Goal: Transaction & Acquisition: Purchase product/service

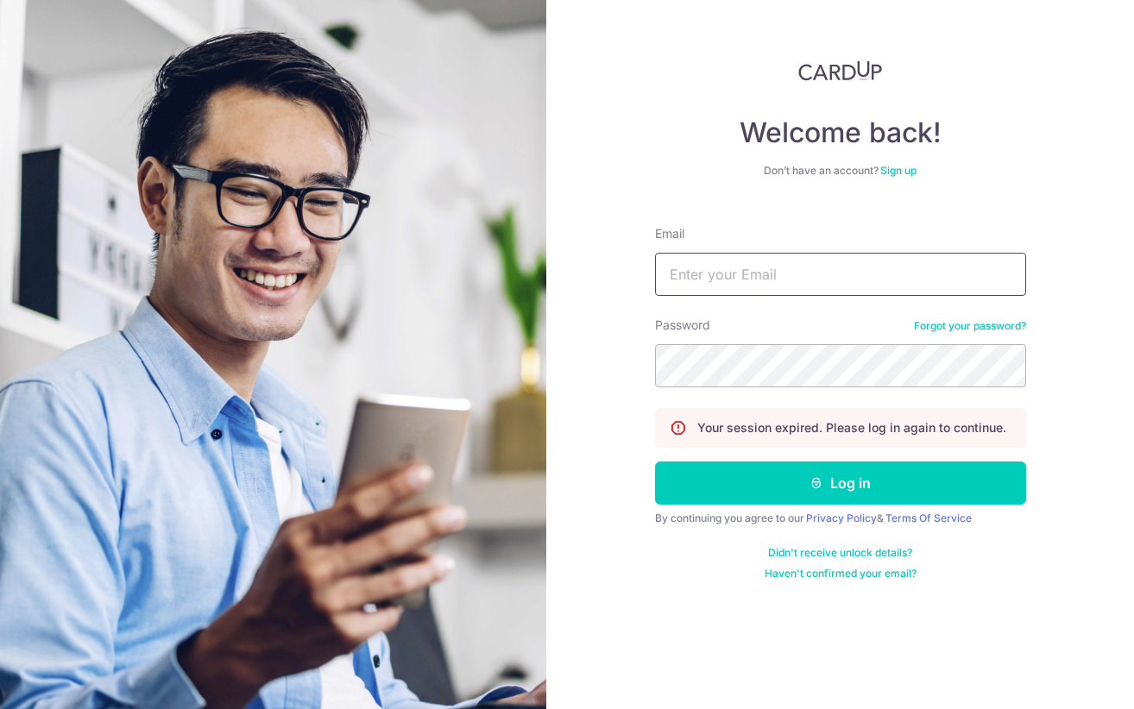
click at [720, 273] on input "Email" at bounding box center [840, 274] width 371 height 43
type input "[PERSON_NAME][EMAIL_ADDRESS][MEDICAL_DATA][DOMAIN_NAME]"
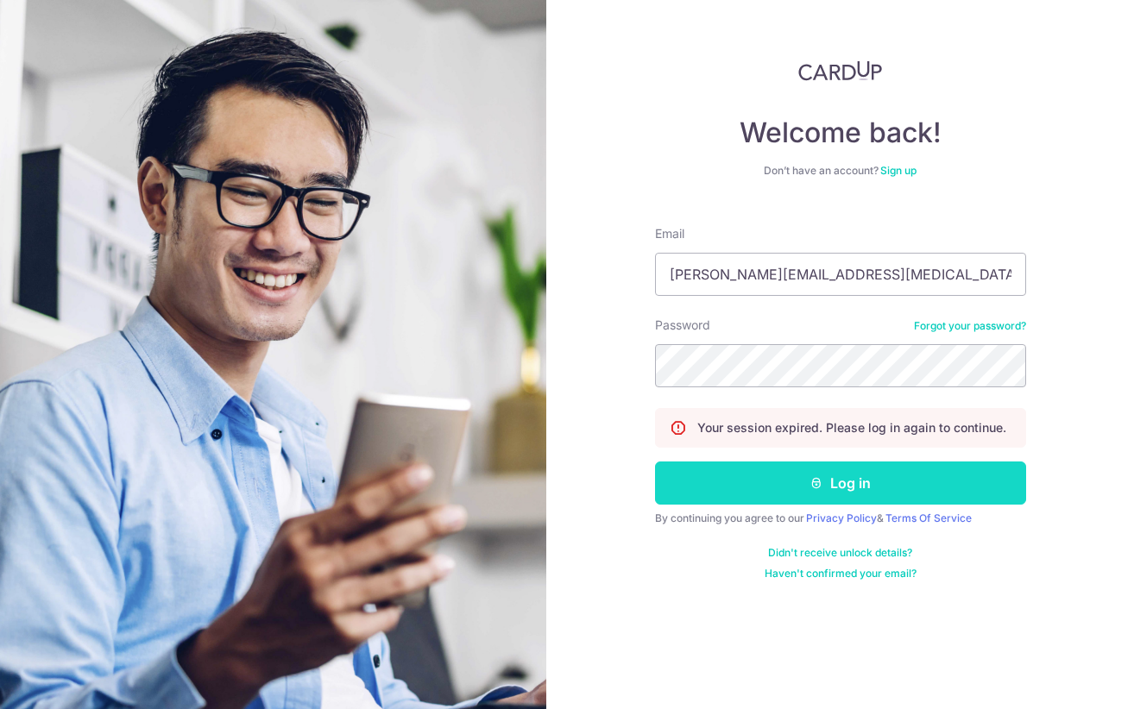
click at [751, 479] on button "Log in" at bounding box center [840, 483] width 371 height 43
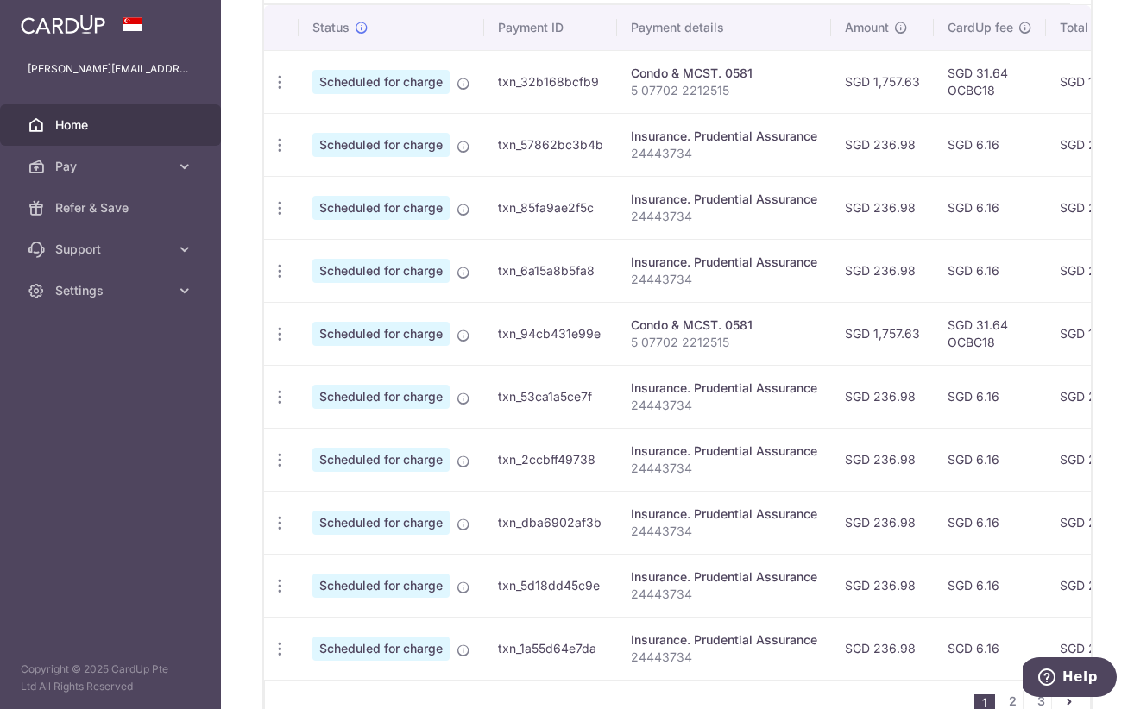
scroll to position [625, 0]
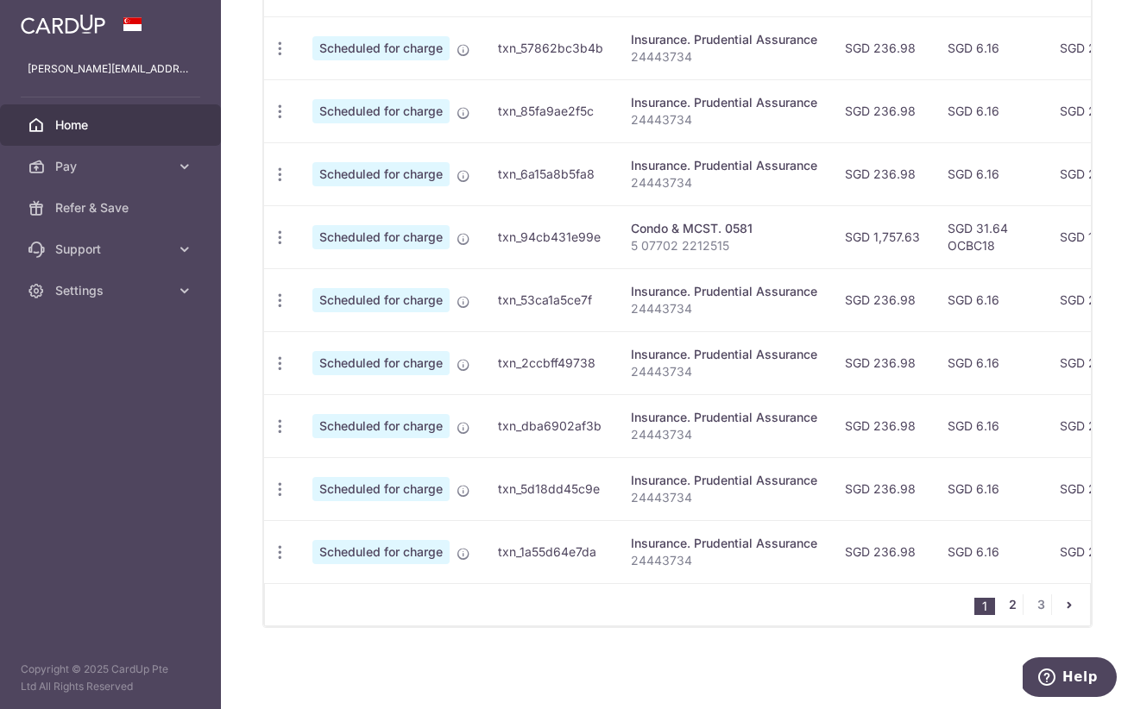
click at [1013, 603] on link "2" at bounding box center [1012, 604] width 21 height 21
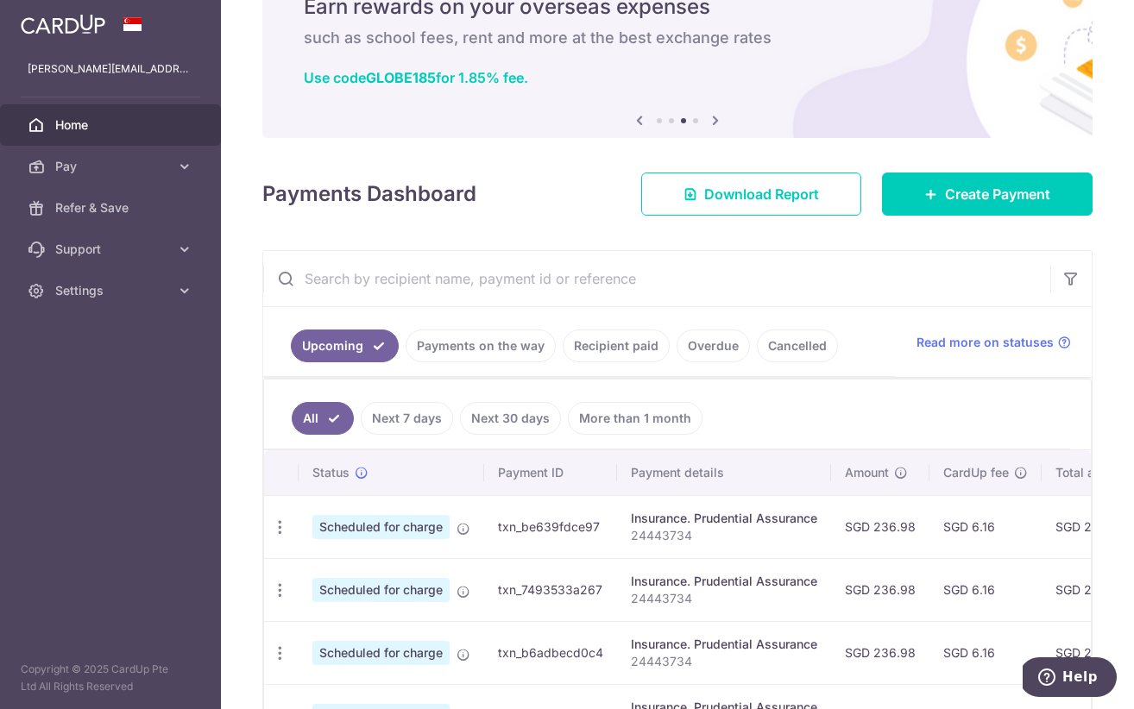
scroll to position [0, 0]
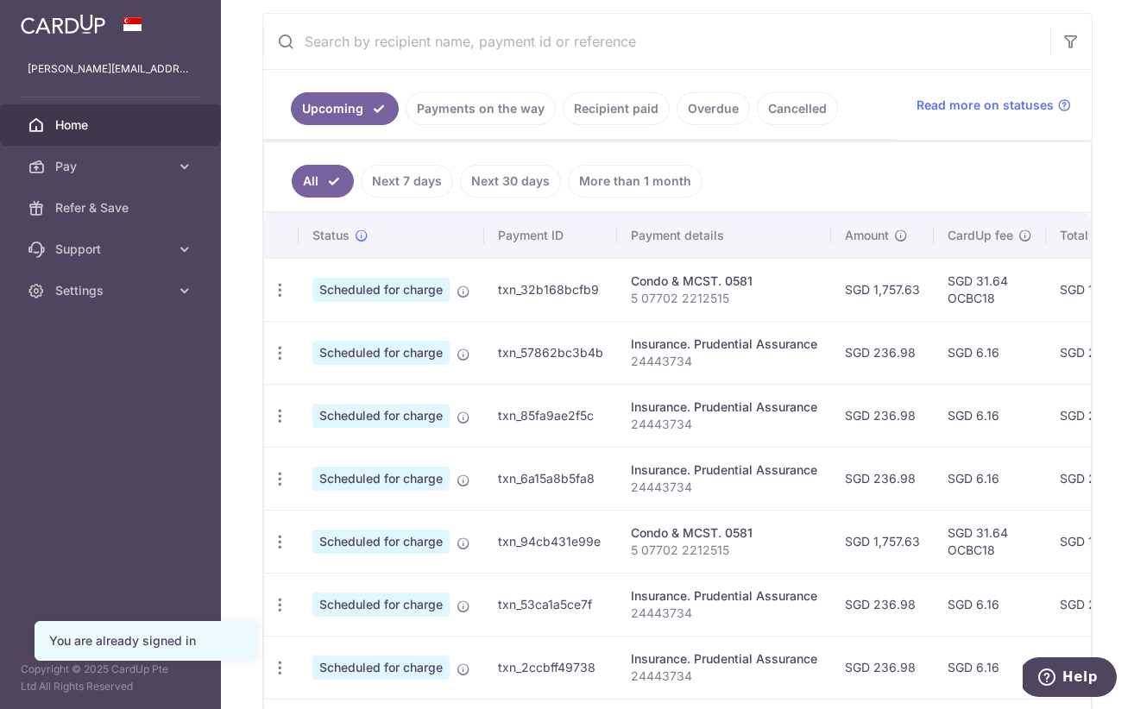
scroll to position [318, 0]
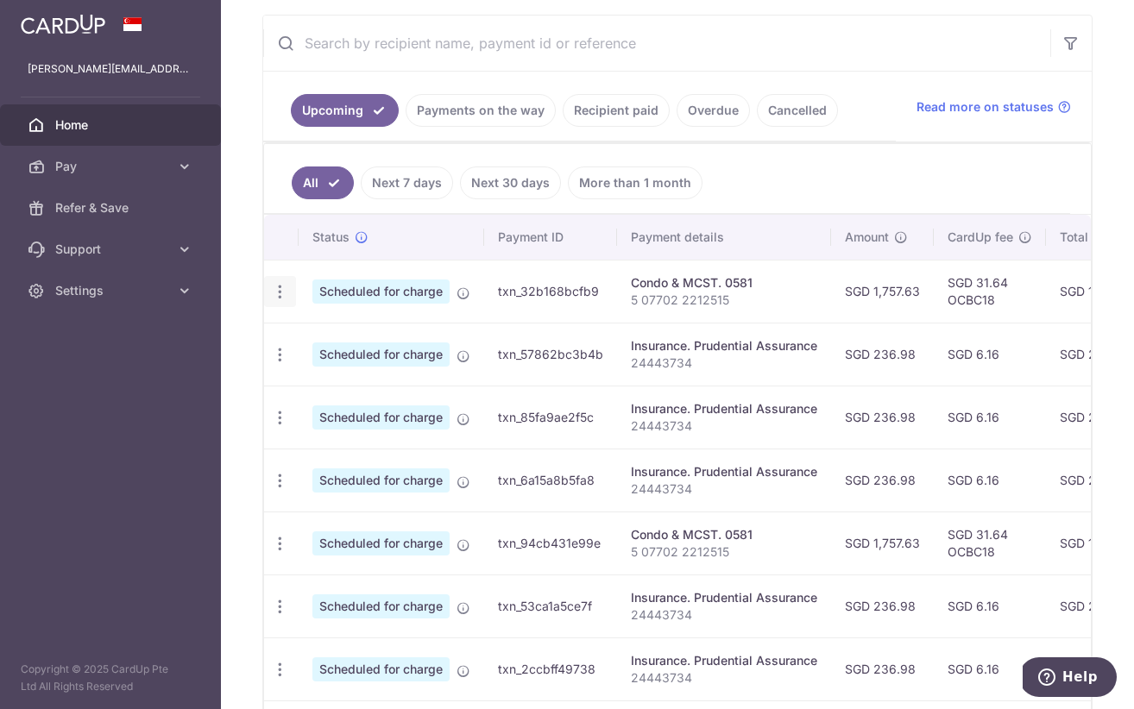
click at [277, 290] on icon "button" at bounding box center [280, 292] width 18 height 18
click at [370, 339] on span "Update payment" at bounding box center [371, 339] width 117 height 21
radio input "true"
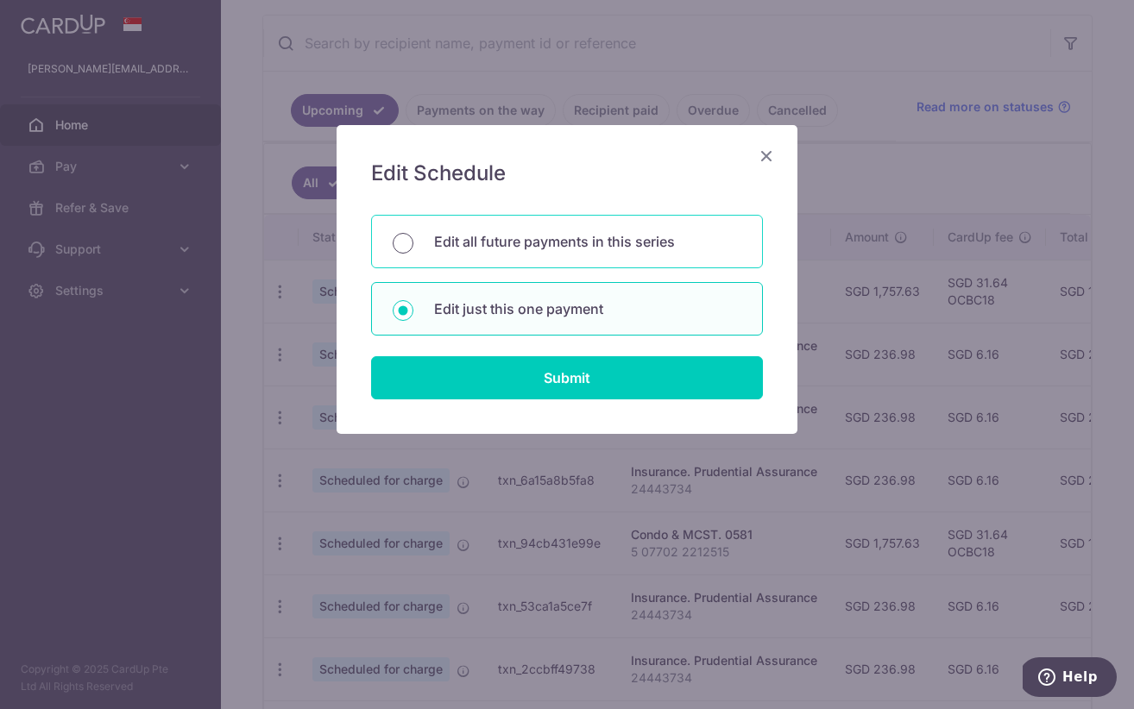
click at [399, 236] on input "Edit all future payments in this series" at bounding box center [403, 243] width 21 height 21
radio input "true"
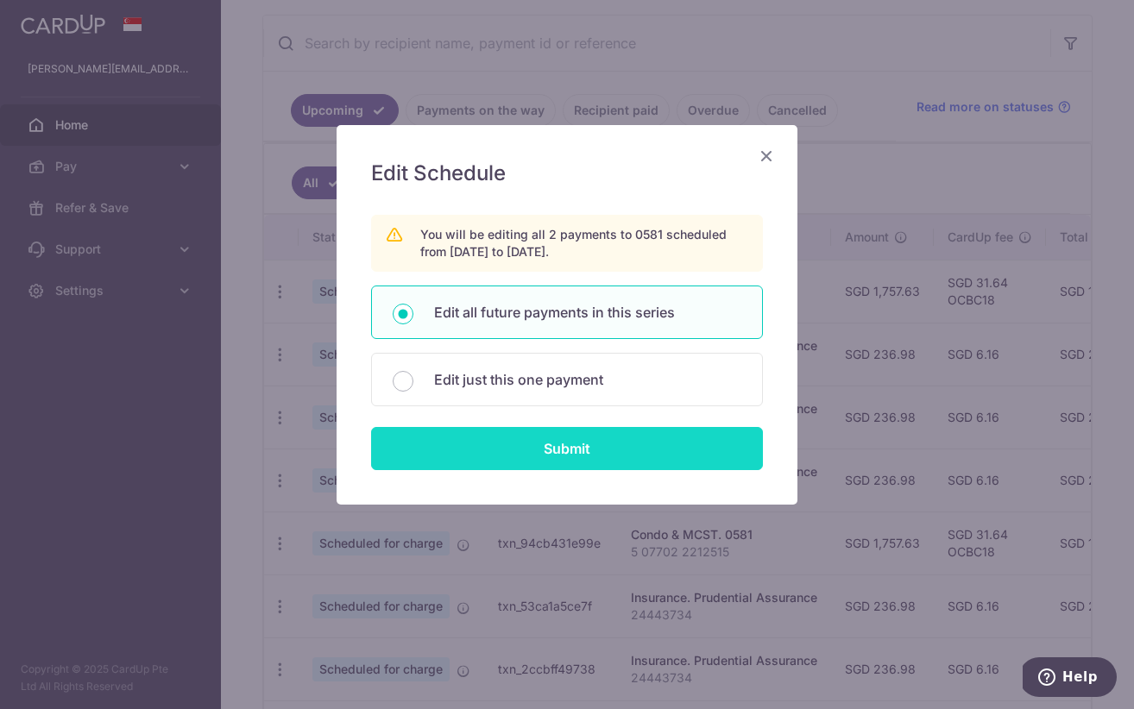
click at [487, 458] on input "Submit" at bounding box center [567, 448] width 392 height 43
radio input "true"
type input "1,757.63"
type input "5 07702 2212515"
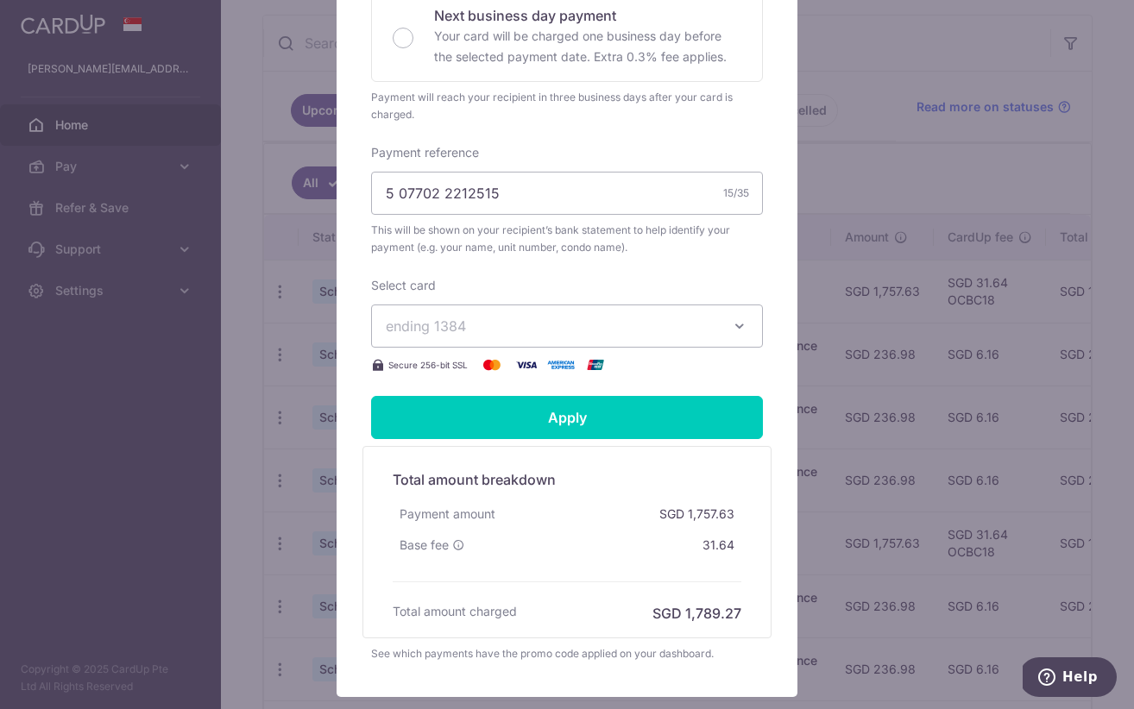
scroll to position [0, 0]
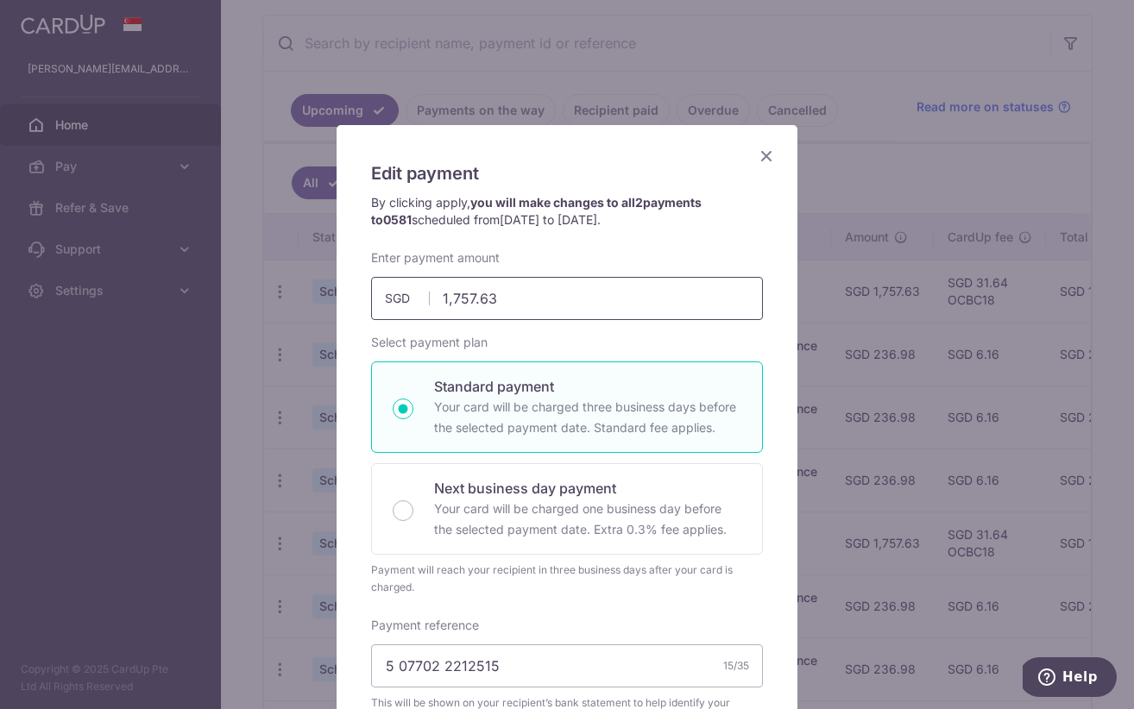
drag, startPoint x: 496, startPoint y: 295, endPoint x: 409, endPoint y: 295, distance: 87.1
click at [409, 295] on div "1,757.63 1757.63 SGD" at bounding box center [567, 298] width 392 height 43
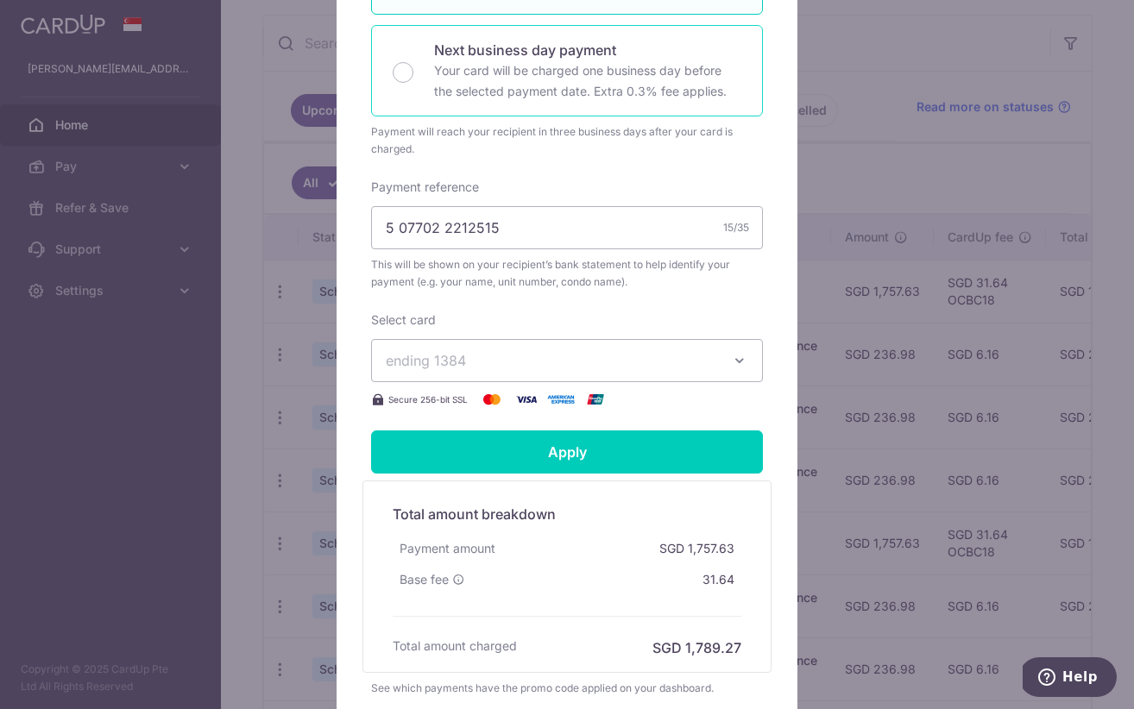
scroll to position [439, 0]
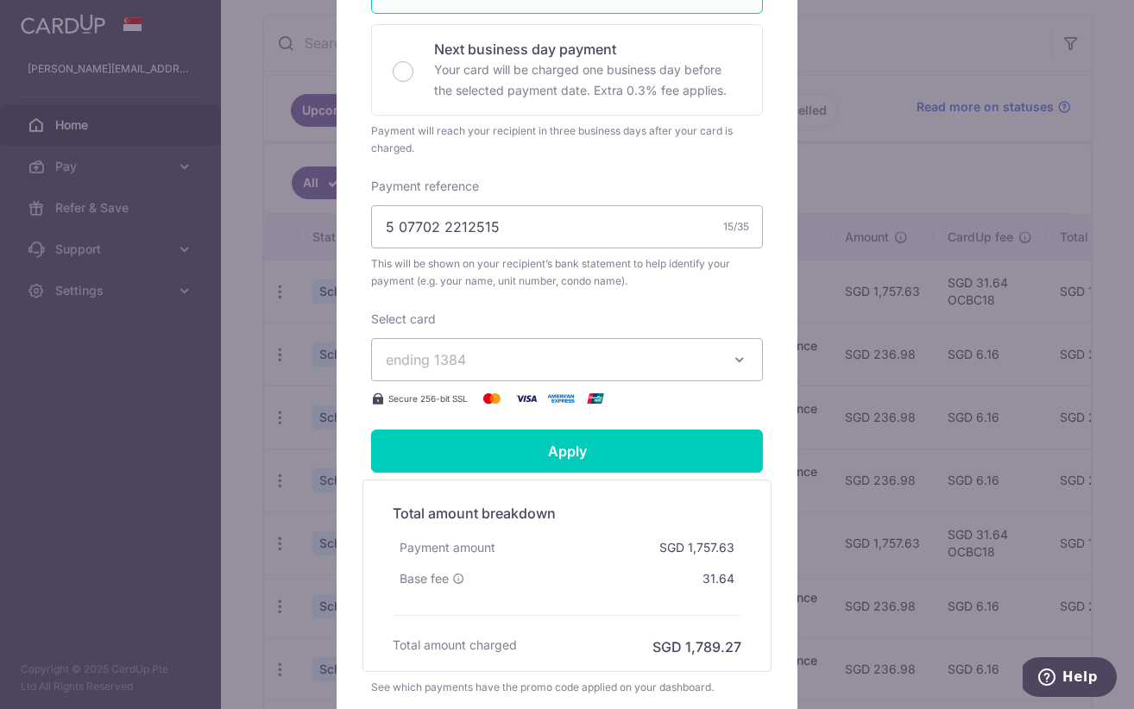
type input "2,003.70"
click at [449, 361] on span "ending 1384" at bounding box center [426, 359] width 80 height 17
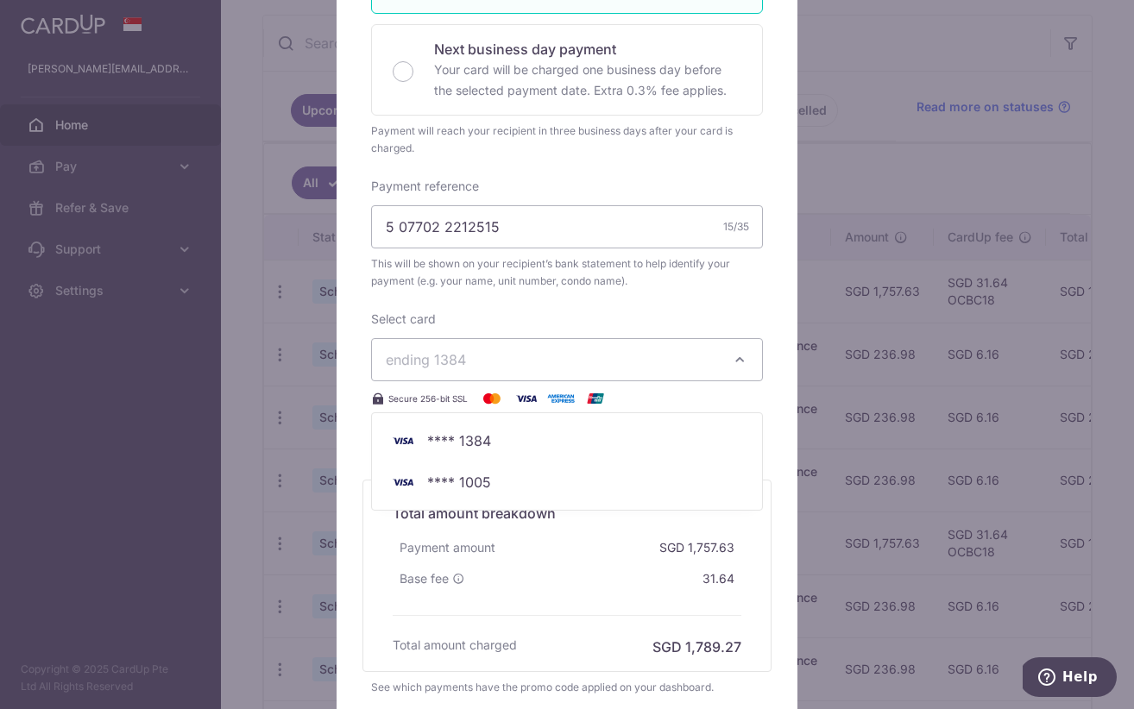
click at [448, 360] on span "ending 1384" at bounding box center [426, 359] width 80 height 17
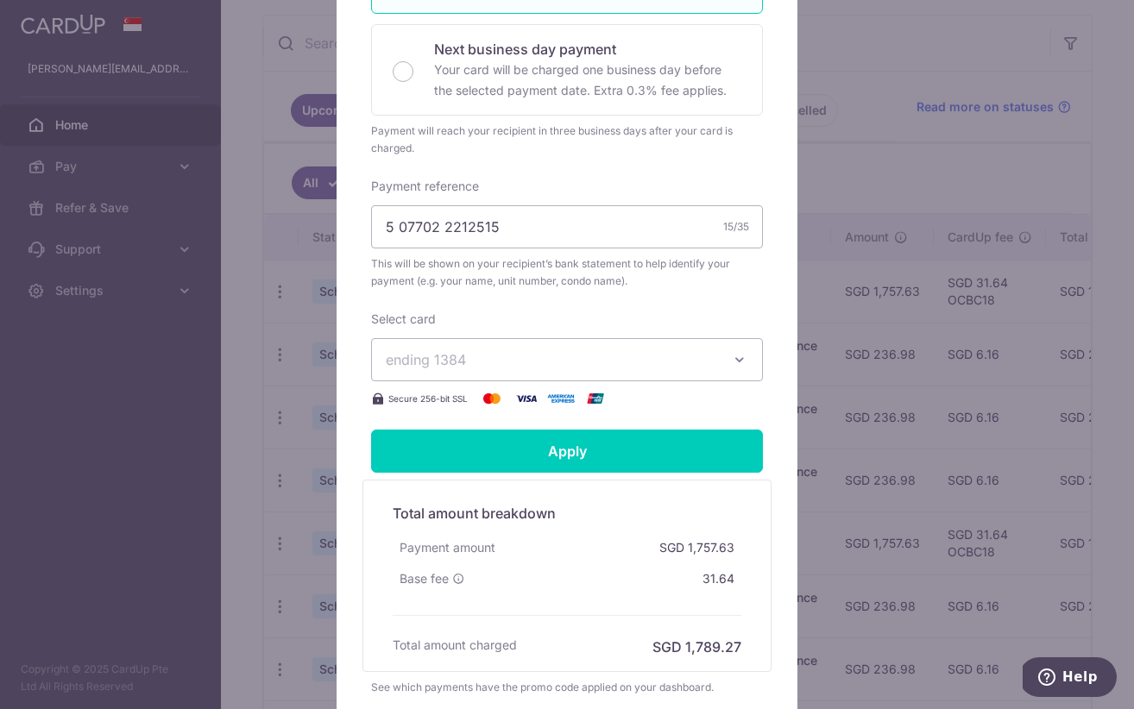
click at [746, 356] on icon "button" at bounding box center [739, 359] width 17 height 17
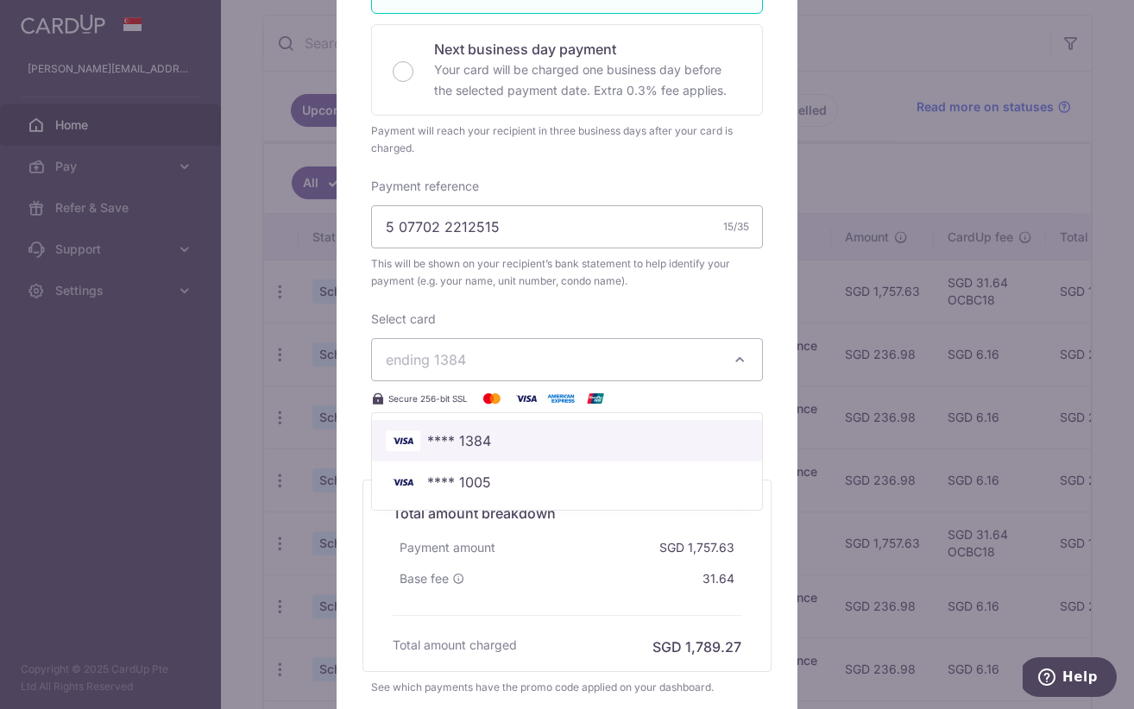
click at [488, 437] on span "**** 1384" at bounding box center [459, 440] width 64 height 21
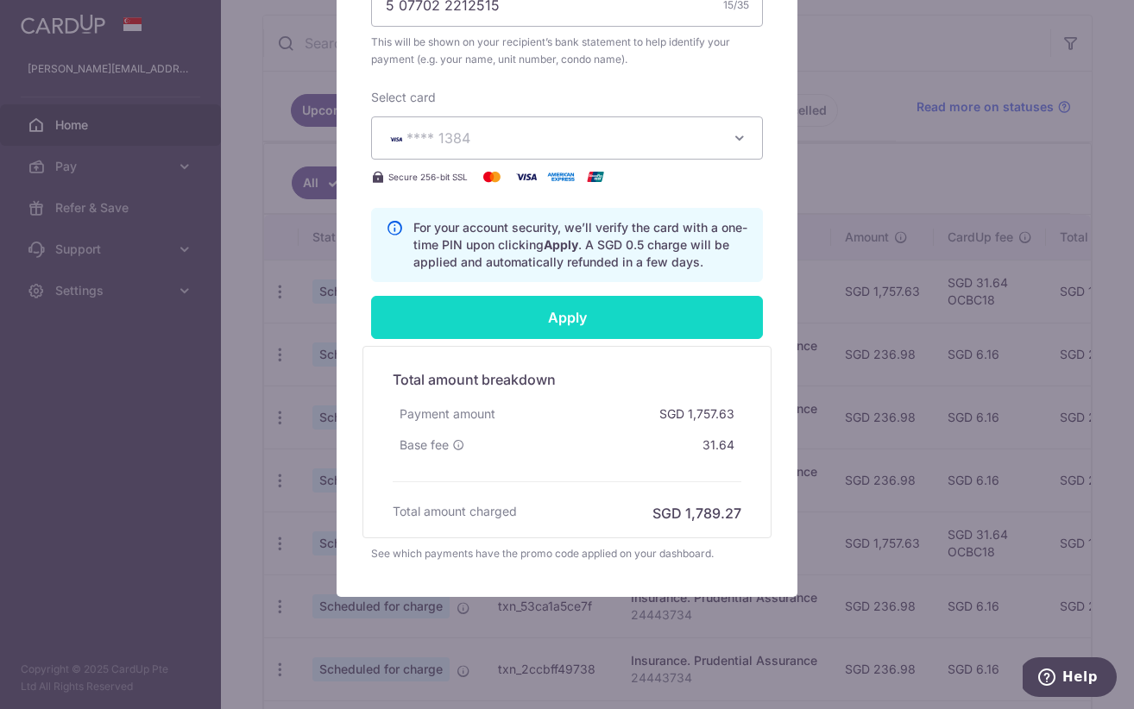
scroll to position [665, 0]
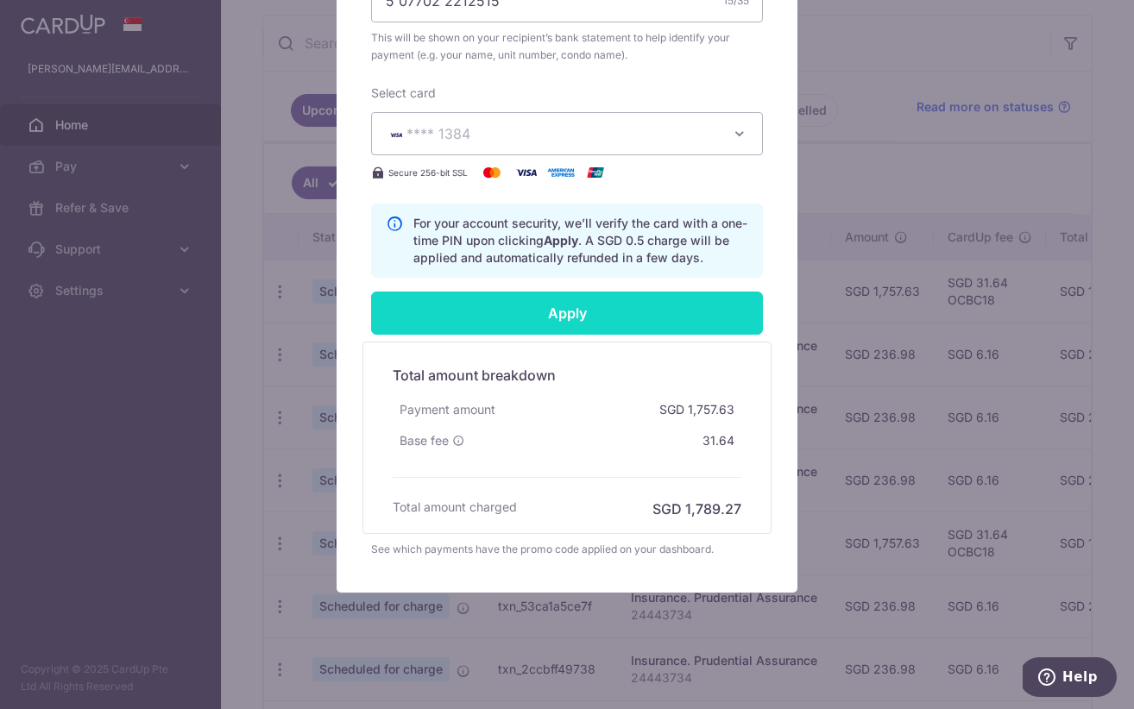
click at [588, 314] on input "Apply" at bounding box center [567, 313] width 392 height 43
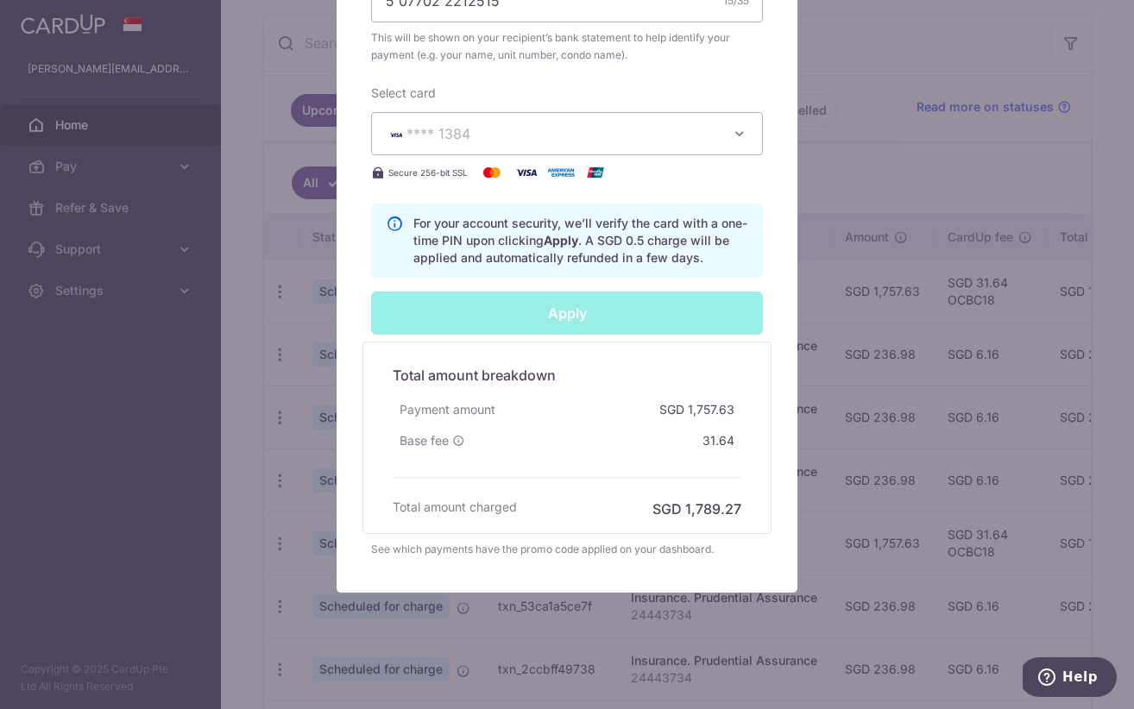
type input "Successfully Applied"
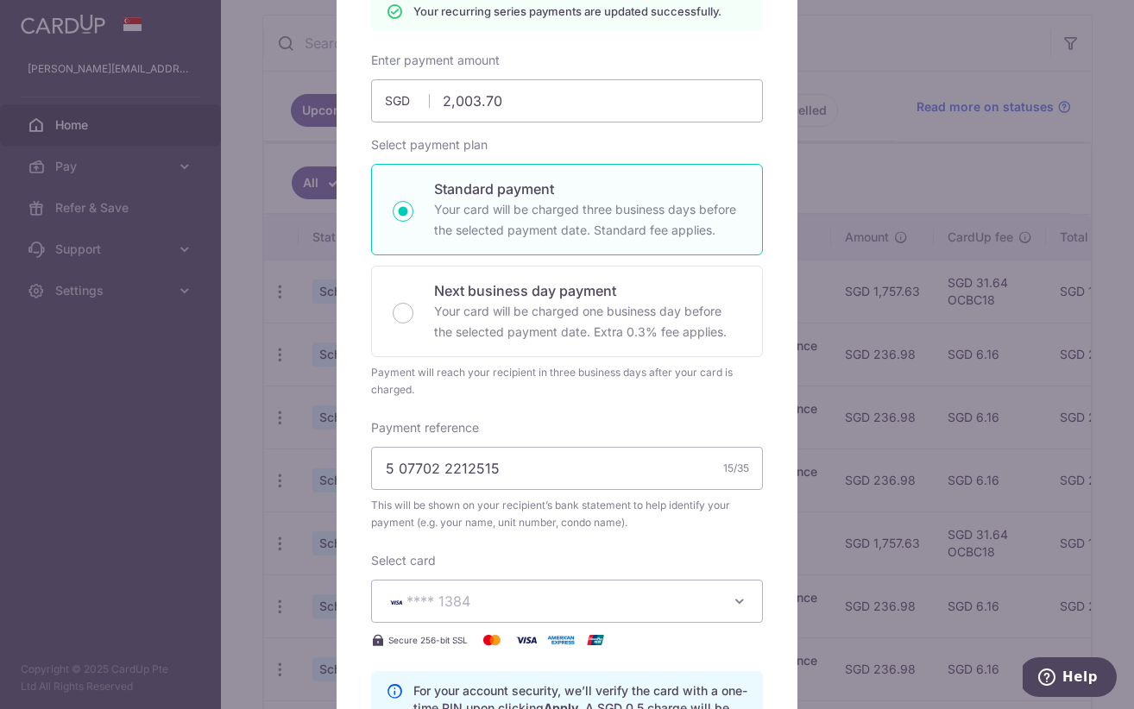
scroll to position [0, 0]
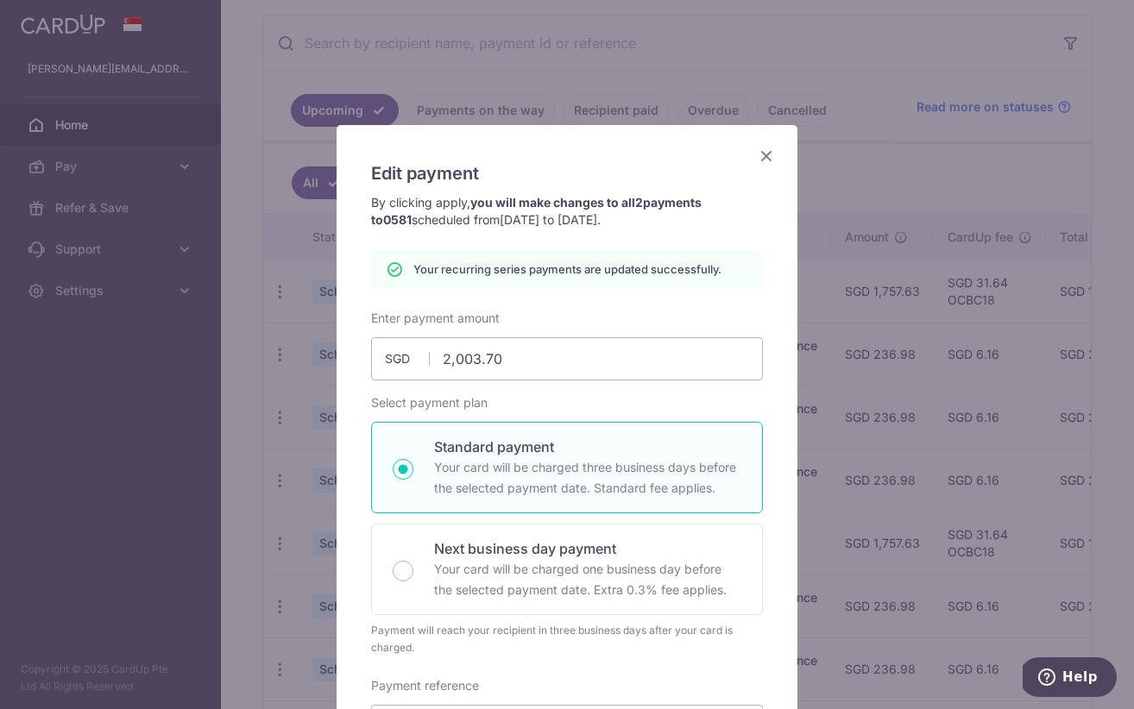
click at [764, 155] on icon "Close" at bounding box center [766, 156] width 21 height 22
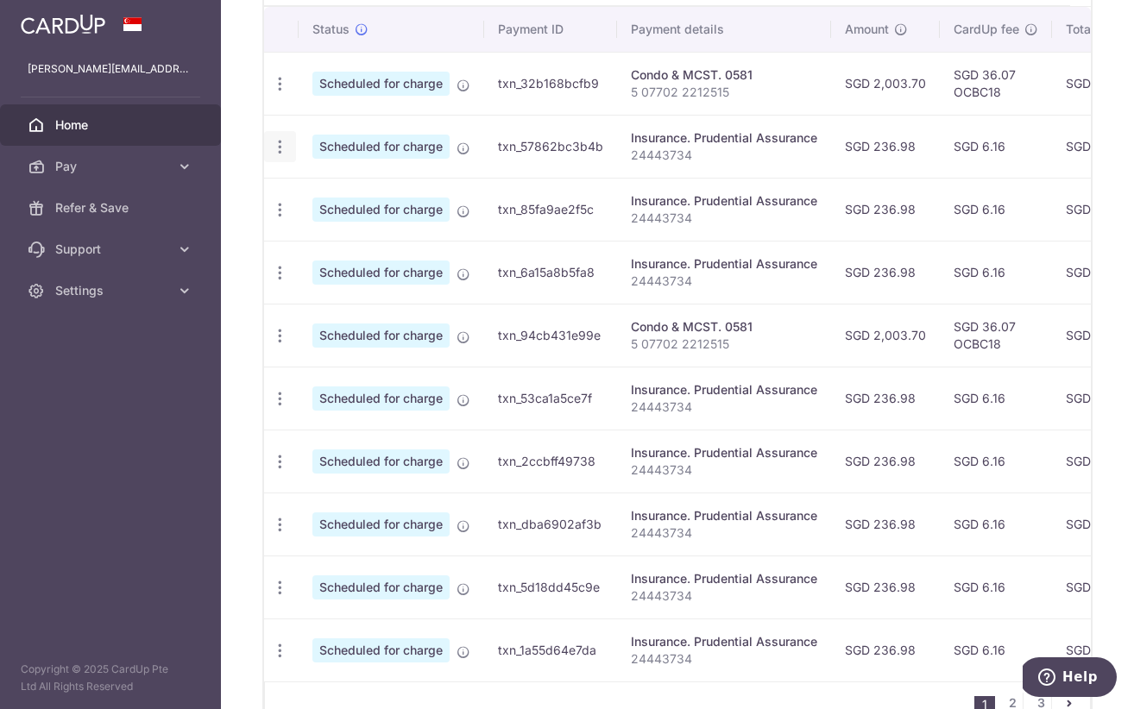
click at [279, 147] on icon "button" at bounding box center [280, 147] width 18 height 18
click at [327, 196] on span "Update payment" at bounding box center [371, 194] width 117 height 21
radio input "true"
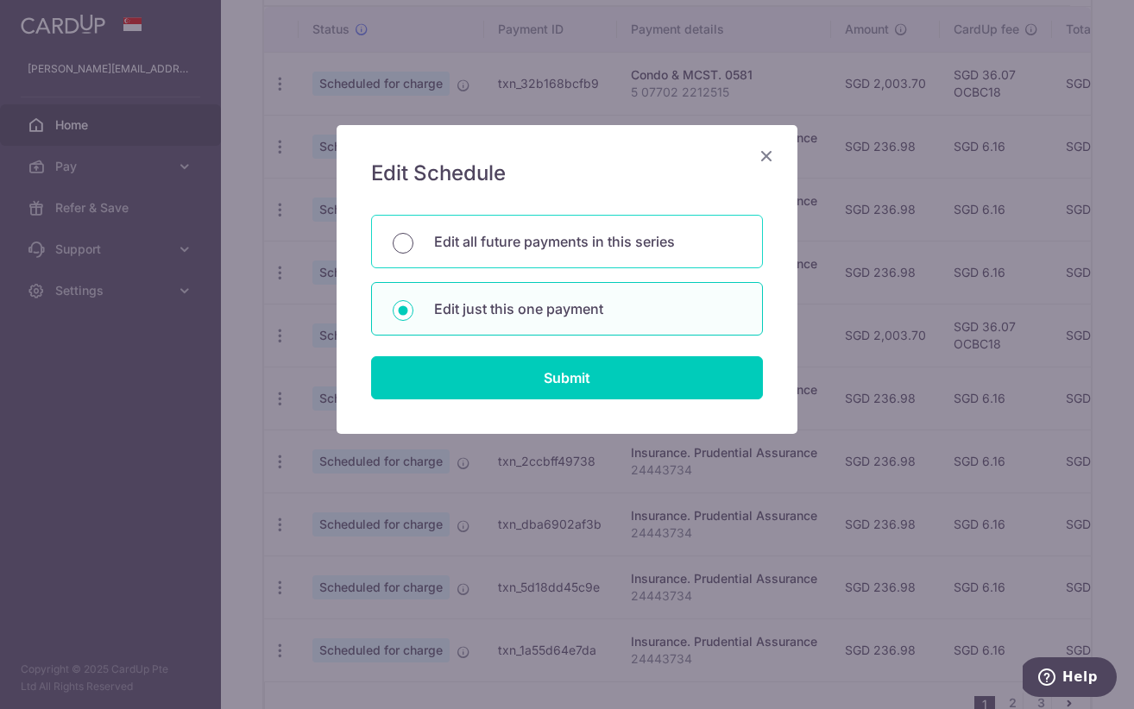
click at [405, 240] on input "Edit all future payments in this series" at bounding box center [403, 243] width 21 height 21
radio input "true"
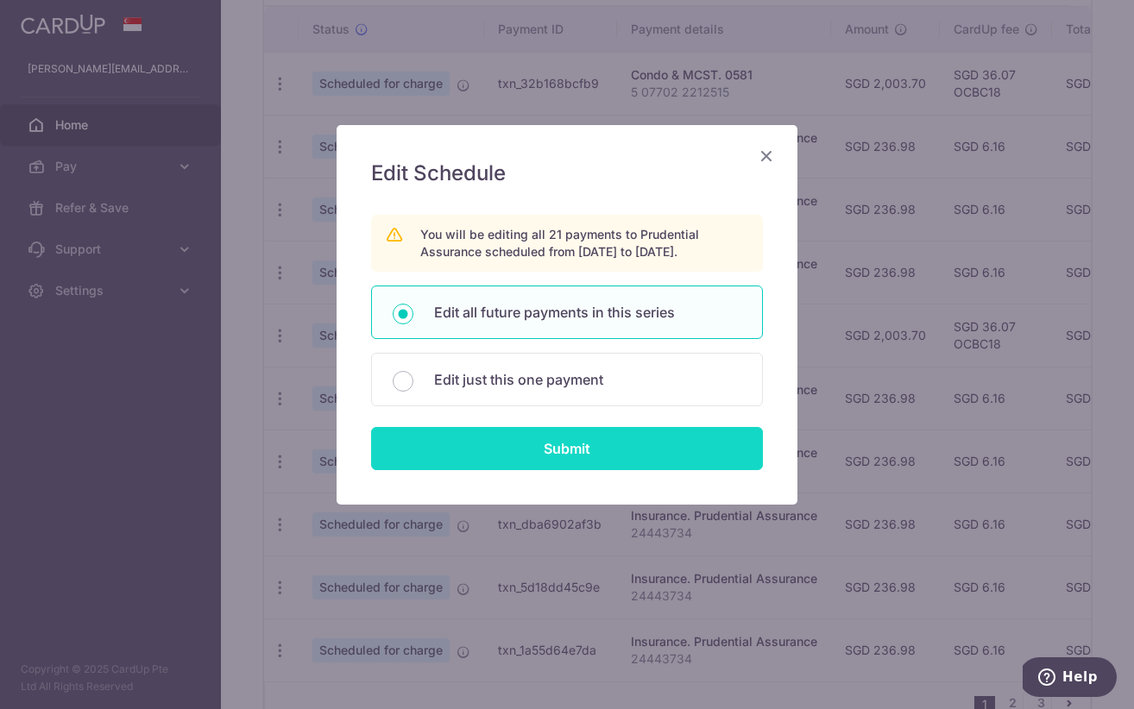
click at [510, 449] on input "Submit" at bounding box center [567, 448] width 392 height 43
radio input "true"
type input "236.98"
type input "24443734"
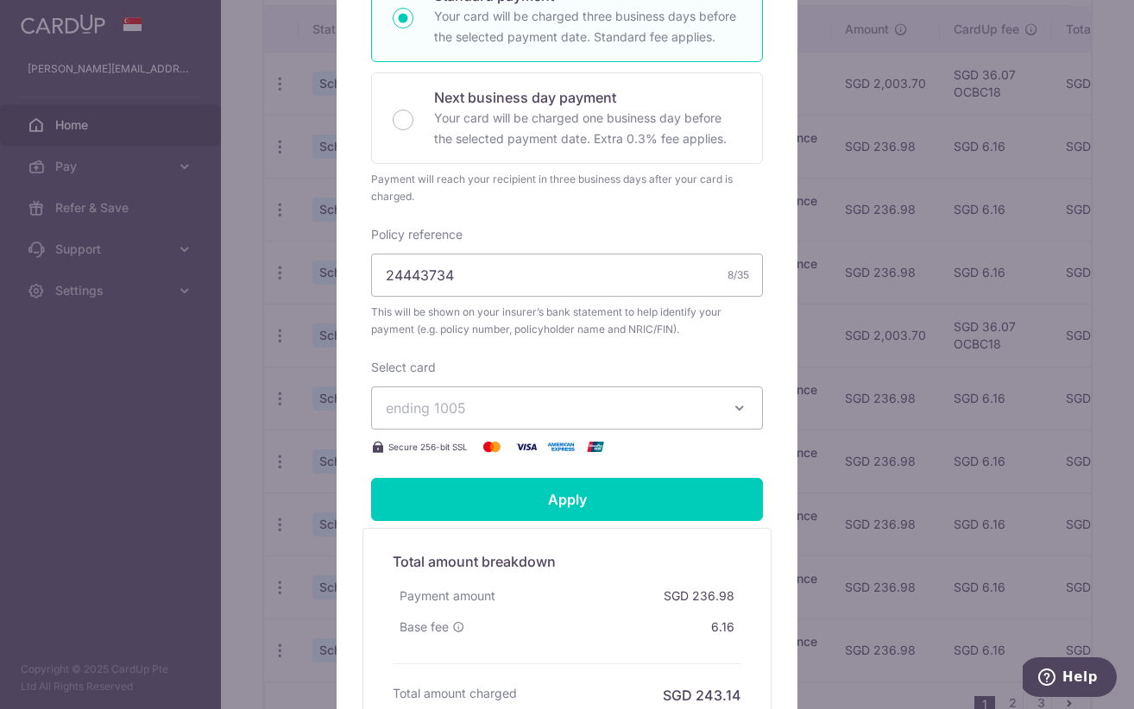
scroll to position [392, 0]
click at [742, 404] on icon "button" at bounding box center [739, 407] width 17 height 17
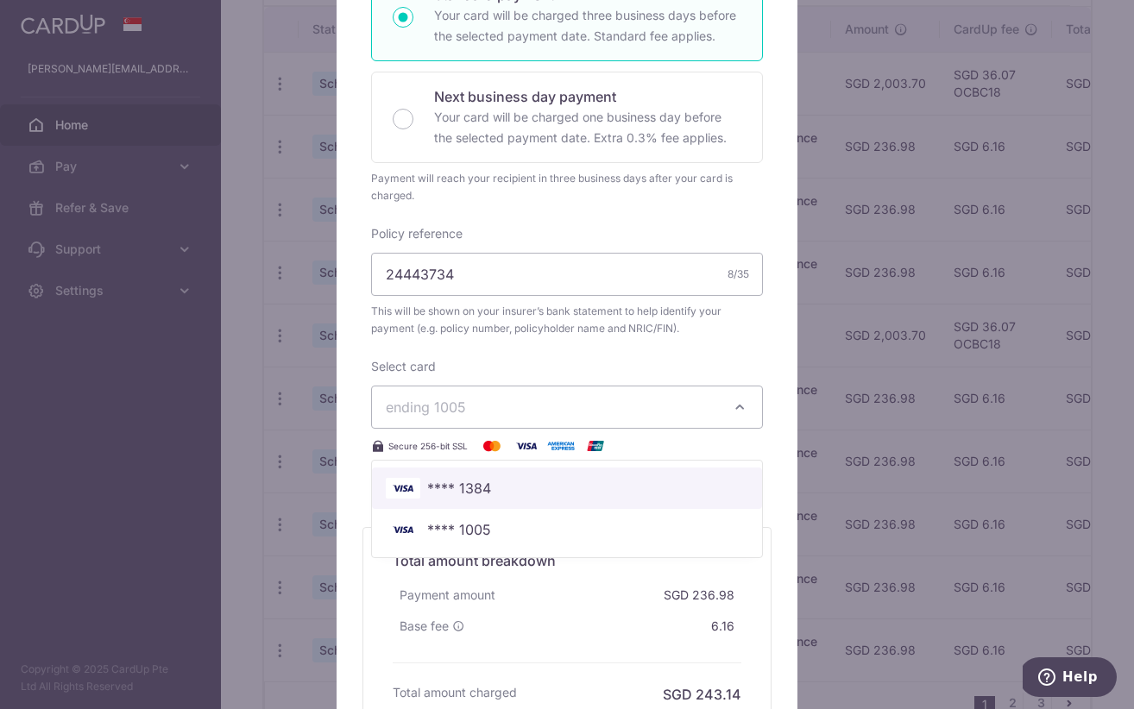
click at [468, 485] on span "**** 1384" at bounding box center [459, 488] width 64 height 21
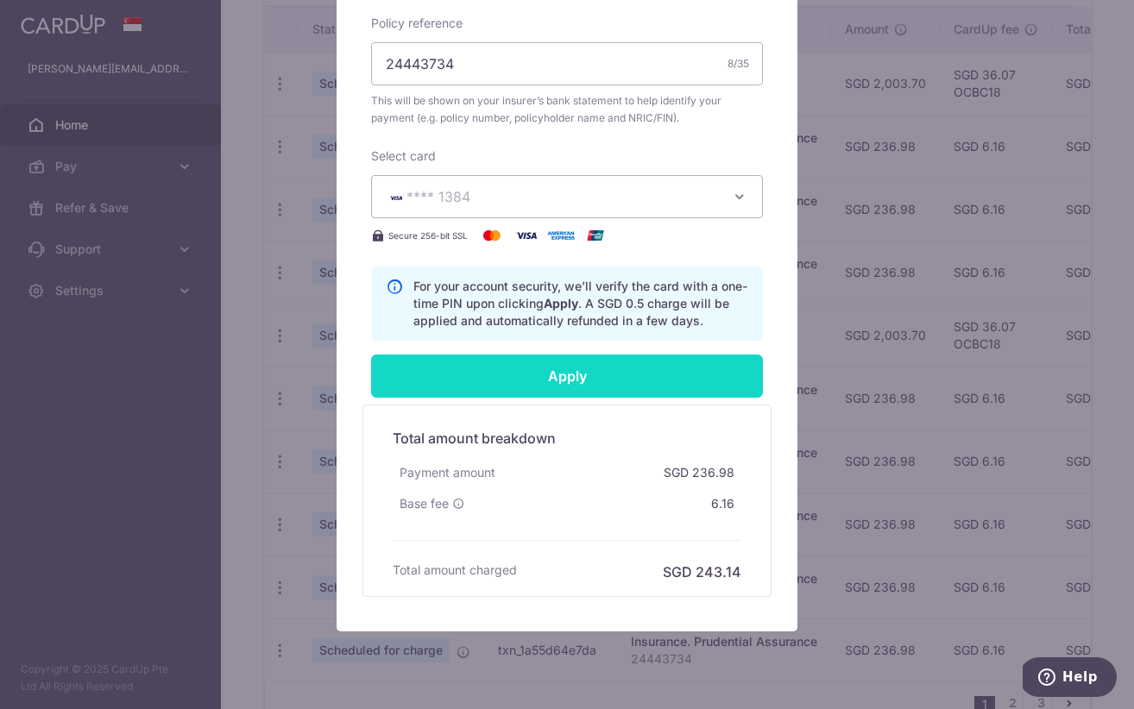
scroll to position [629, 0]
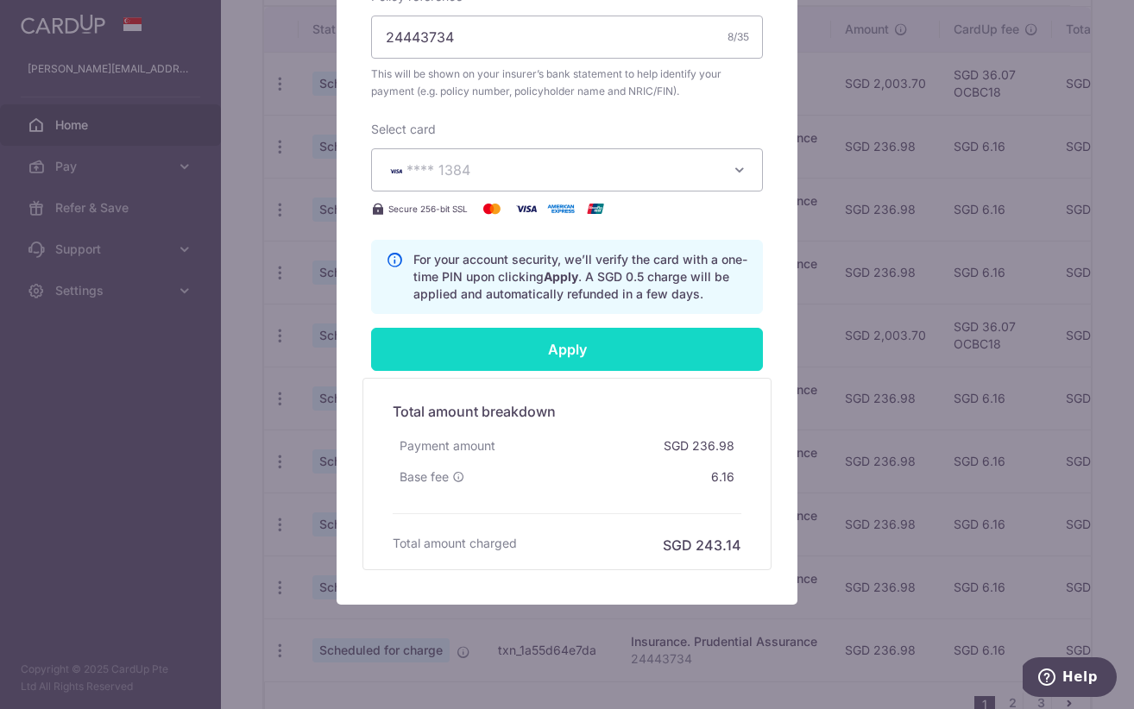
click at [505, 348] on input "Apply" at bounding box center [567, 349] width 392 height 43
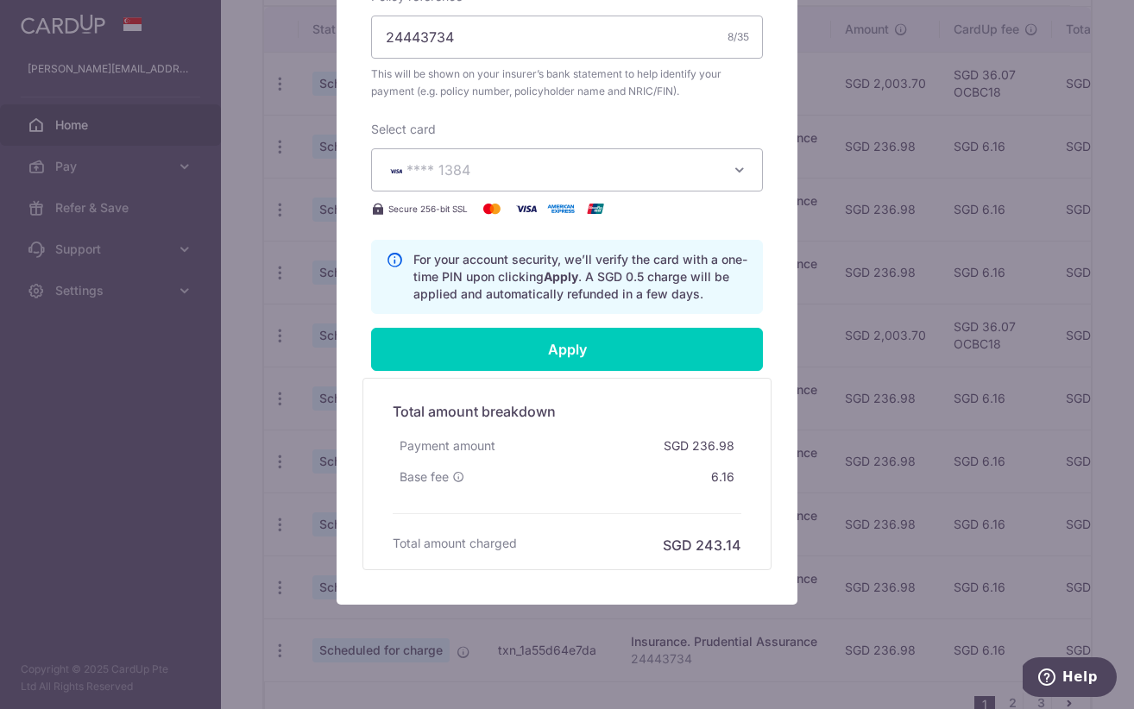
type input "Successfully Applied"
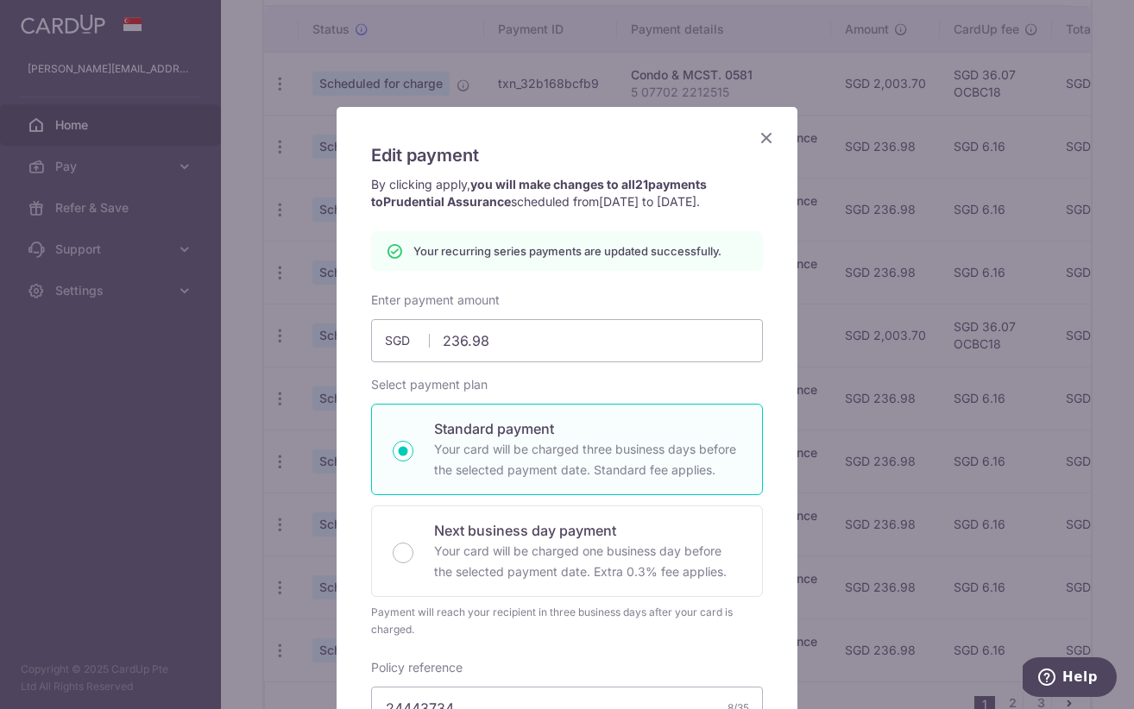
scroll to position [28, 0]
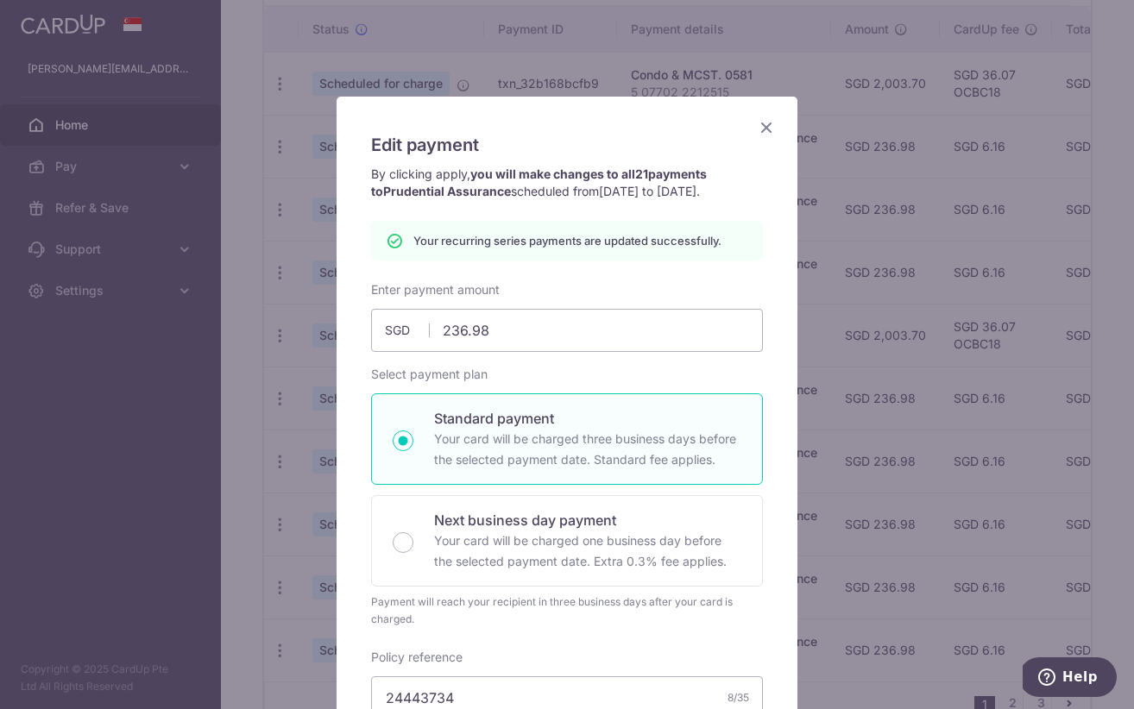
click at [767, 129] on icon "Close" at bounding box center [766, 127] width 21 height 22
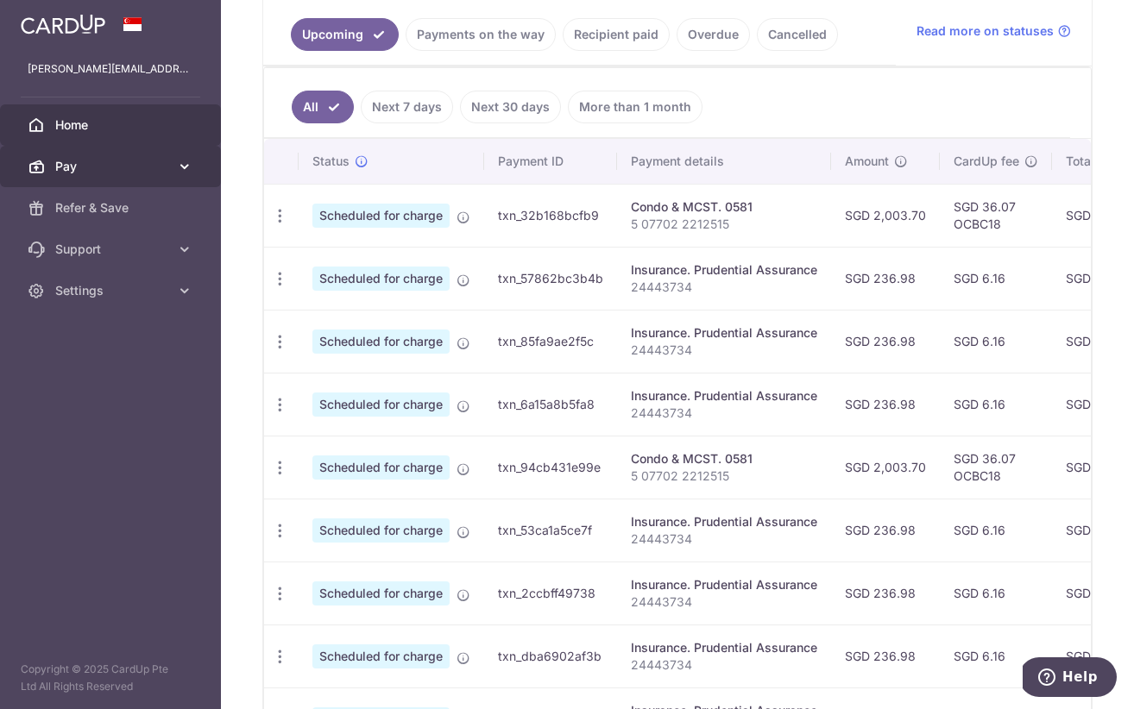
click at [74, 164] on span "Pay" at bounding box center [112, 166] width 114 height 17
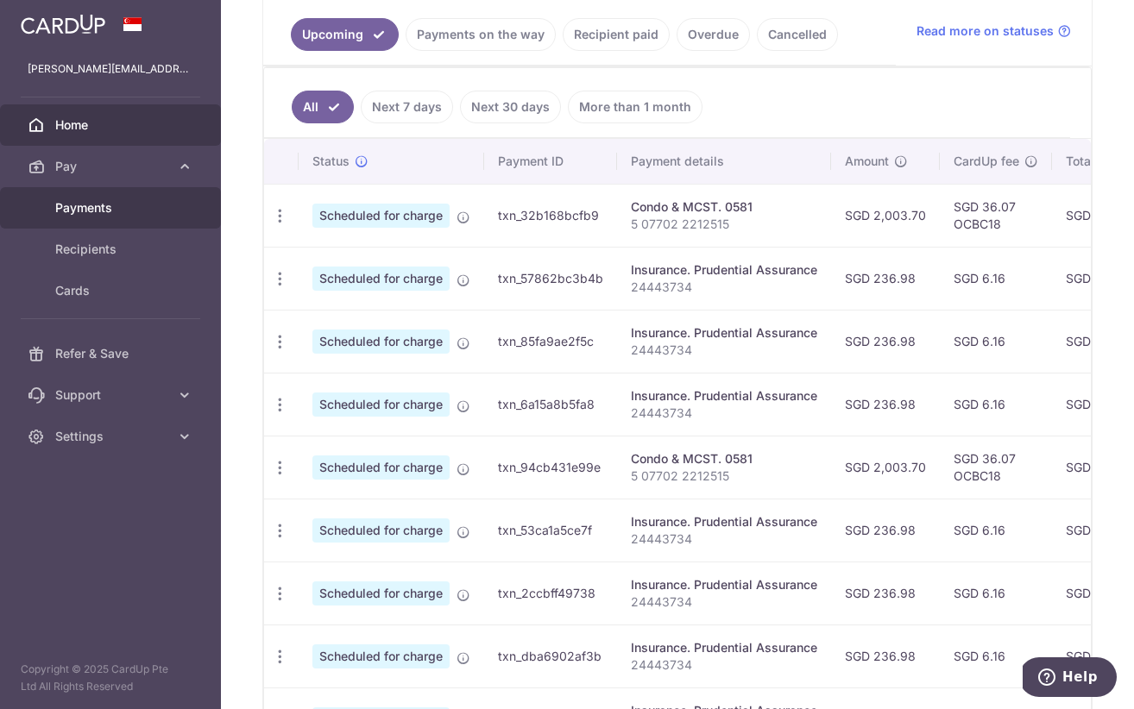
click at [77, 211] on span "Payments" at bounding box center [112, 207] width 114 height 17
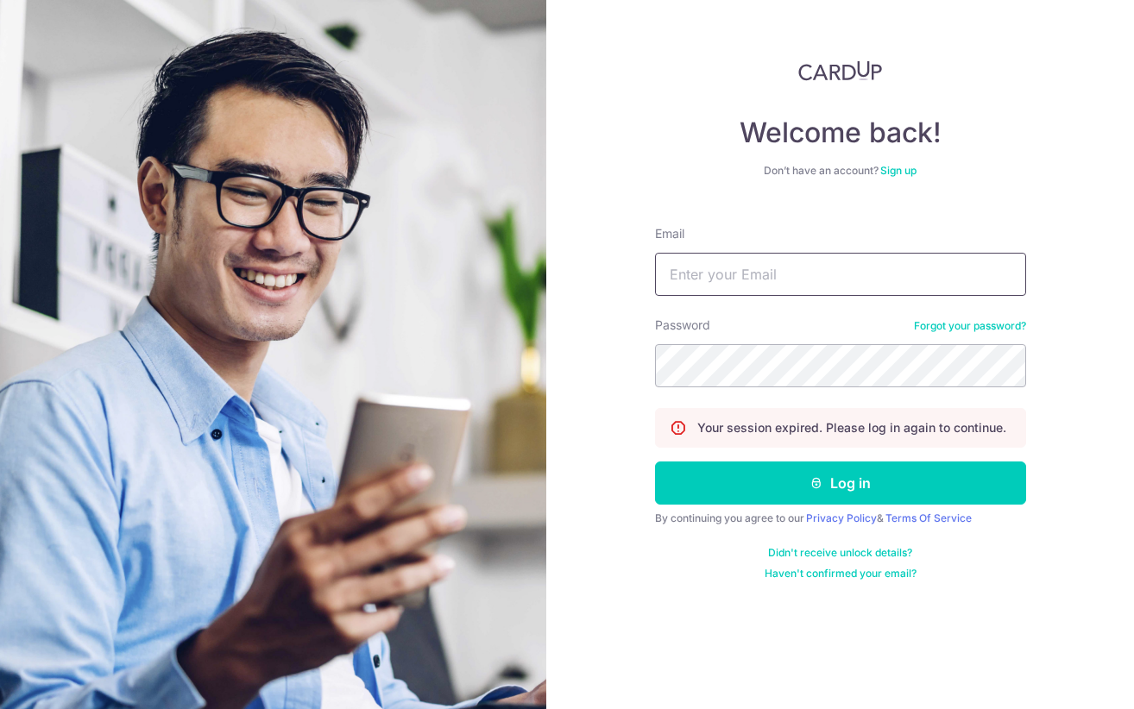
click at [694, 281] on input "Email" at bounding box center [840, 274] width 371 height 43
click at [694, 277] on input "Email" at bounding box center [840, 274] width 371 height 43
type input "fones@psychiatrist.com.sg"
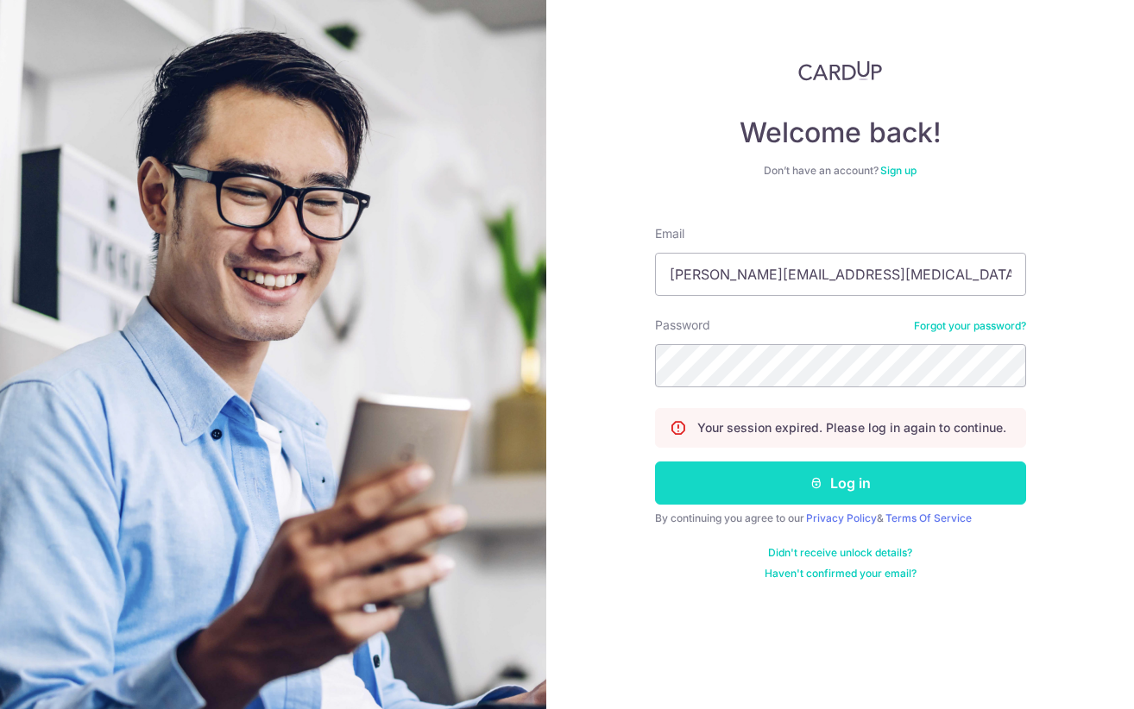
click at [845, 493] on button "Log in" at bounding box center [840, 483] width 371 height 43
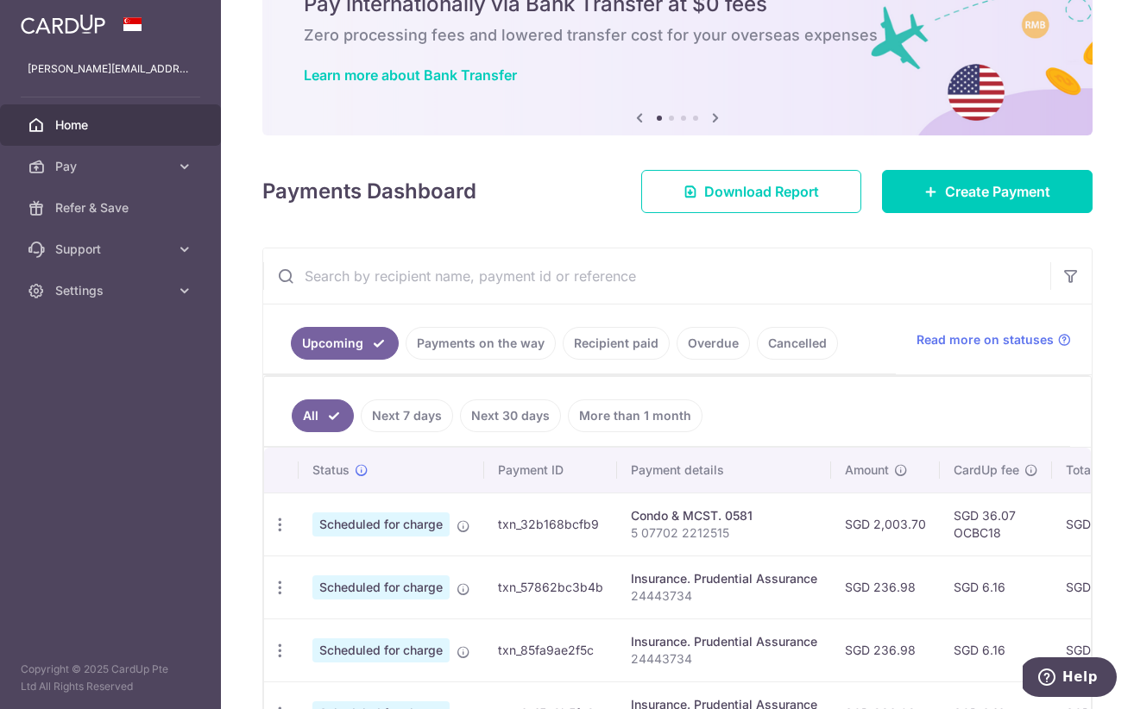
scroll to position [91, 0]
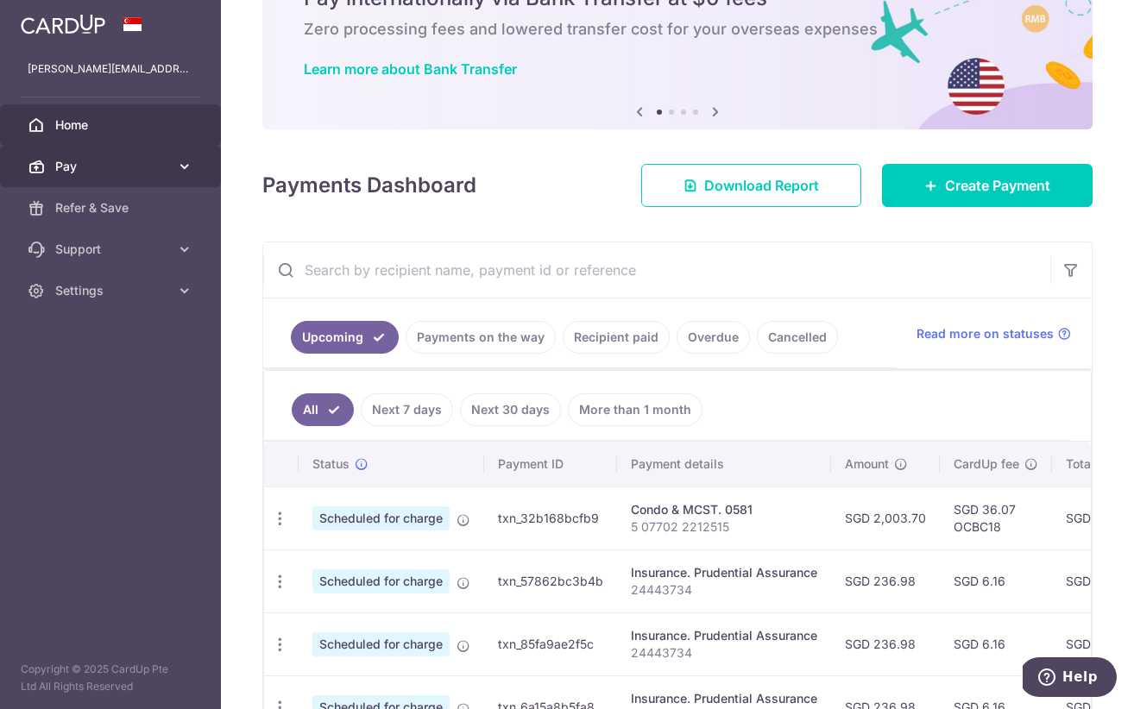
click at [160, 168] on span "Pay" at bounding box center [112, 166] width 114 height 17
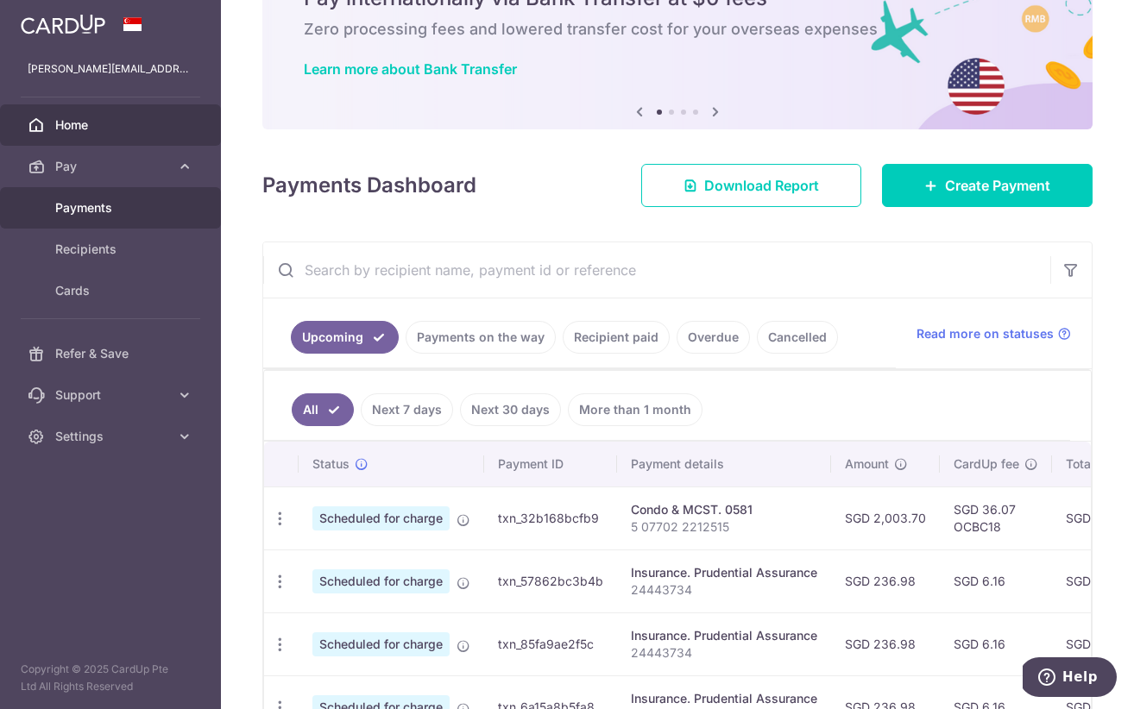
click at [112, 210] on span "Payments" at bounding box center [112, 207] width 114 height 17
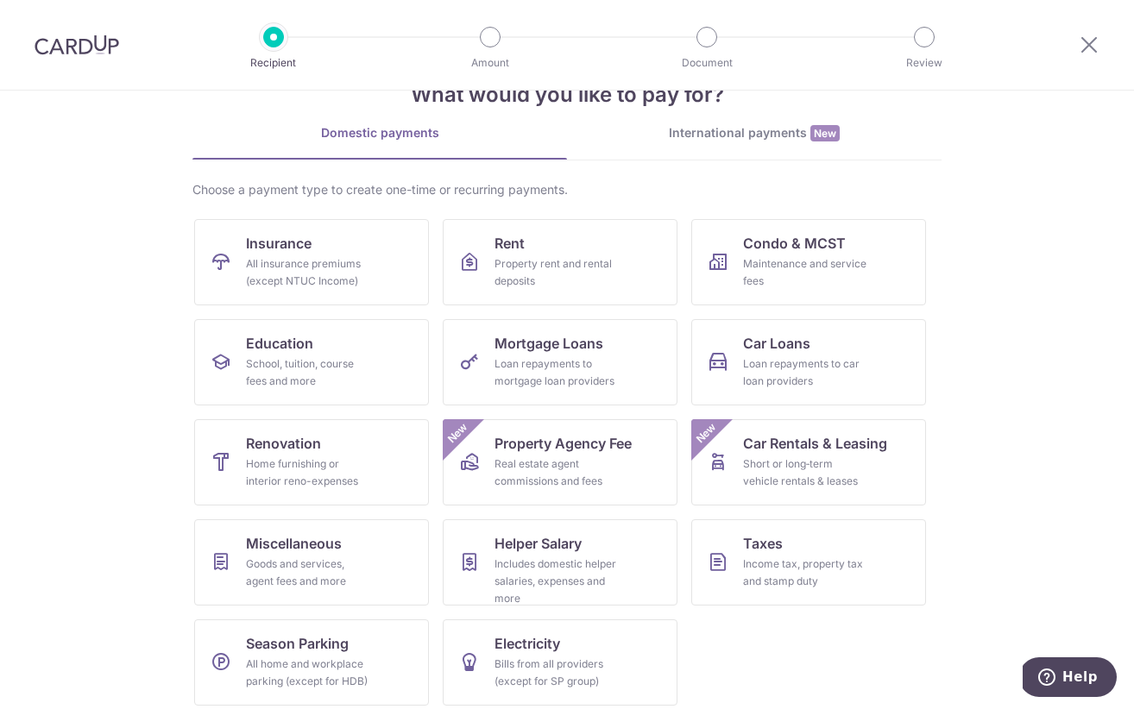
scroll to position [63, 0]
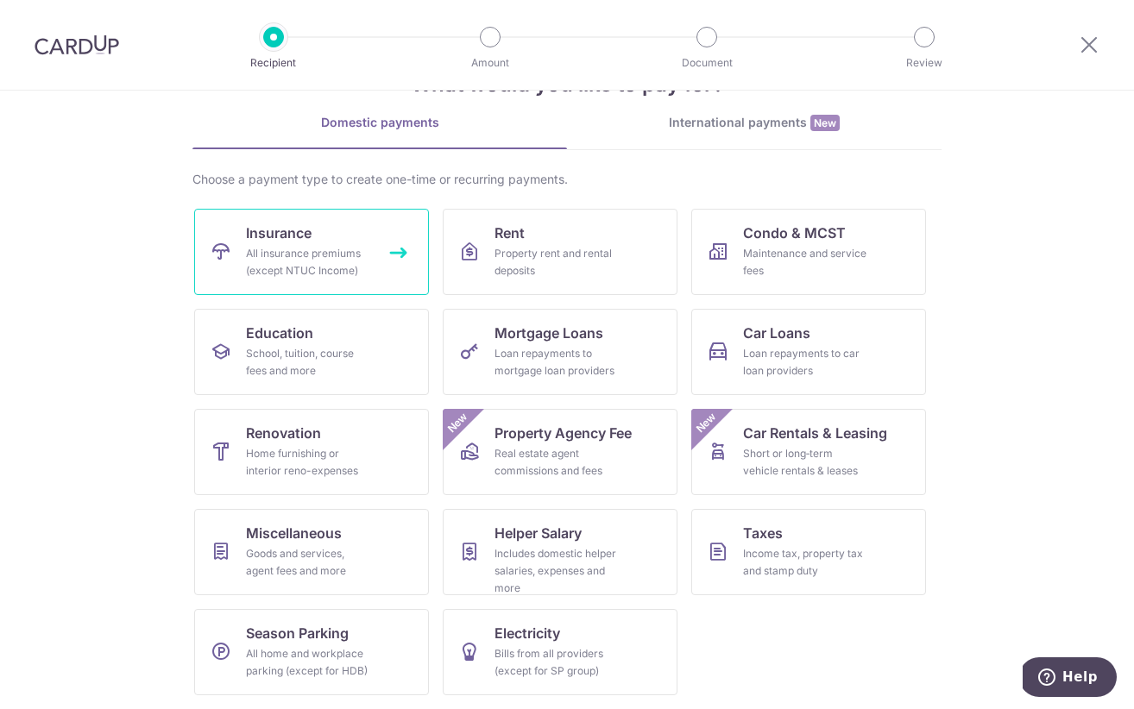
click at [325, 249] on div "All insurance premiums (except NTUC Income)" at bounding box center [308, 262] width 124 height 35
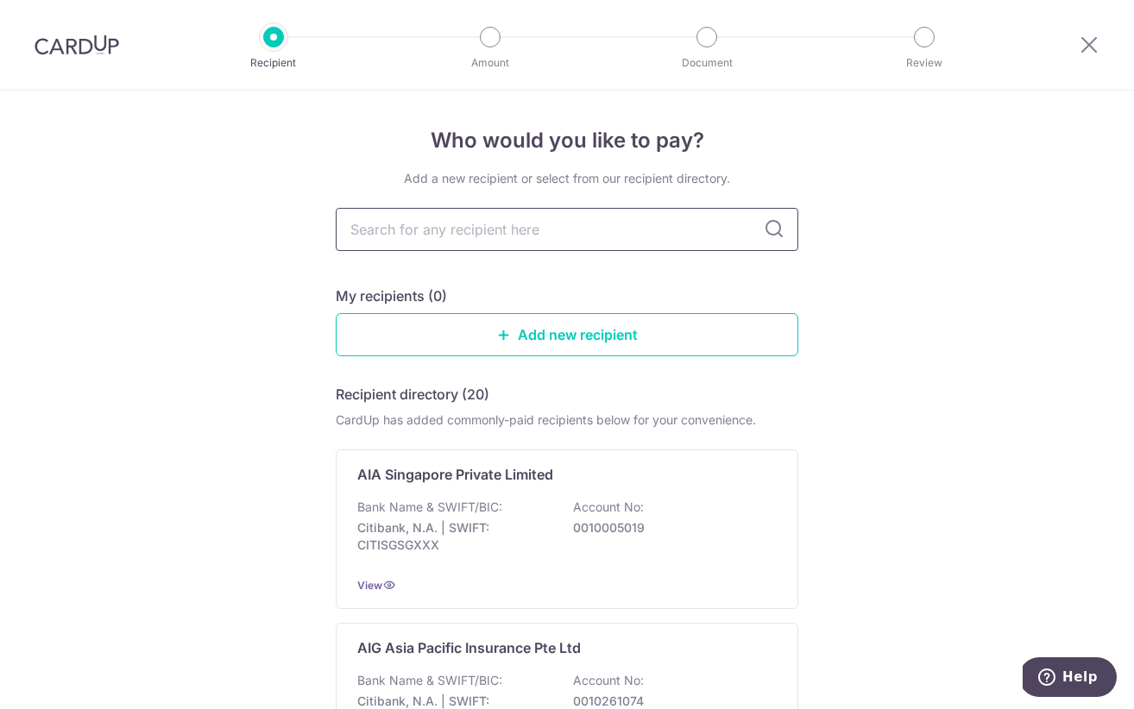
click at [418, 231] on input "text" at bounding box center [567, 229] width 462 height 43
type input "prude"
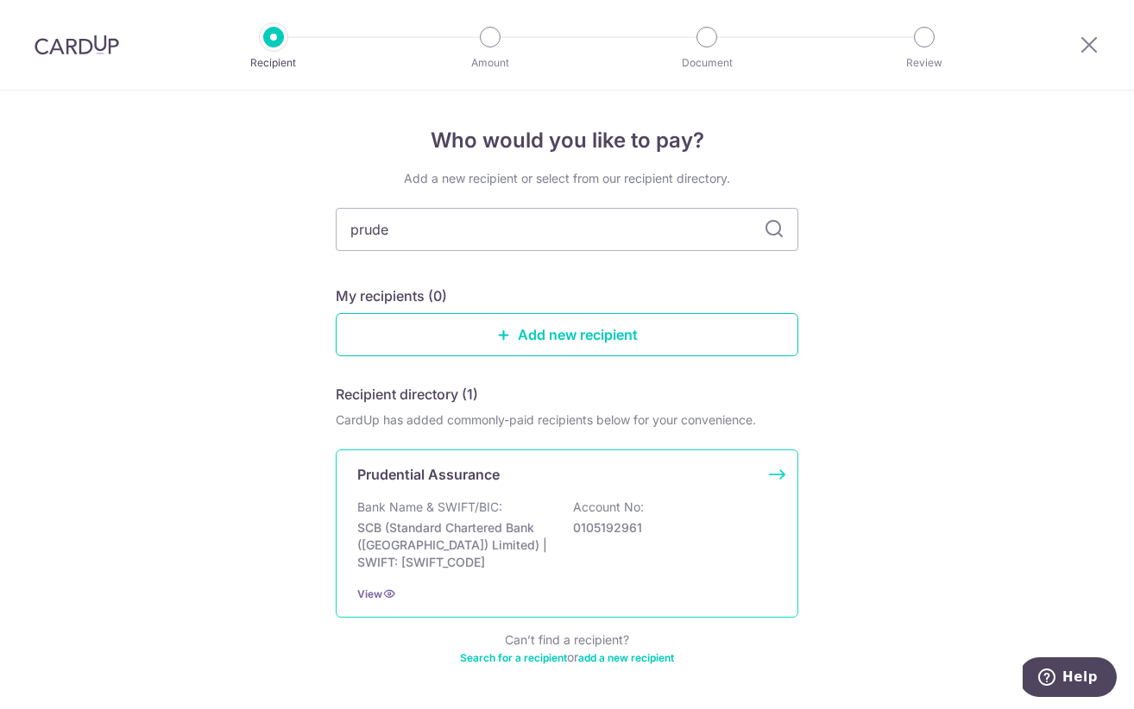
click at [432, 536] on p "SCB (Standard Chartered Bank ([GEOGRAPHIC_DATA]) Limited) | SWIFT: [SWIFT_CODE]" at bounding box center [453, 545] width 193 height 52
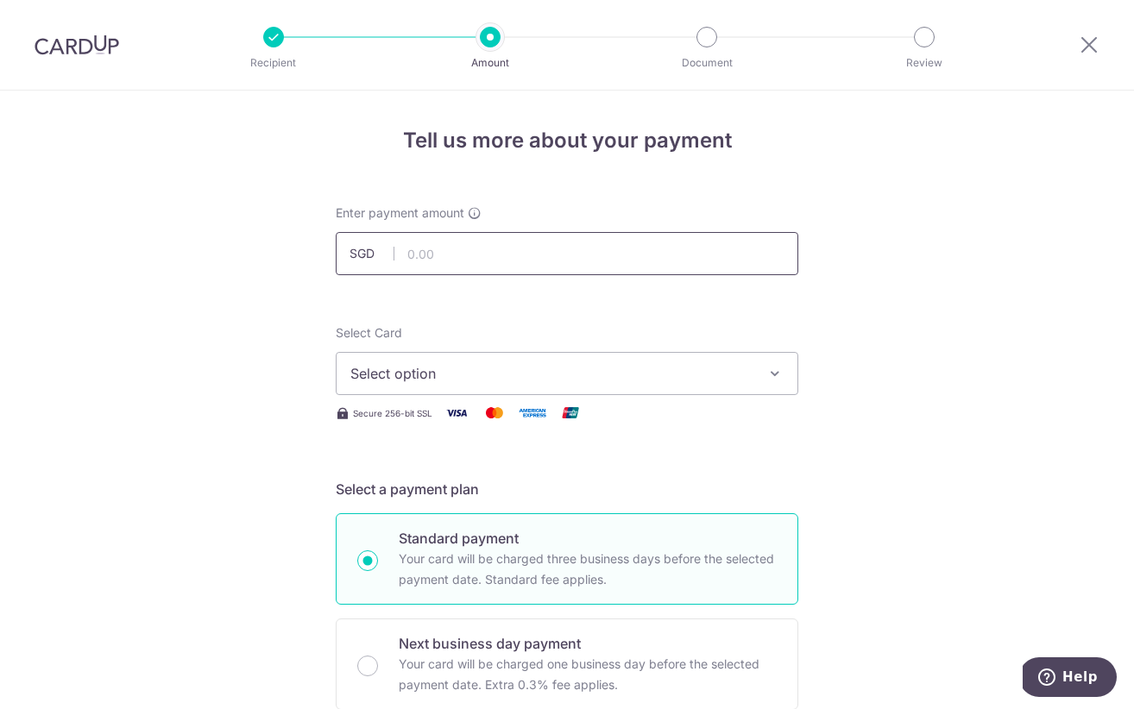
click at [469, 249] on input "text" at bounding box center [567, 253] width 462 height 43
type input "159.09"
click at [419, 375] on span "Select option" at bounding box center [551, 373] width 402 height 21
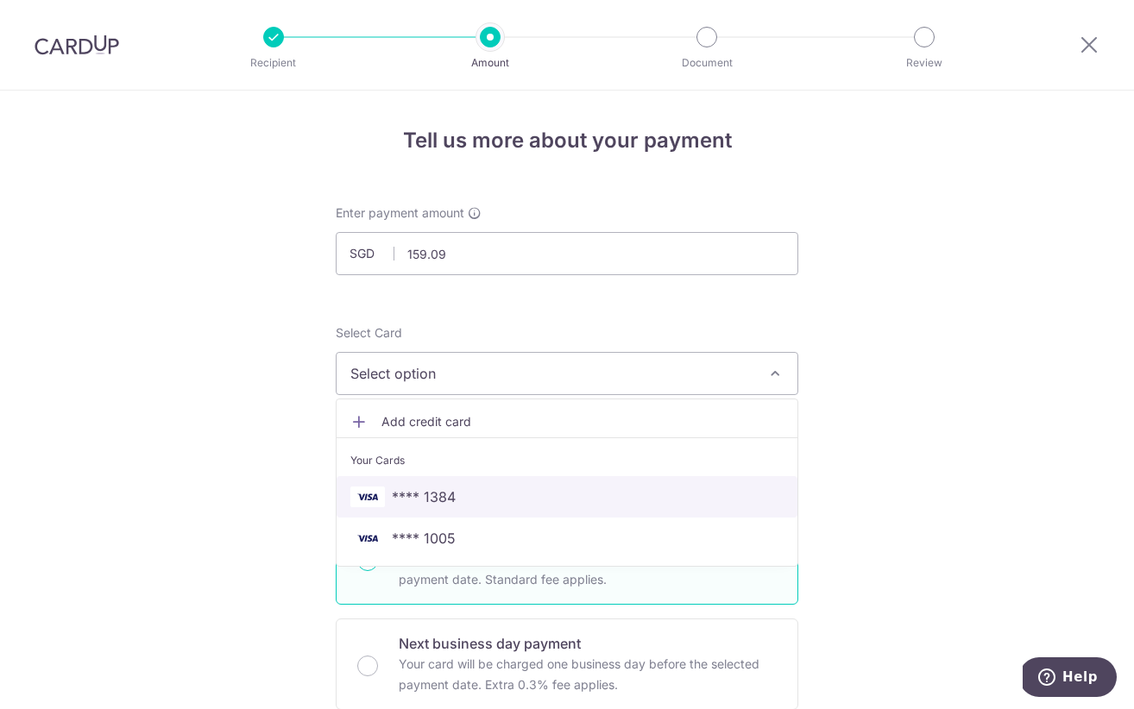
click at [453, 496] on span "**** 1384" at bounding box center [424, 497] width 64 height 21
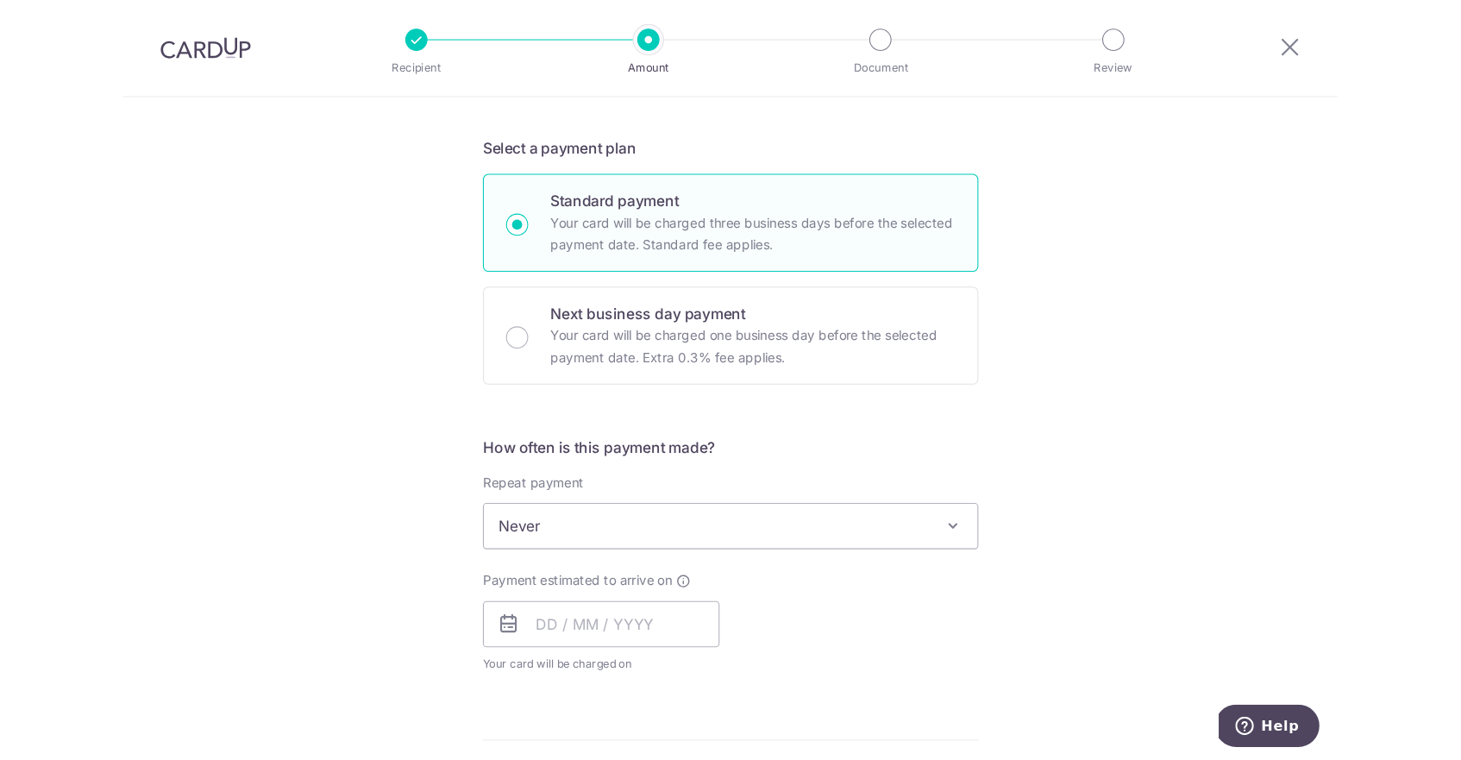
scroll to position [362, 0]
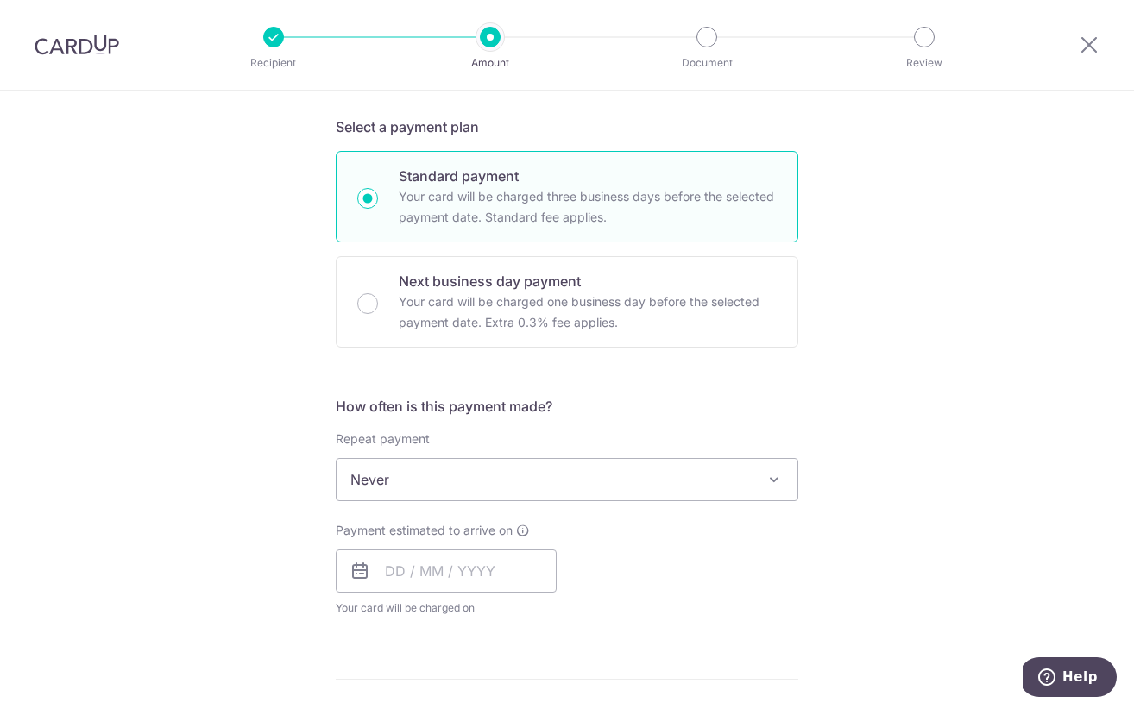
click at [492, 485] on span "Never" at bounding box center [566, 479] width 461 height 41
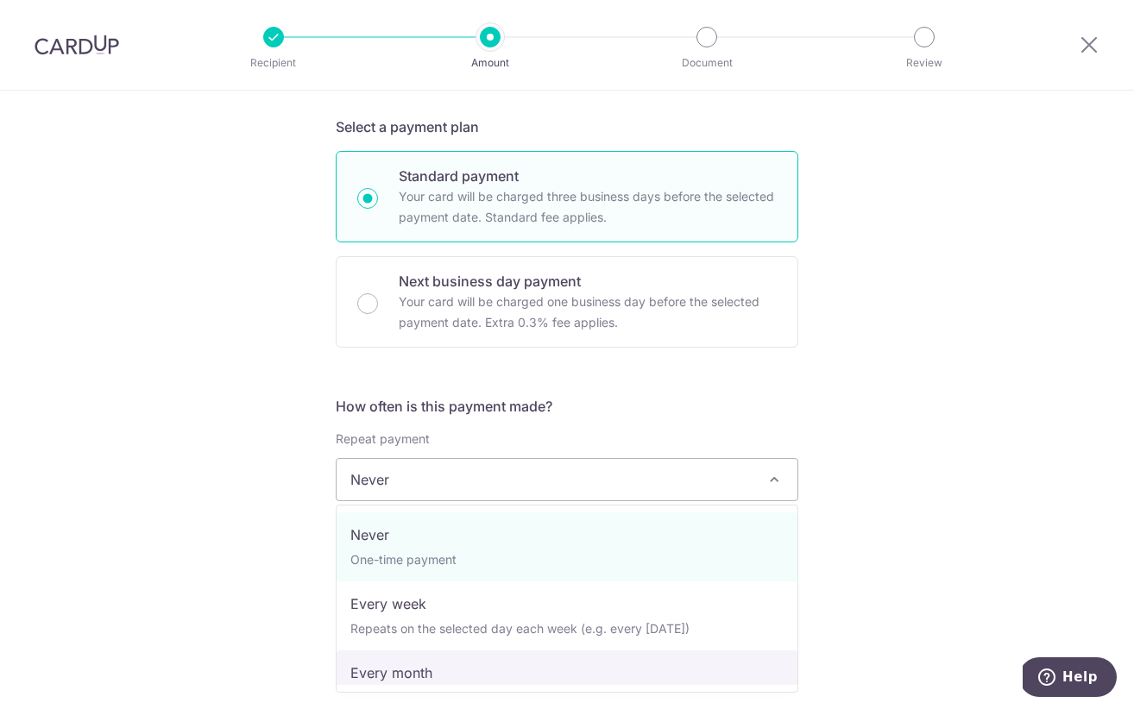
select select "3"
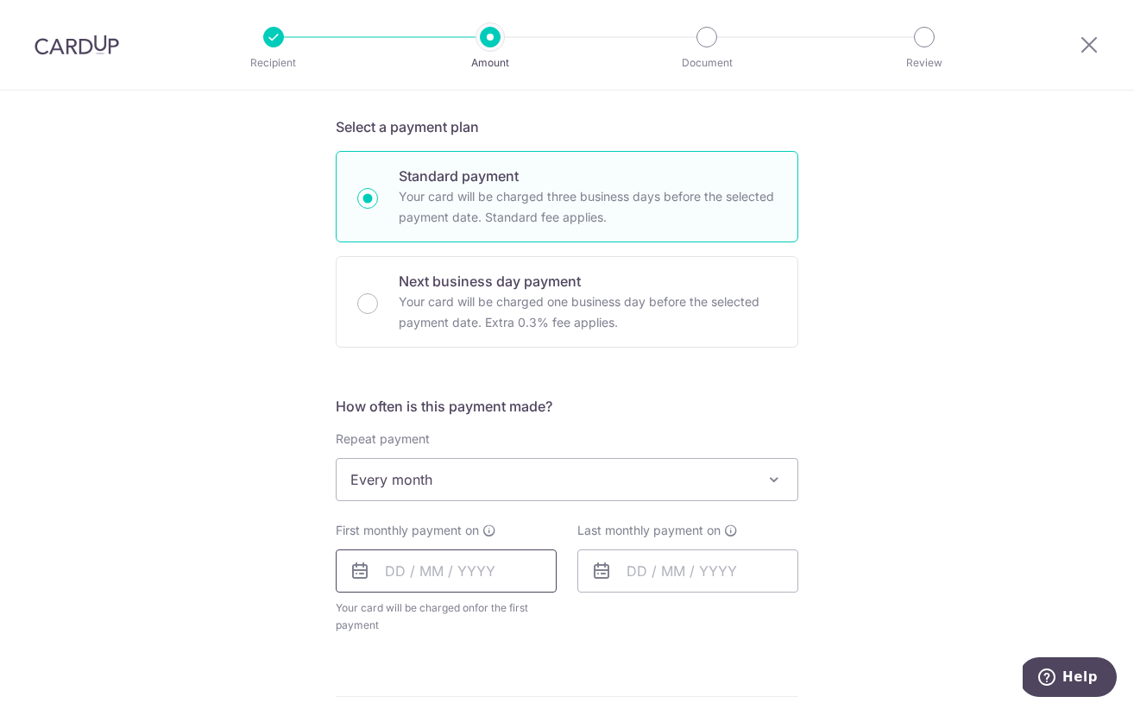
click at [427, 567] on input "text" at bounding box center [446, 571] width 221 height 43
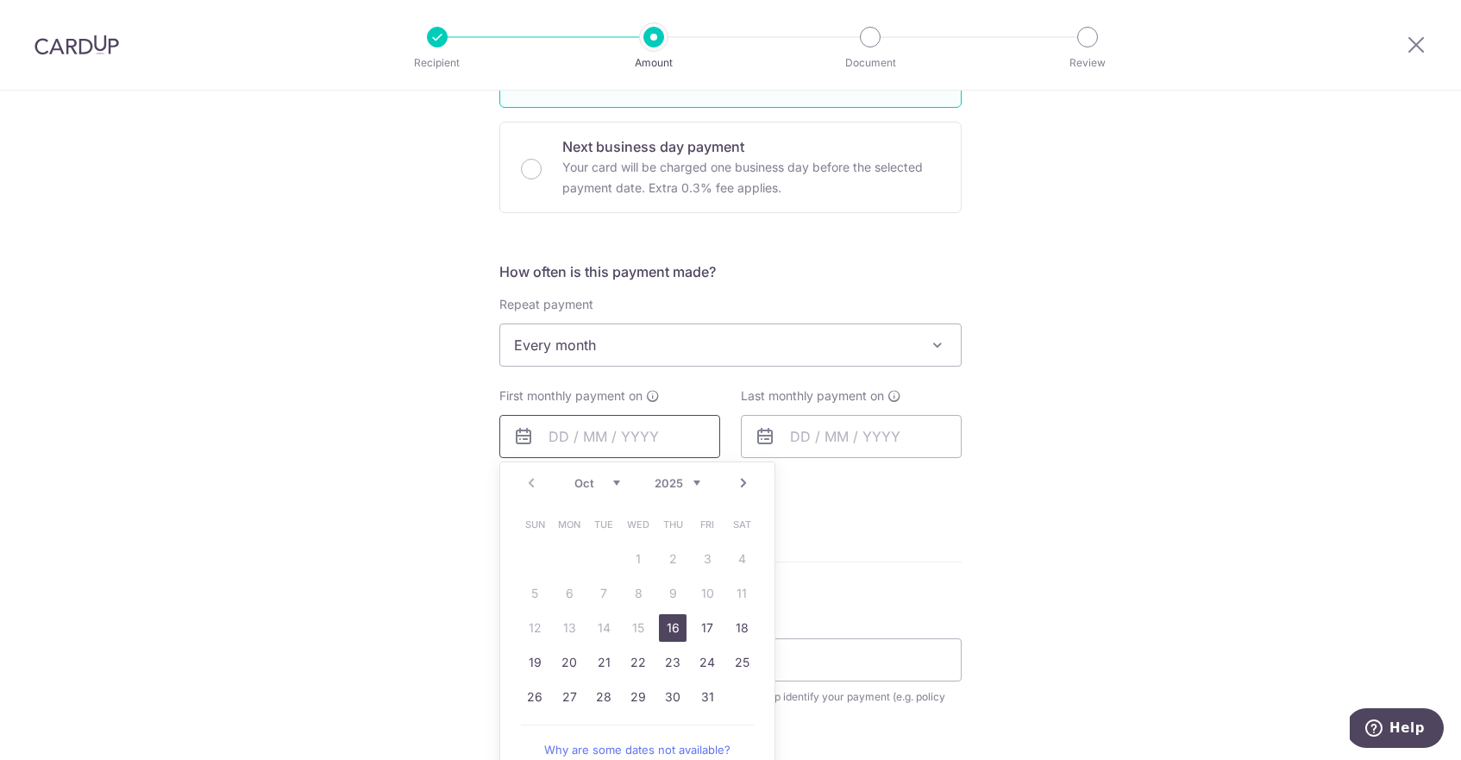
scroll to position [499, 0]
click at [742, 477] on link "Next" at bounding box center [743, 481] width 21 height 21
click at [741, 584] on link "8" at bounding box center [742, 592] width 28 height 28
type input "08/11/2025"
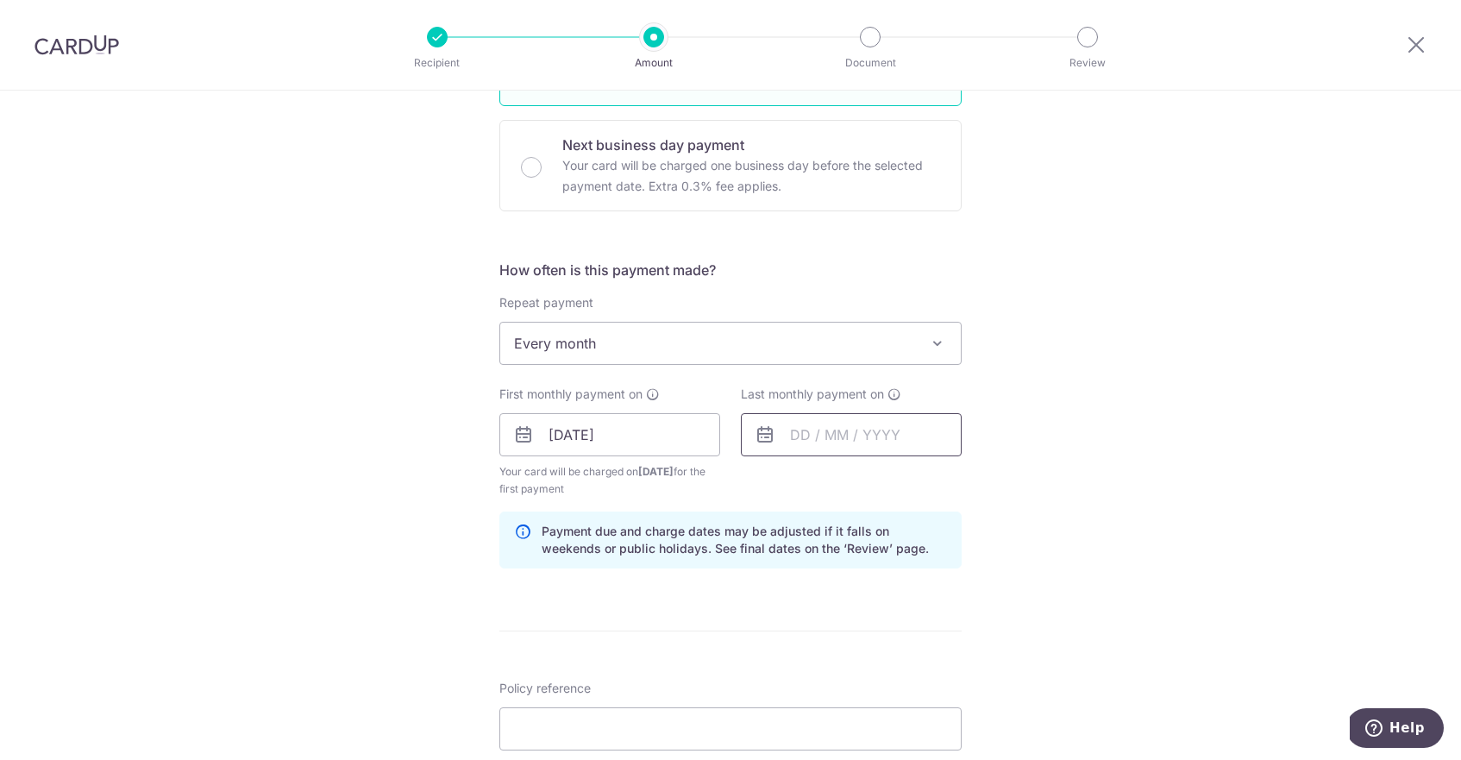
click at [809, 432] on input "text" at bounding box center [851, 434] width 221 height 43
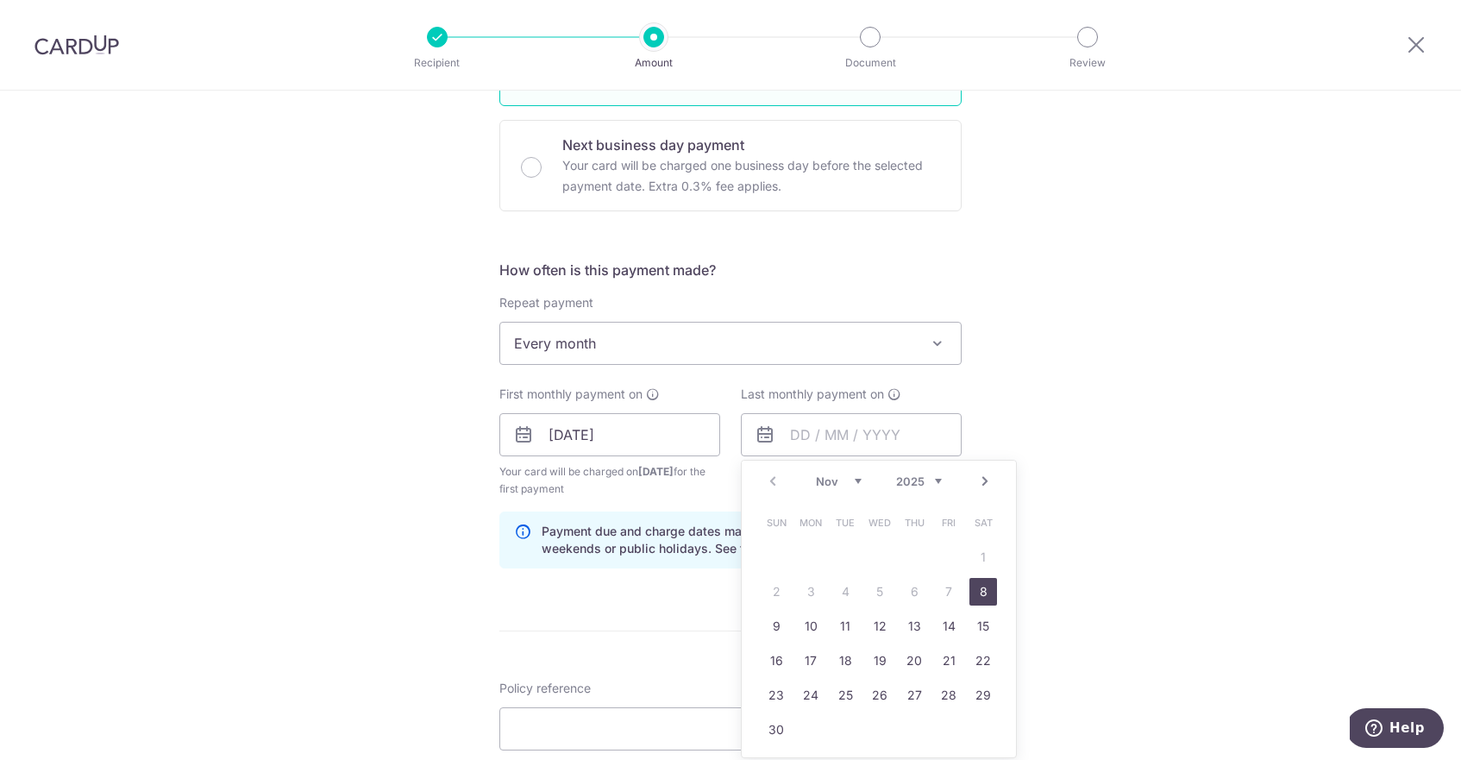
click at [937, 477] on select "2025 2026 2027 2028 2029 2030 2031 2032 2033 2034 2035" at bounding box center [919, 481] width 46 height 14
click at [770, 591] on link "8" at bounding box center [777, 592] width 28 height 28
type input "08/11/2026"
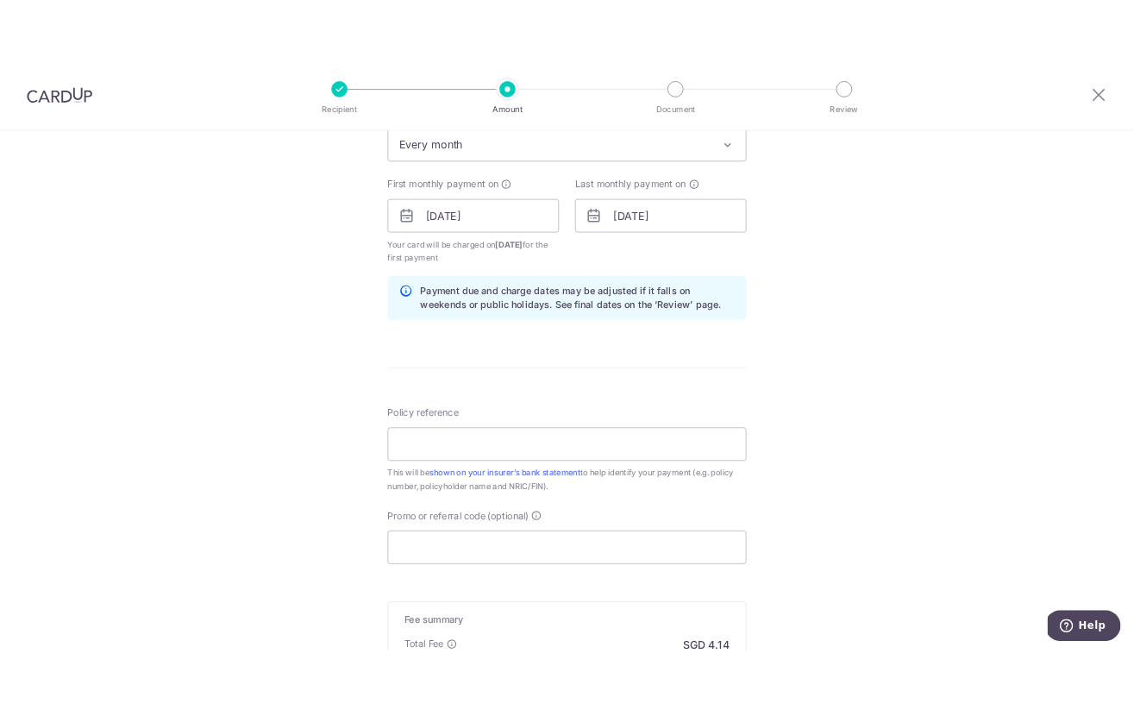
scroll to position [746, 0]
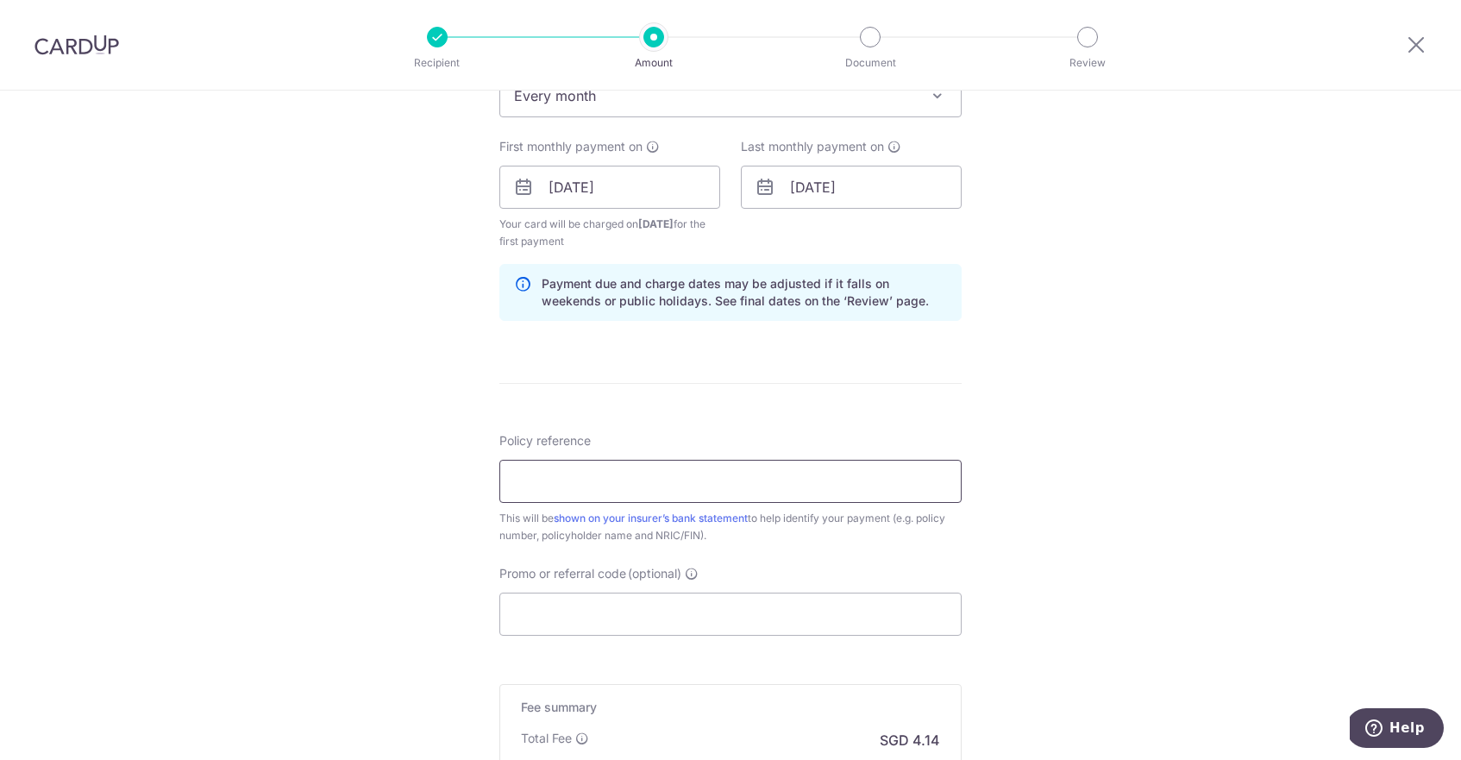
click at [626, 487] on input "Policy reference" at bounding box center [731, 481] width 462 height 43
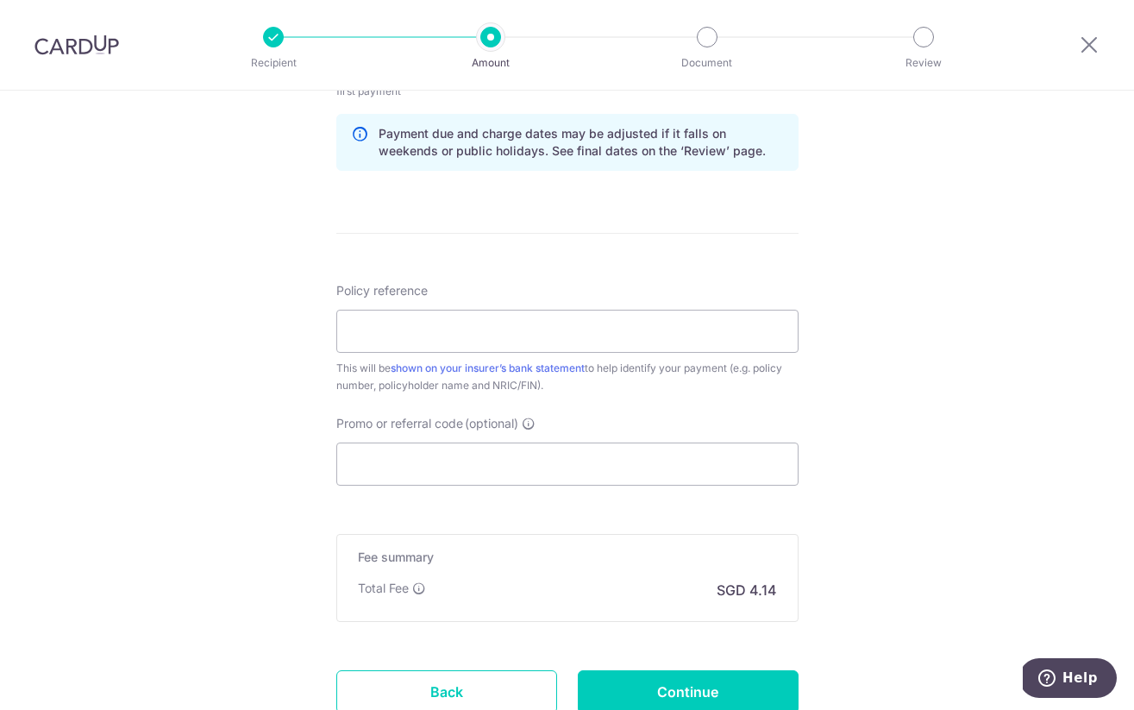
scroll to position [1029, 0]
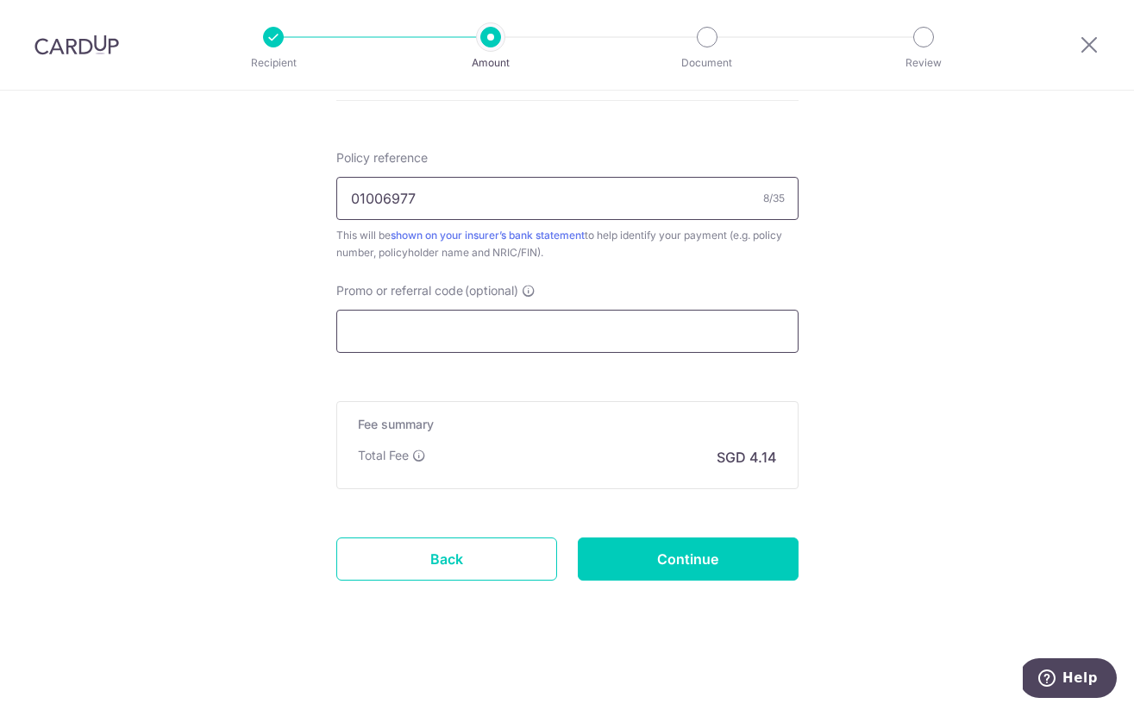
type input "01006977"
click at [481, 336] on input "Promo or referral code (optional)" at bounding box center [567, 331] width 462 height 43
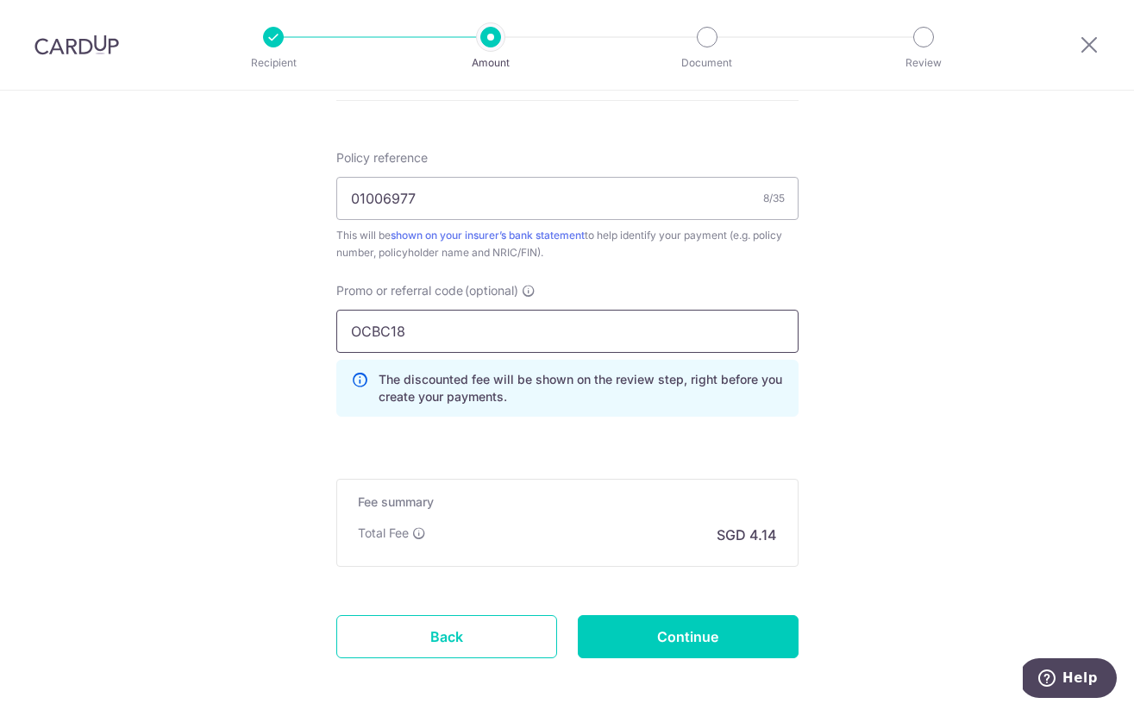
type input "OCBC18"
click at [701, 638] on input "Continue" at bounding box center [688, 636] width 221 height 43
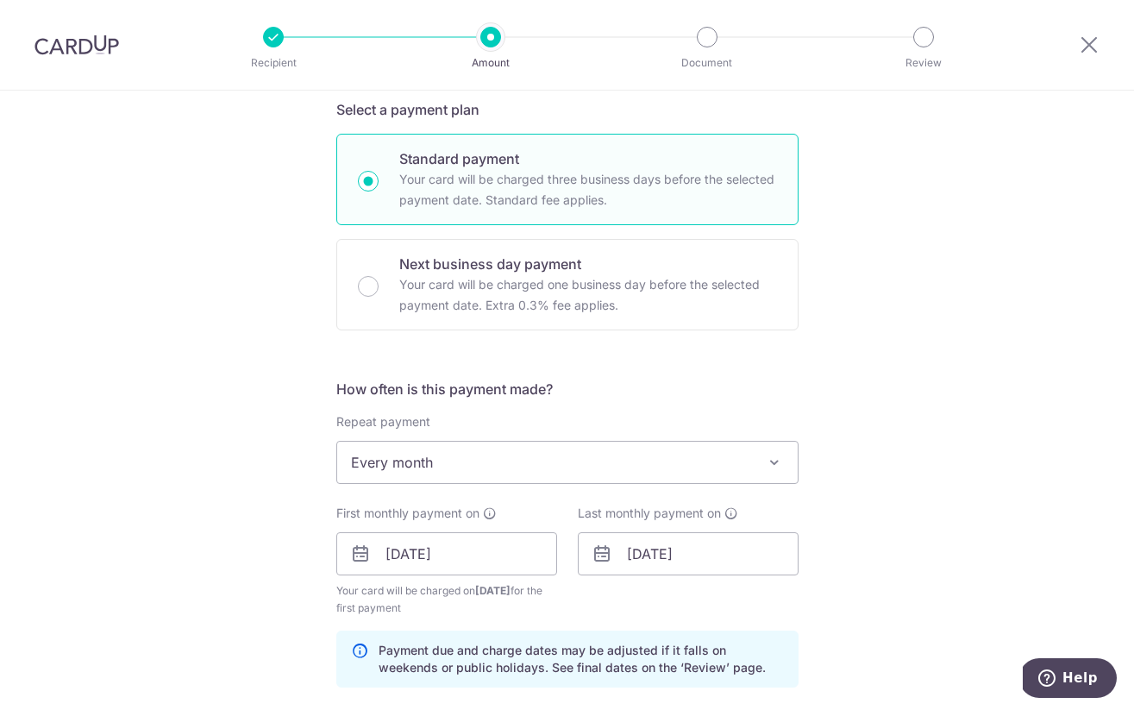
scroll to position [460, 0]
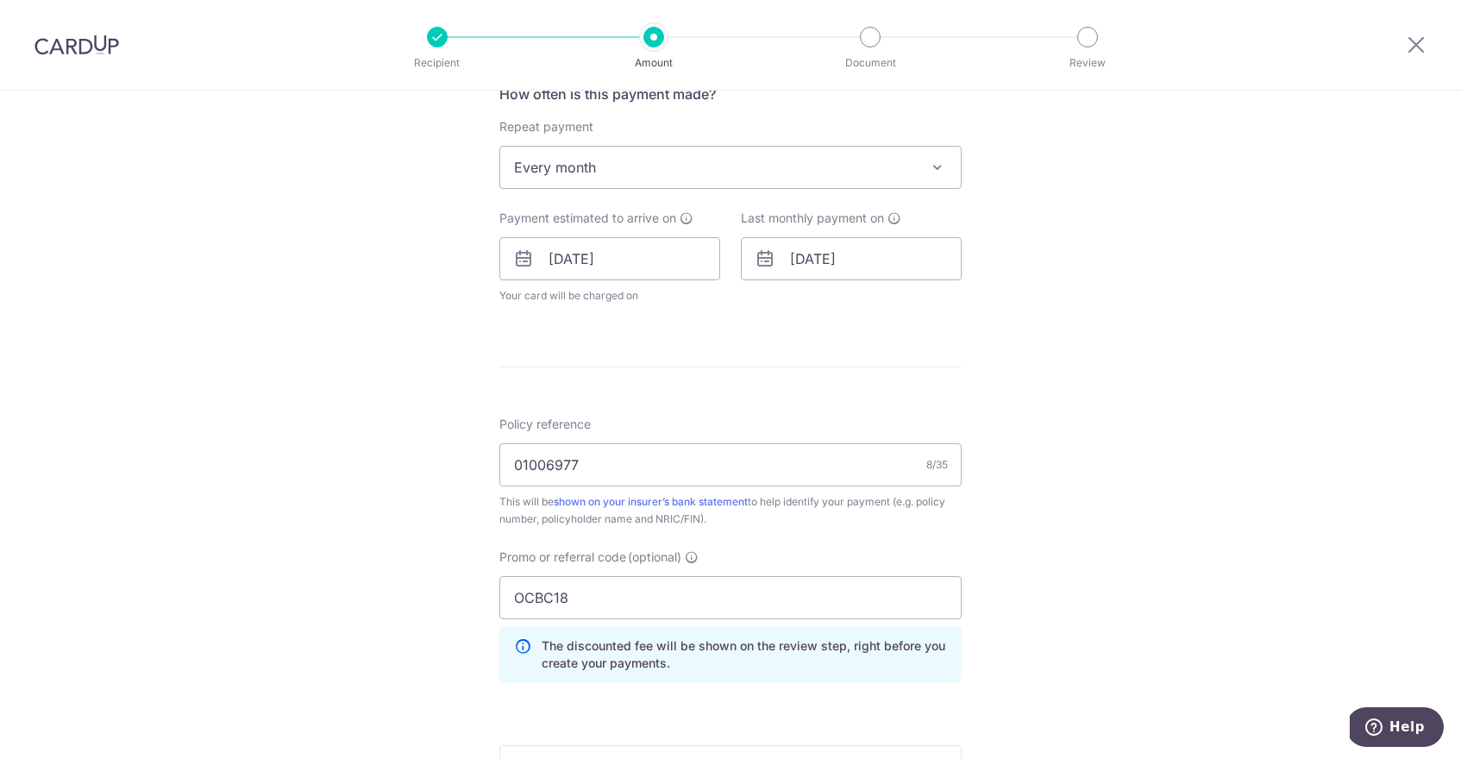
scroll to position [688, 0]
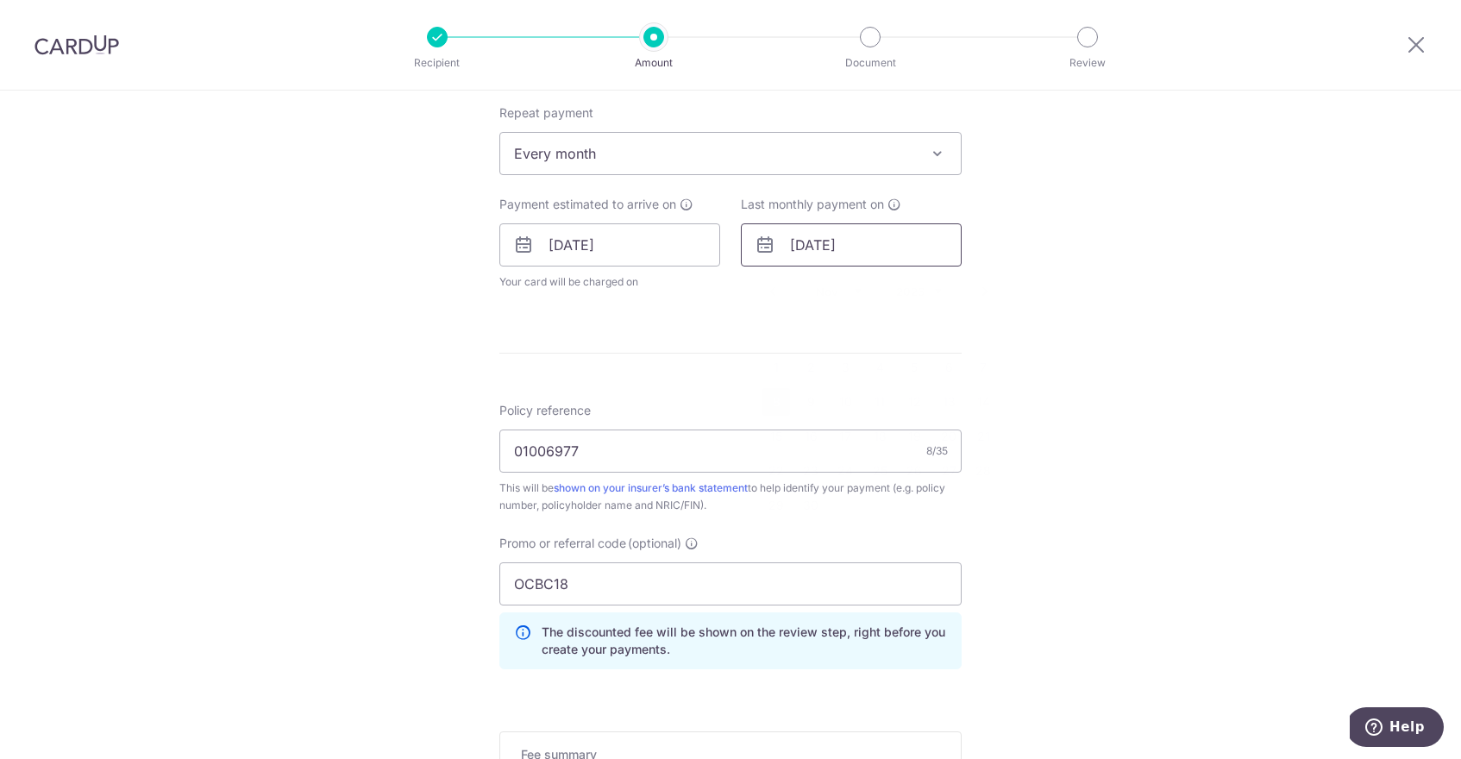
click at [814, 248] on input "[DATE]" at bounding box center [851, 244] width 221 height 43
click at [838, 291] on select "Jan Feb Mar Apr May Jun [DATE] Aug Sep Oct Nov Dec" at bounding box center [839, 292] width 46 height 14
click at [1101, 345] on div "Tell us more about your payment Enter payment amount SGD 159.09 159.09 Select C…" at bounding box center [730, 221] width 1461 height 1638
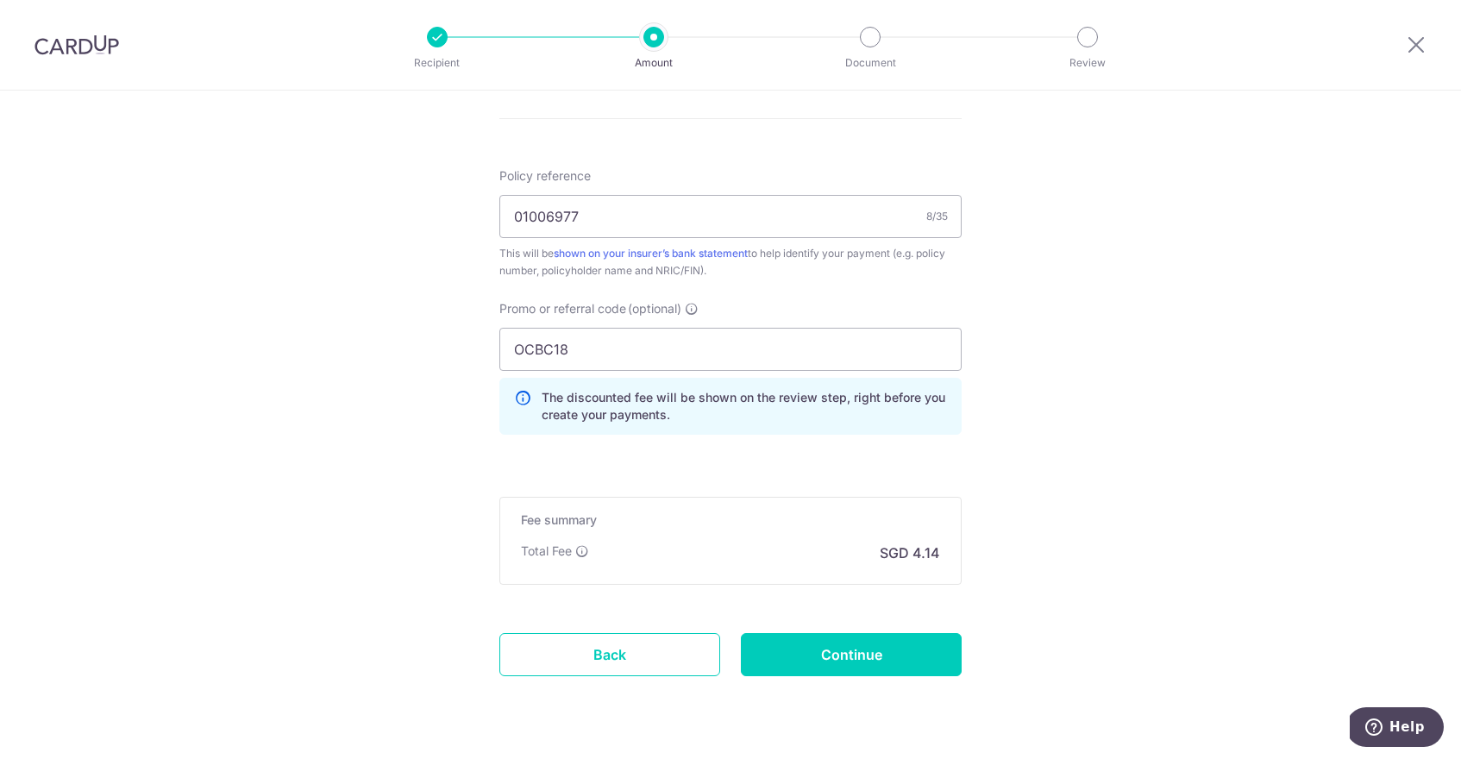
scroll to position [929, 0]
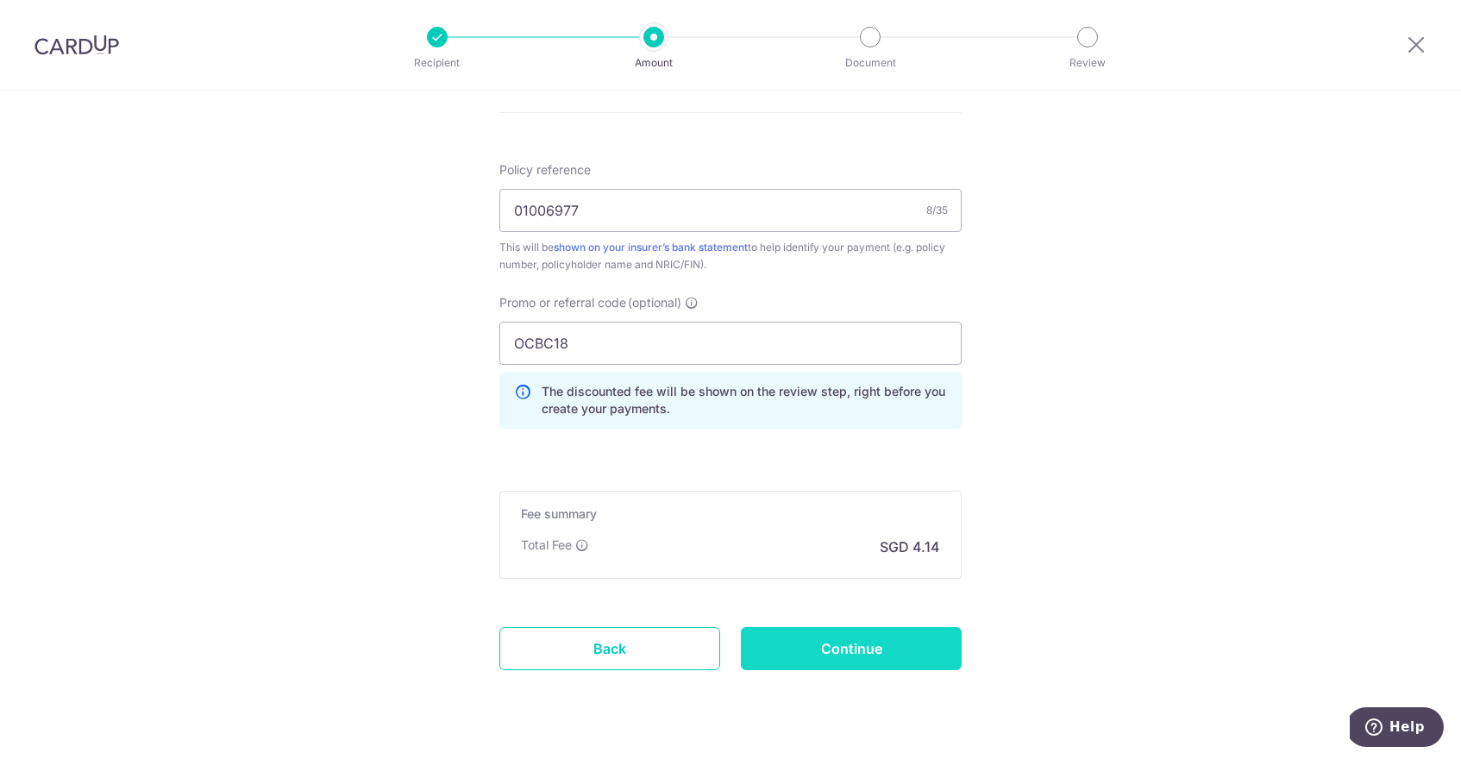
click at [815, 656] on input "Continue" at bounding box center [851, 648] width 221 height 43
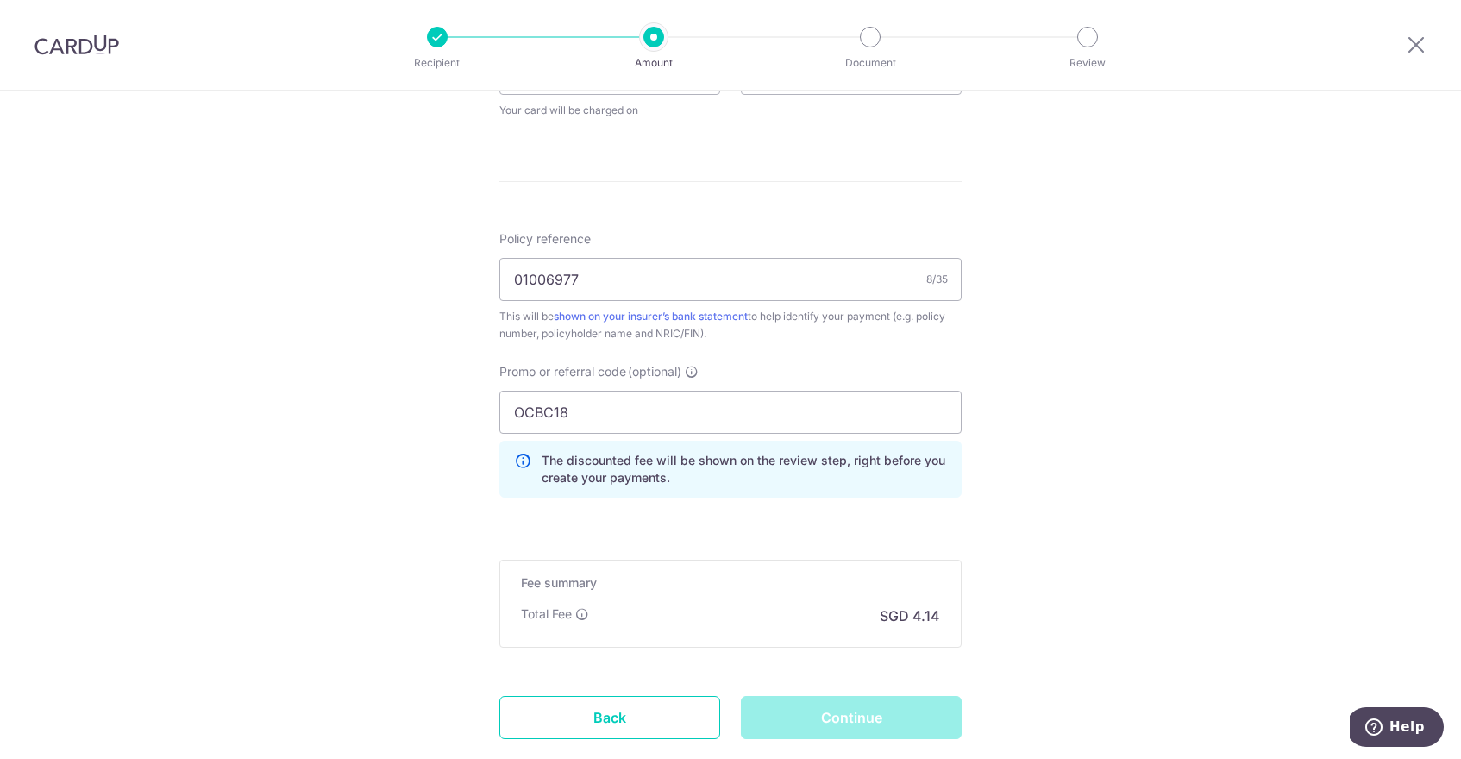
scroll to position [970, 0]
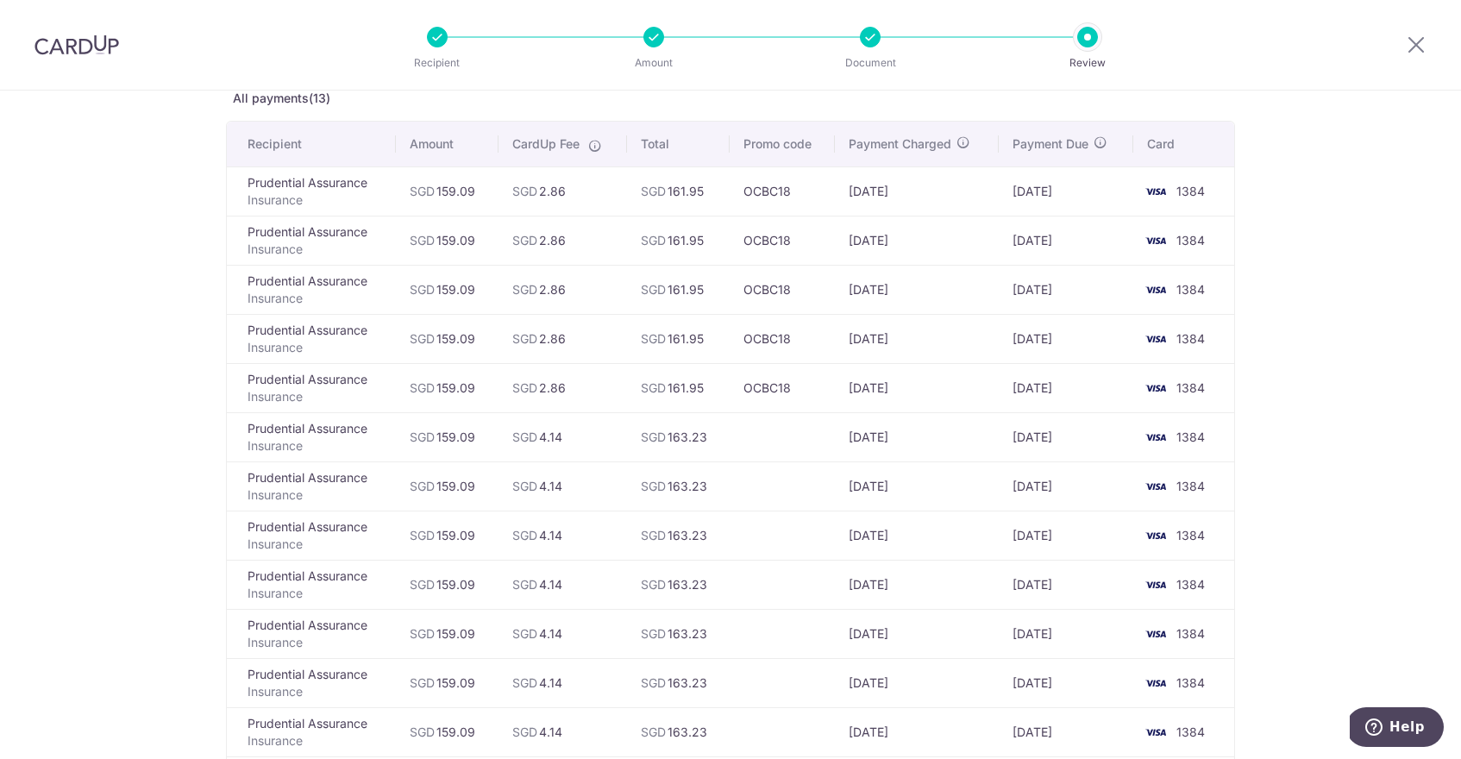
scroll to position [58, 0]
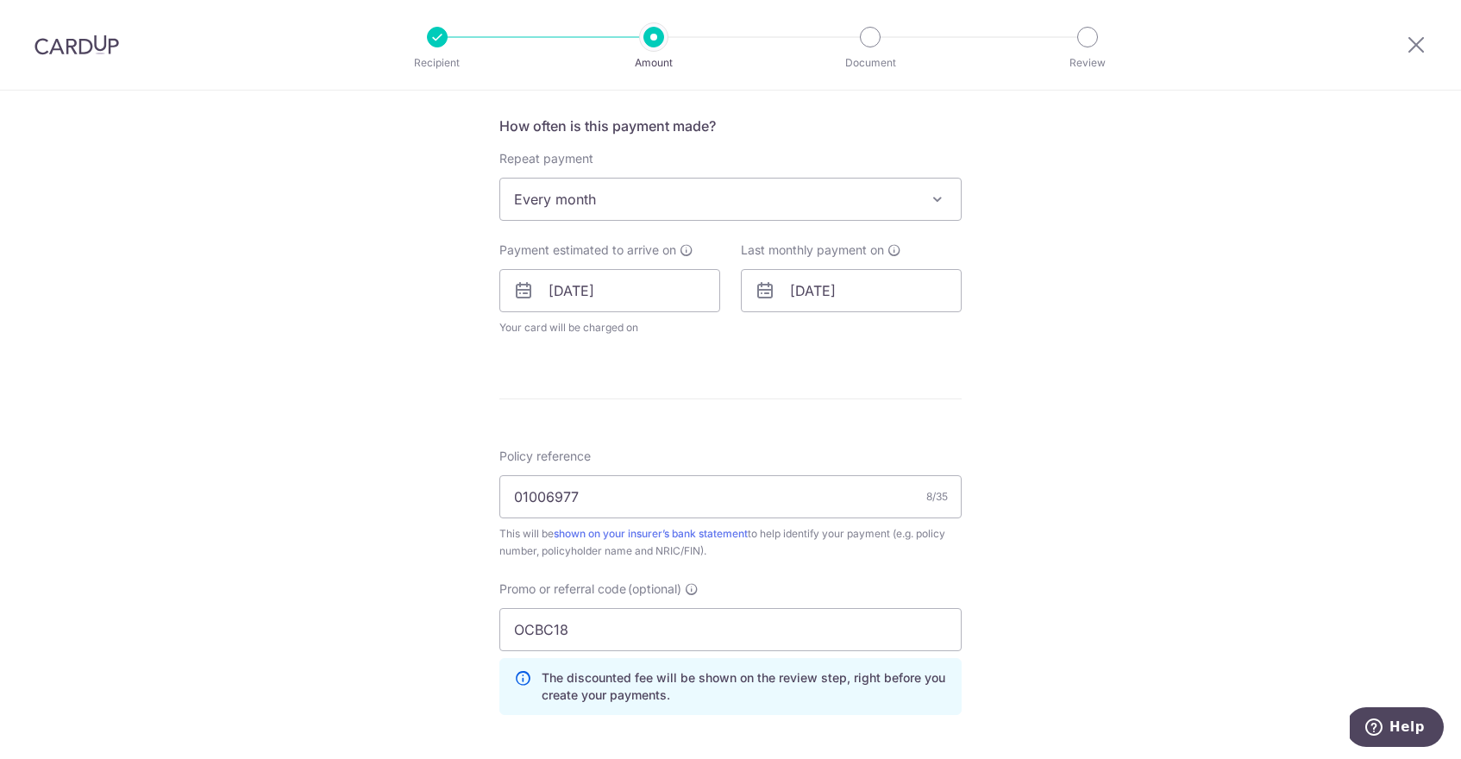
scroll to position [627, 0]
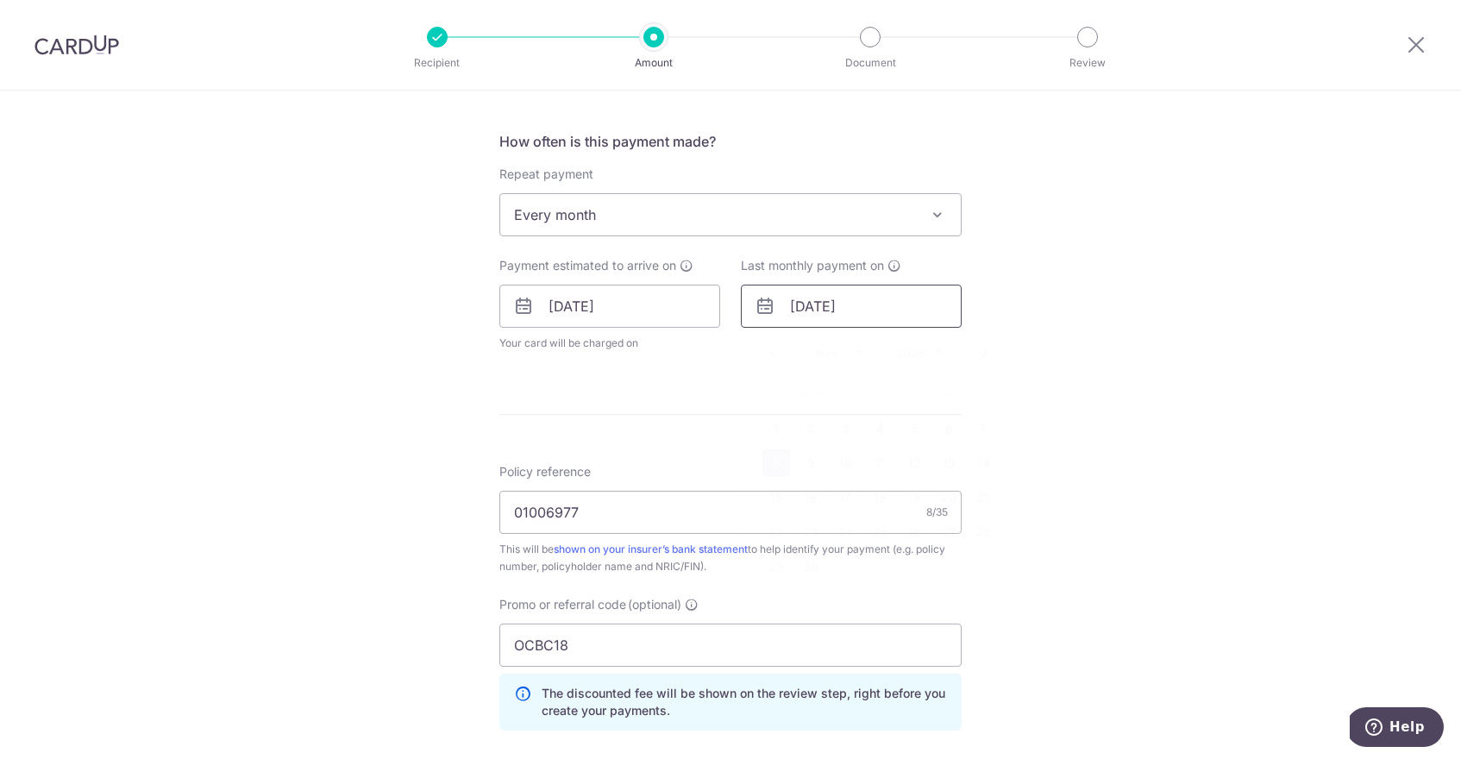
click at [850, 306] on input "[DATE]" at bounding box center [851, 306] width 221 height 43
click at [838, 355] on select "Jan Feb Mar Apr May Jun [DATE] Aug Sep Oct Nov Dec" at bounding box center [839, 353] width 46 height 14
drag, startPoint x: 824, startPoint y: 304, endPoint x: 810, endPoint y: 299, distance: 14.5
click at [810, 299] on input "[DATE]" at bounding box center [851, 306] width 221 height 43
type input "[DATE]"
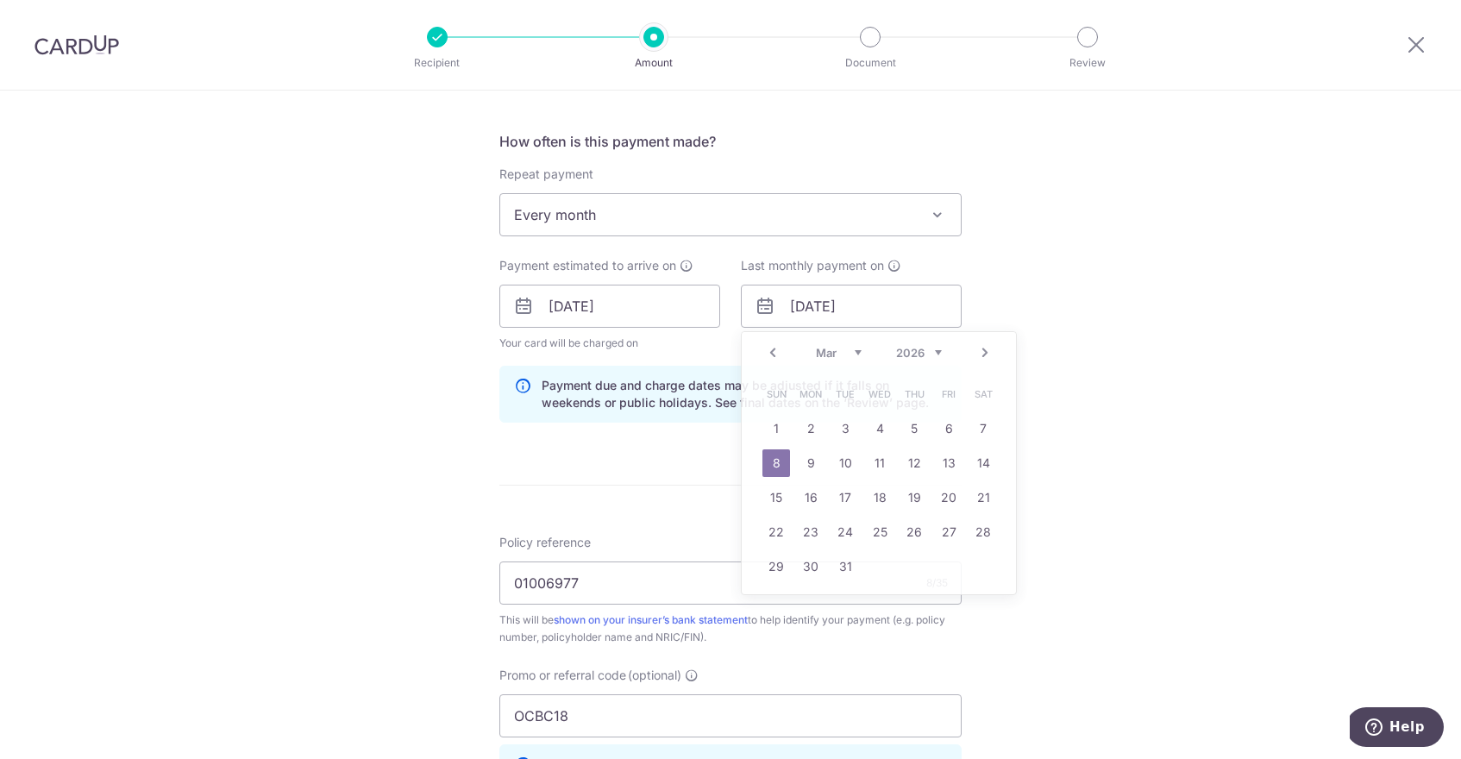
click at [1126, 465] on div "Tell us more about your payment Enter payment amount SGD 159.09 159.09 Select C…" at bounding box center [730, 317] width 1461 height 1709
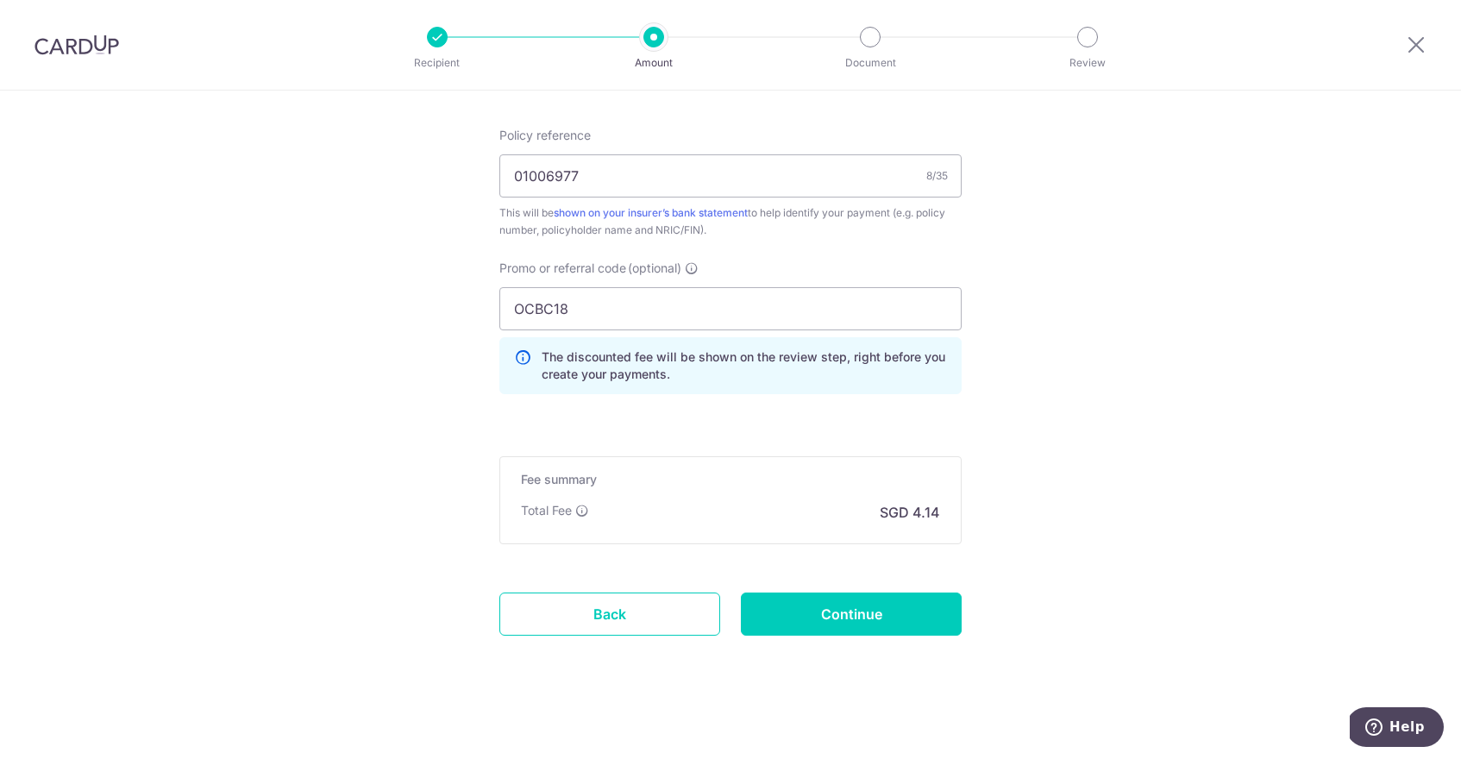
scroll to position [1040, 0]
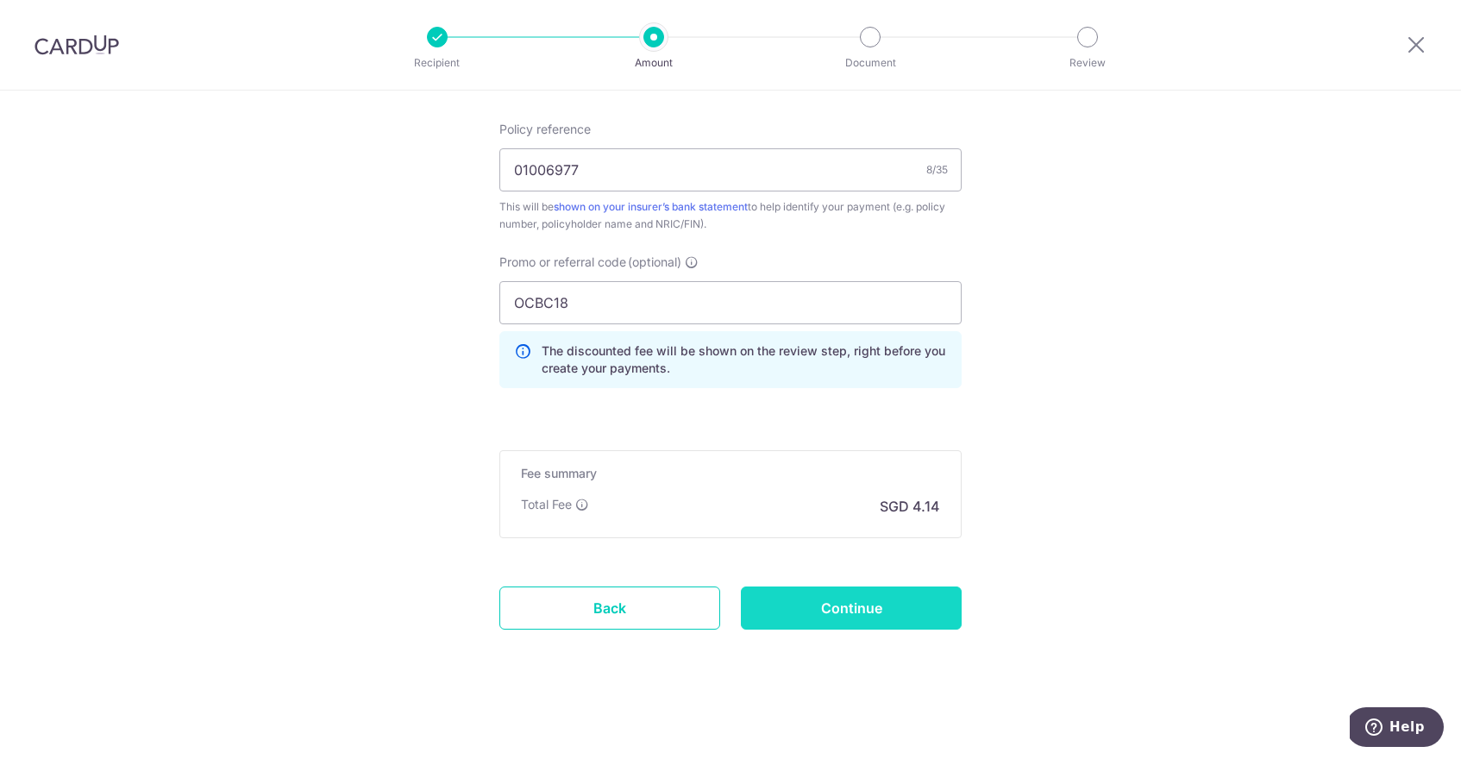
click at [907, 611] on input "Continue" at bounding box center [851, 608] width 221 height 43
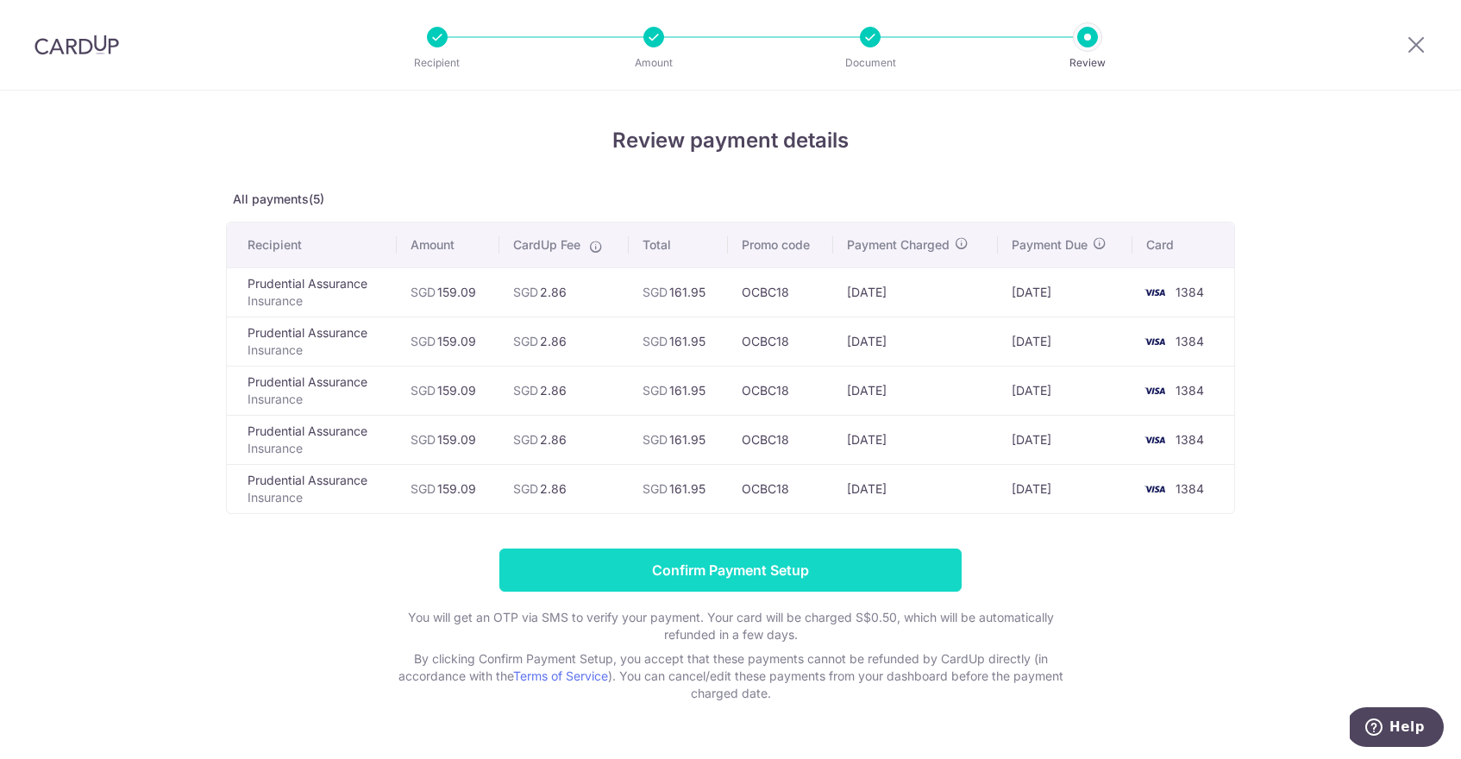
click at [870, 569] on input "Confirm Payment Setup" at bounding box center [731, 570] width 462 height 43
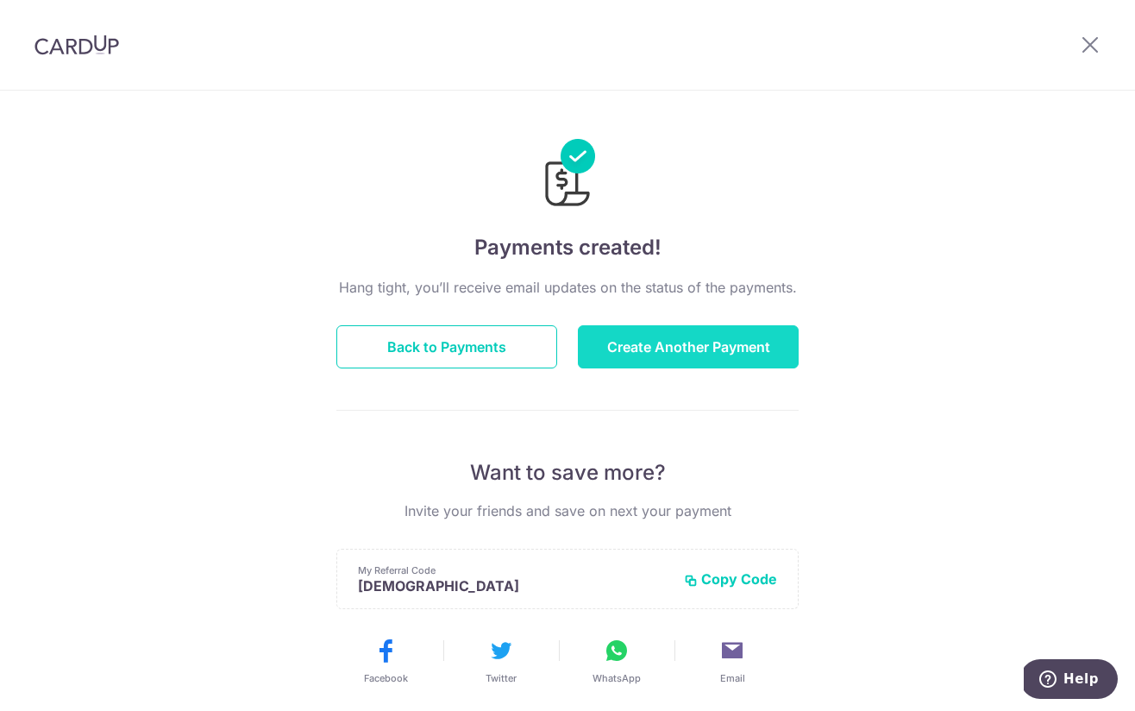
click at [690, 355] on button "Create Another Payment" at bounding box center [688, 346] width 221 height 43
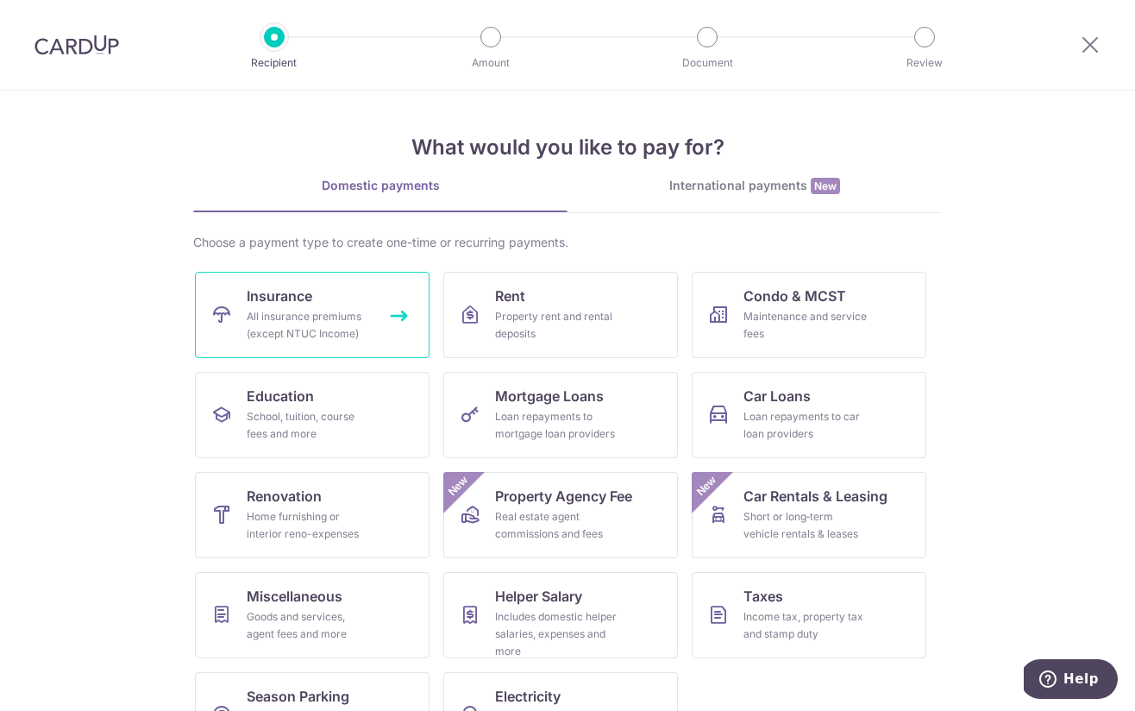
click at [288, 325] on div "All insurance premiums (except NTUC Income)" at bounding box center [309, 325] width 124 height 35
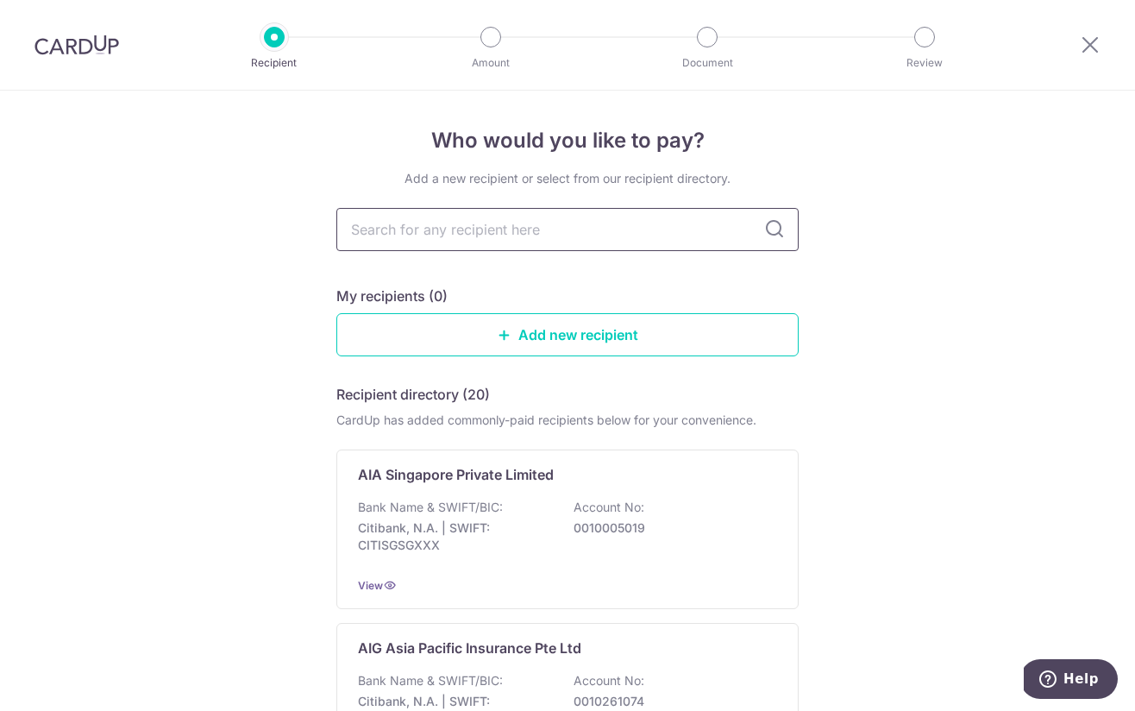
click at [531, 224] on input "text" at bounding box center [567, 229] width 462 height 43
type input "prud"
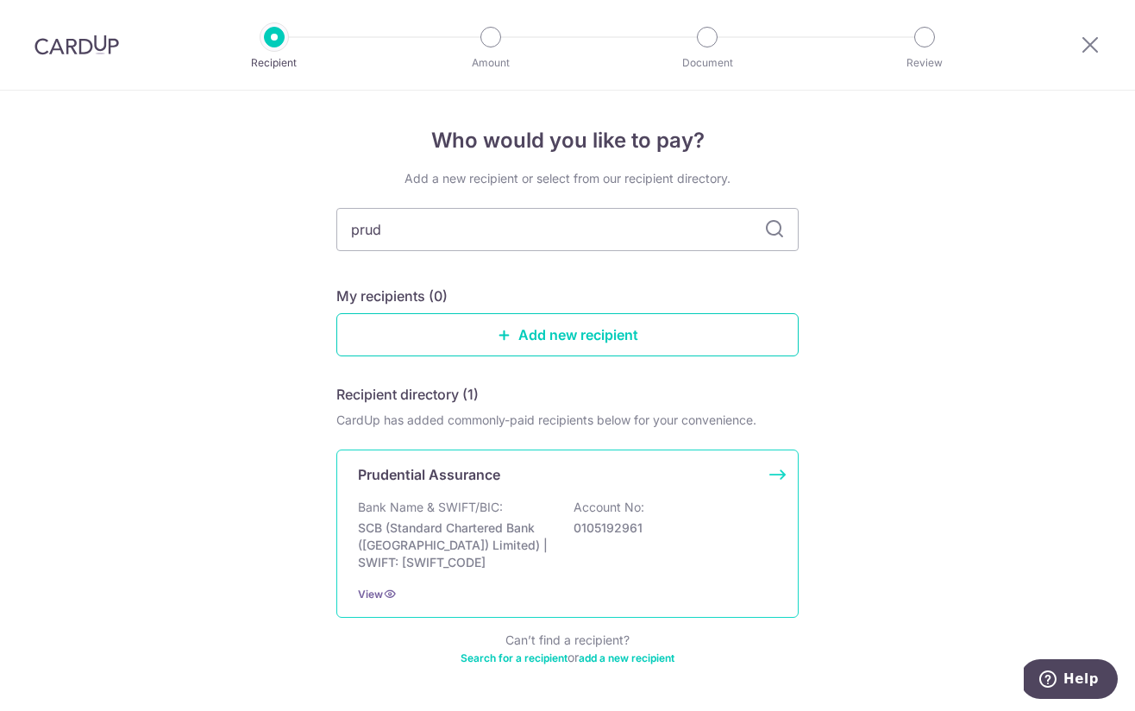
click at [459, 525] on p "SCB (Standard Chartered Bank ([GEOGRAPHIC_DATA]) Limited) | SWIFT: [SWIFT_CODE]" at bounding box center [454, 545] width 193 height 52
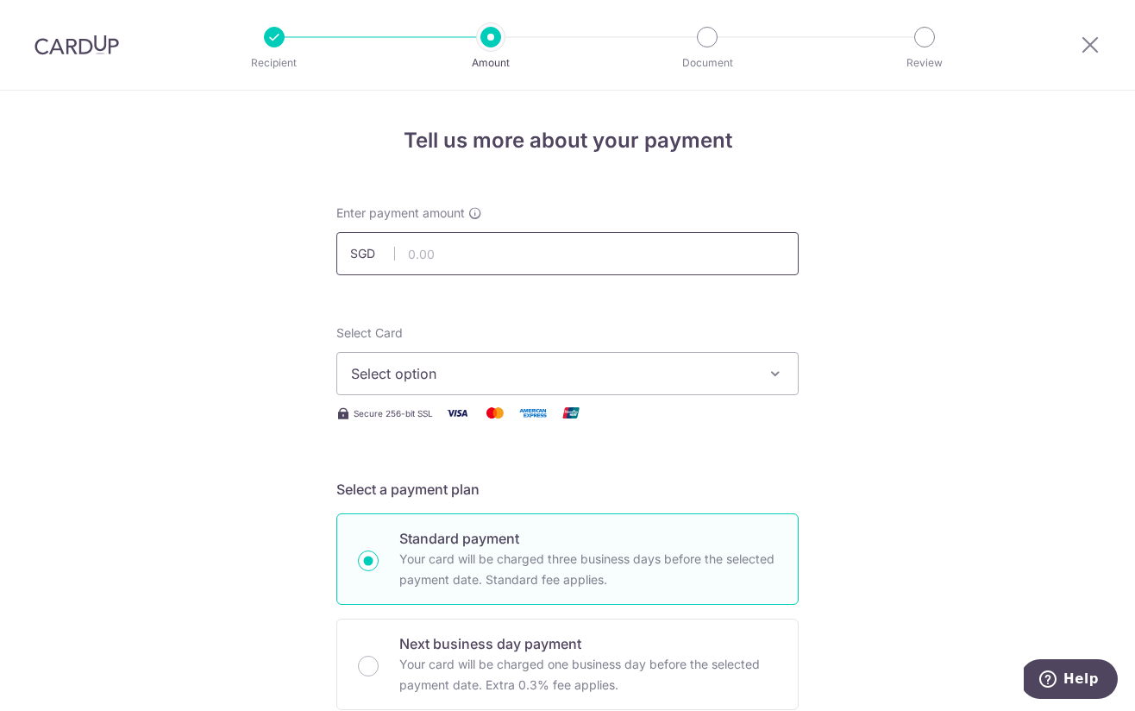
click at [452, 250] on input "text" at bounding box center [567, 253] width 462 height 43
type input "400.00"
click at [522, 368] on span "Select option" at bounding box center [552, 373] width 402 height 21
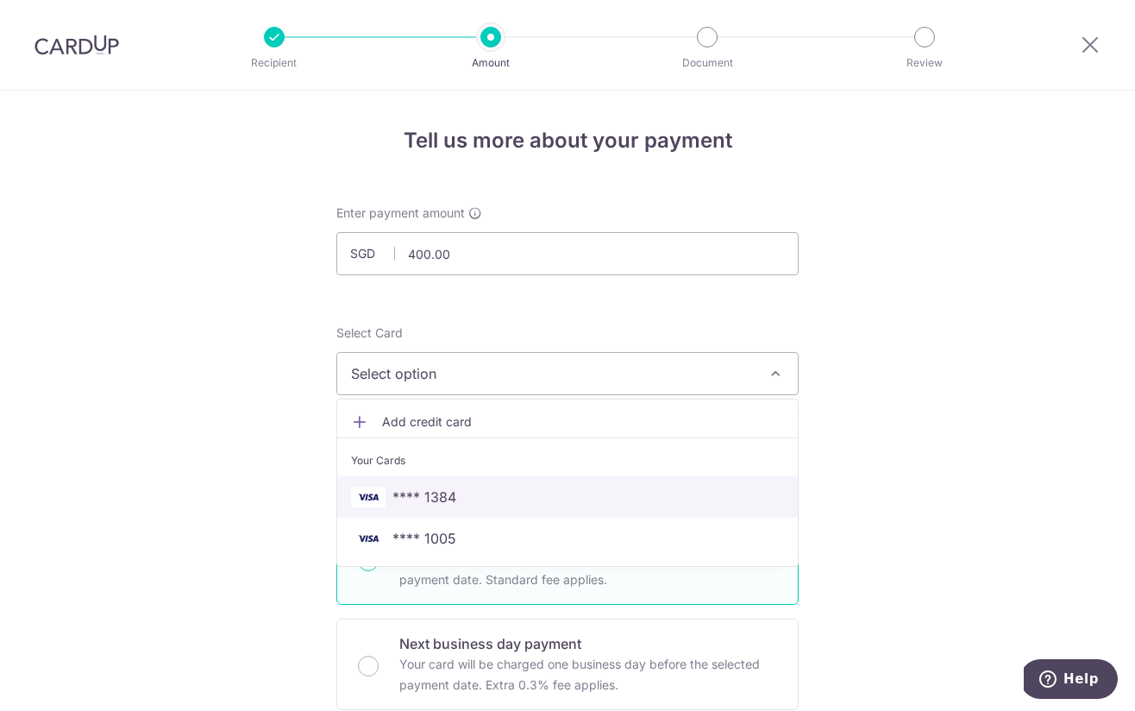
click at [459, 500] on span "**** 1384" at bounding box center [567, 497] width 433 height 21
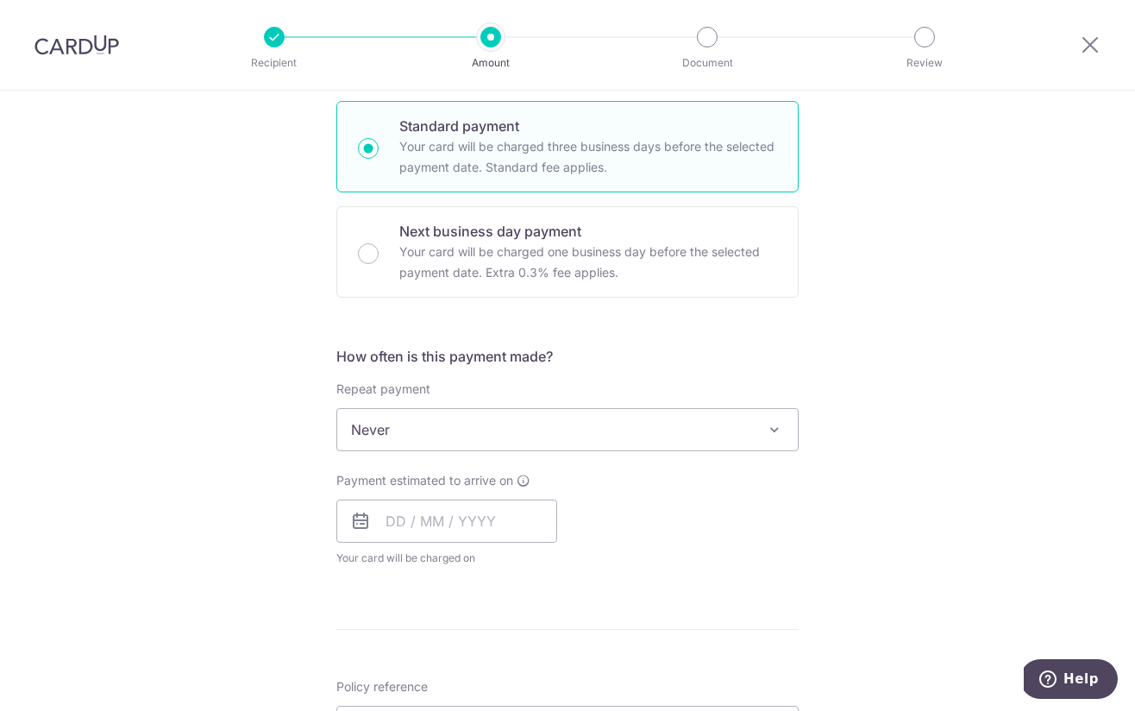
scroll to position [418, 0]
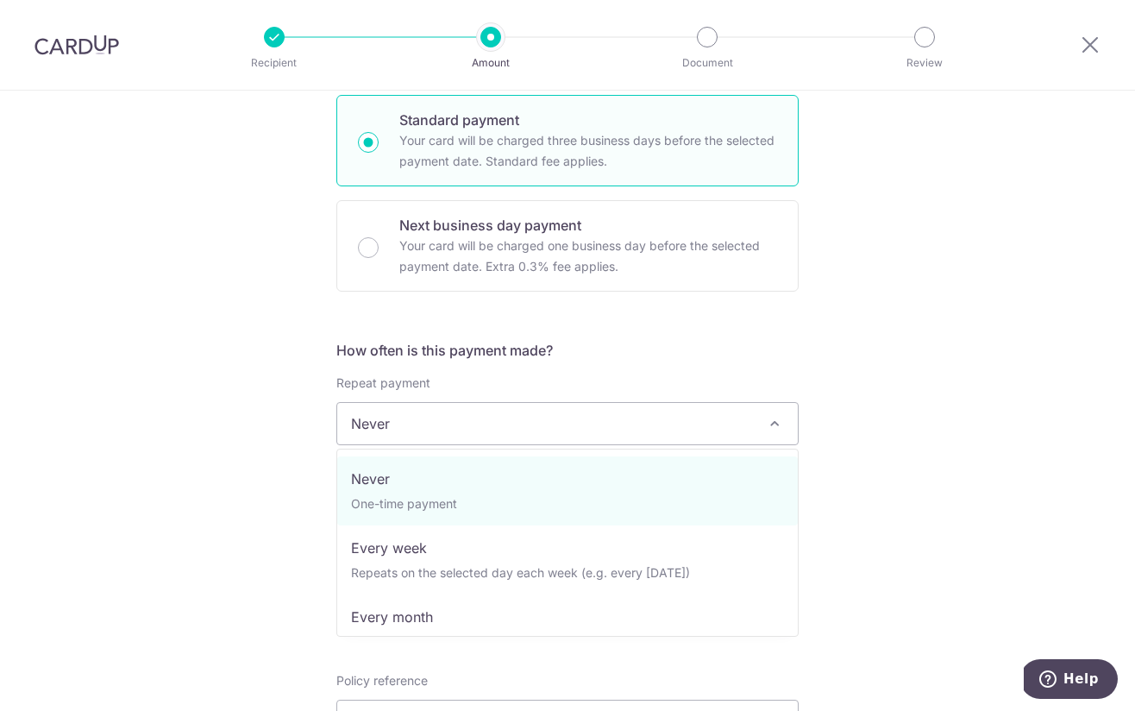
click at [394, 424] on span "Never" at bounding box center [567, 423] width 461 height 41
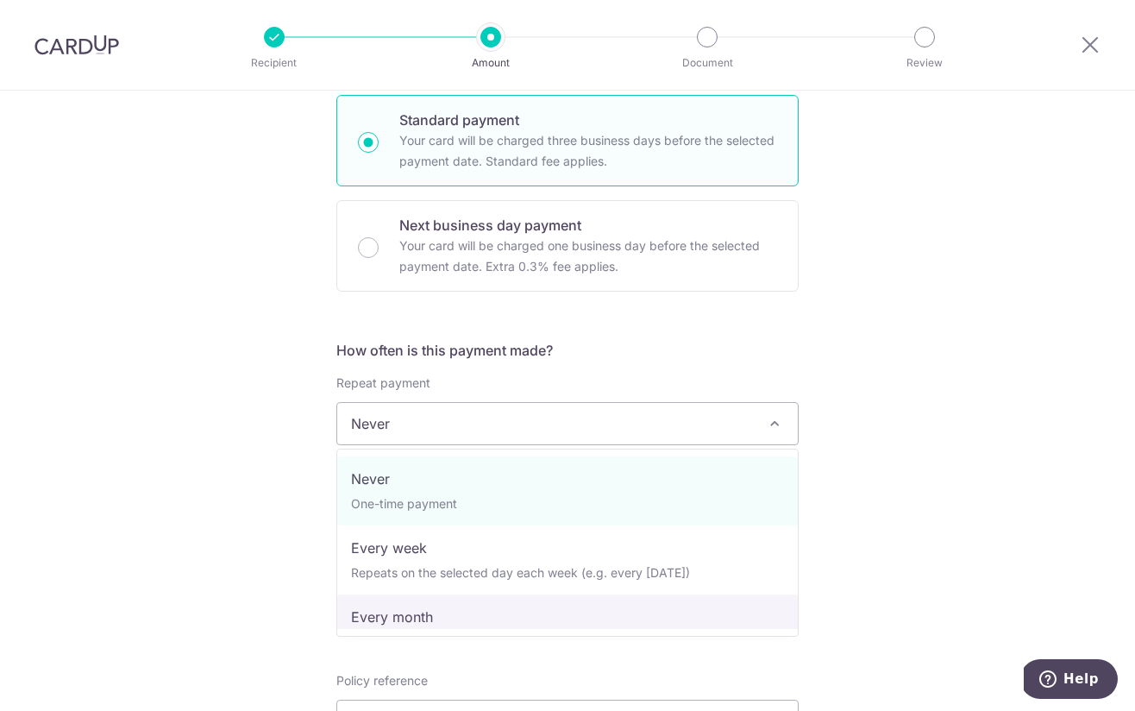
select select "3"
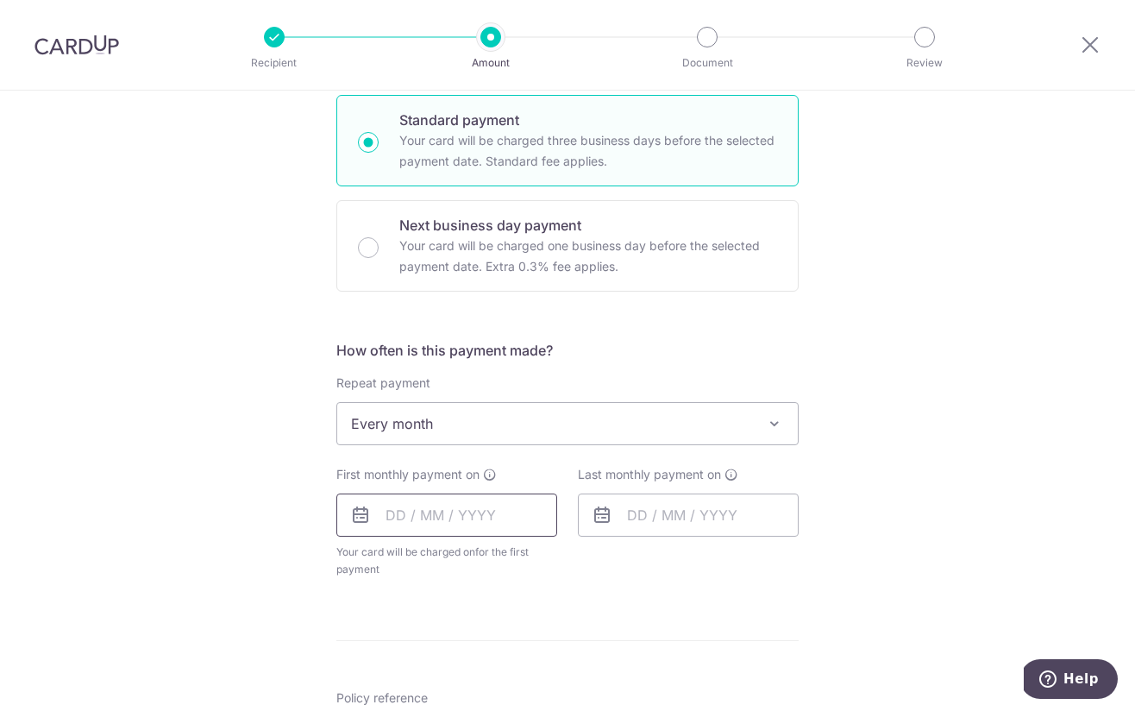
click at [456, 523] on input "text" at bounding box center [446, 514] width 221 height 43
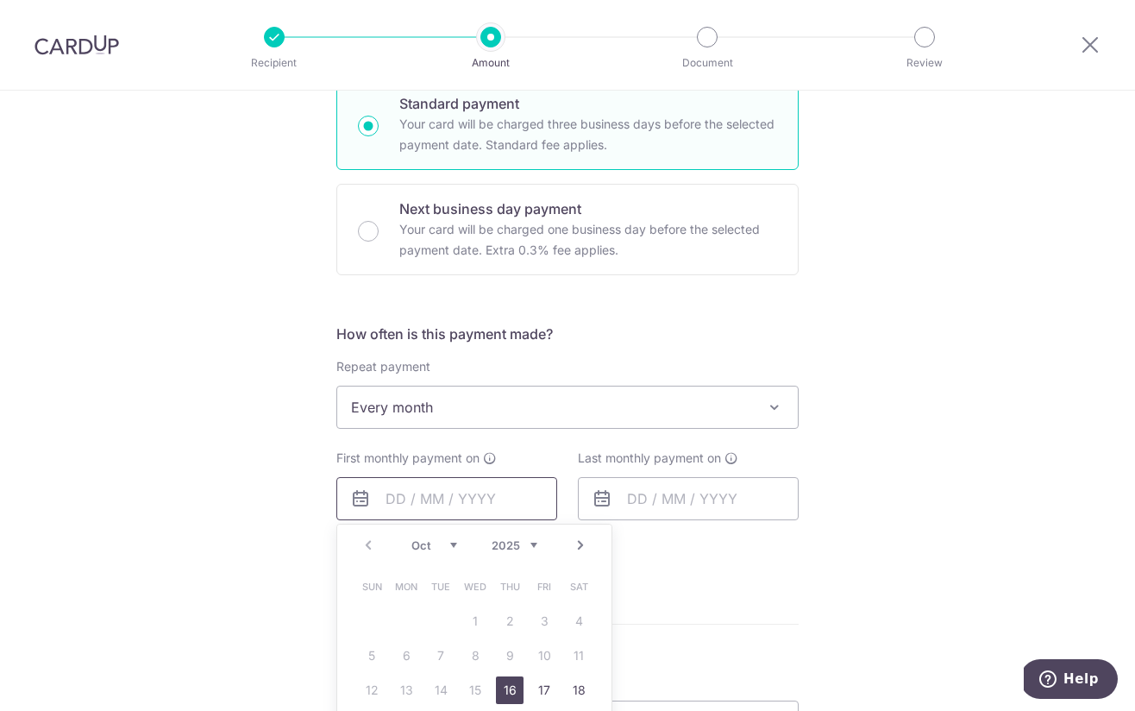
scroll to position [455, 0]
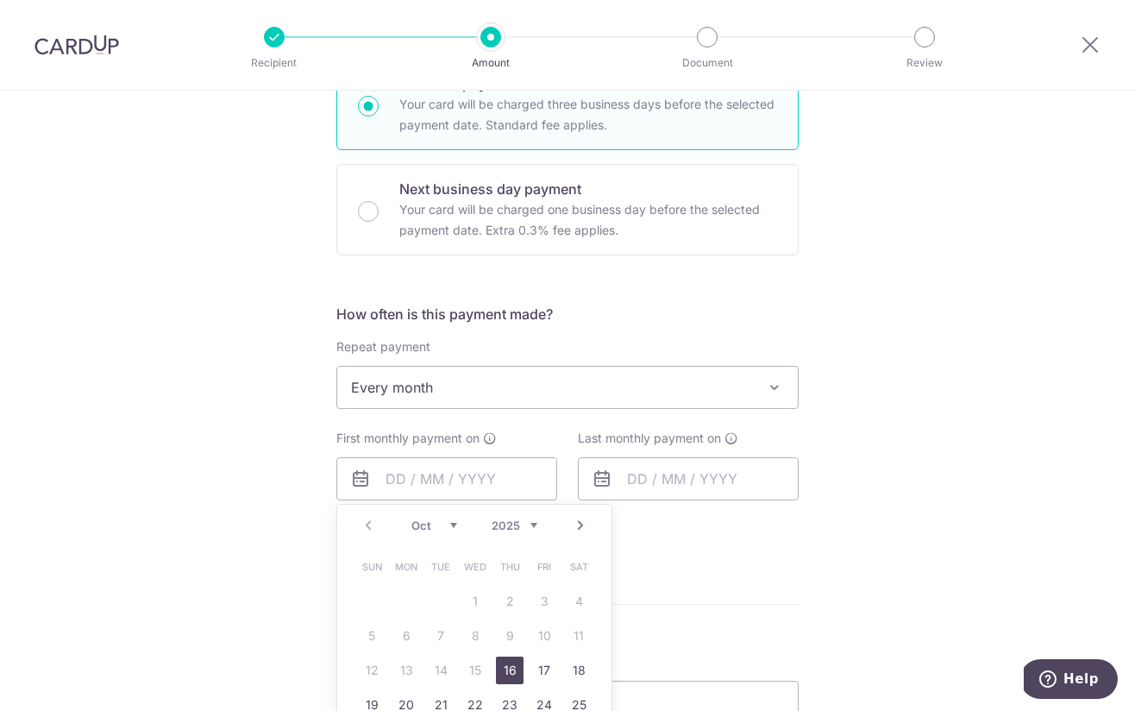
click at [448, 525] on select "Oct Nov Dec" at bounding box center [435, 525] width 46 height 14
click at [580, 635] on link "8" at bounding box center [579, 636] width 28 height 28
type input "08/11/2025"
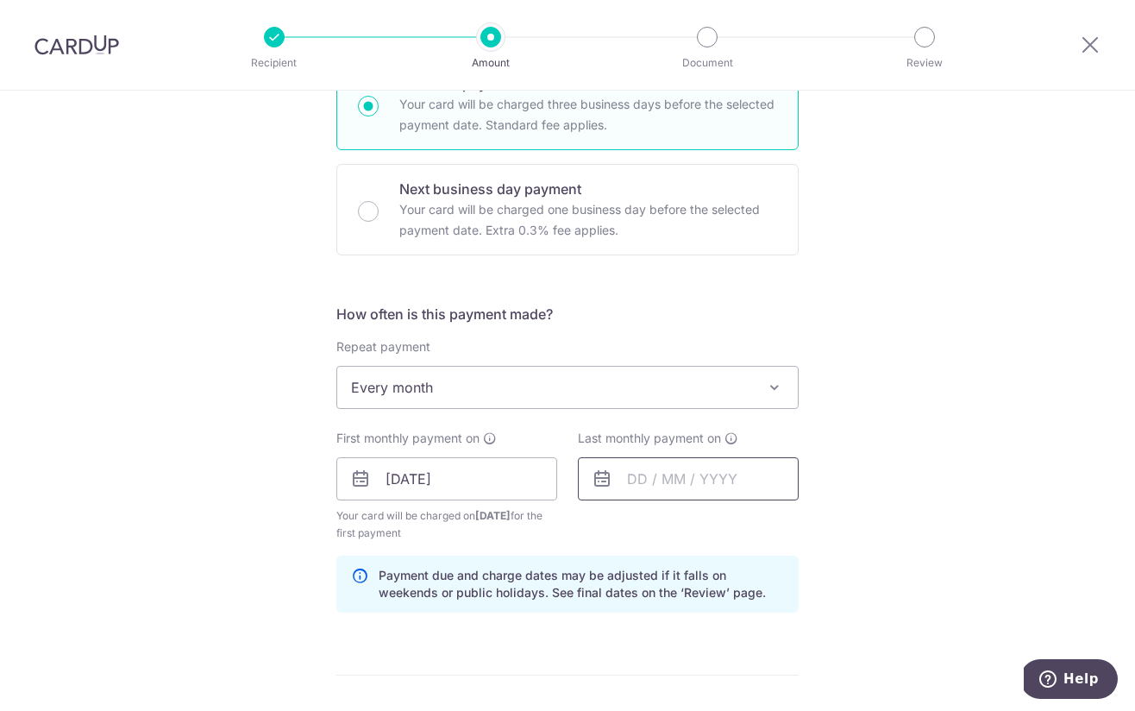
click at [665, 477] on input "text" at bounding box center [688, 478] width 221 height 43
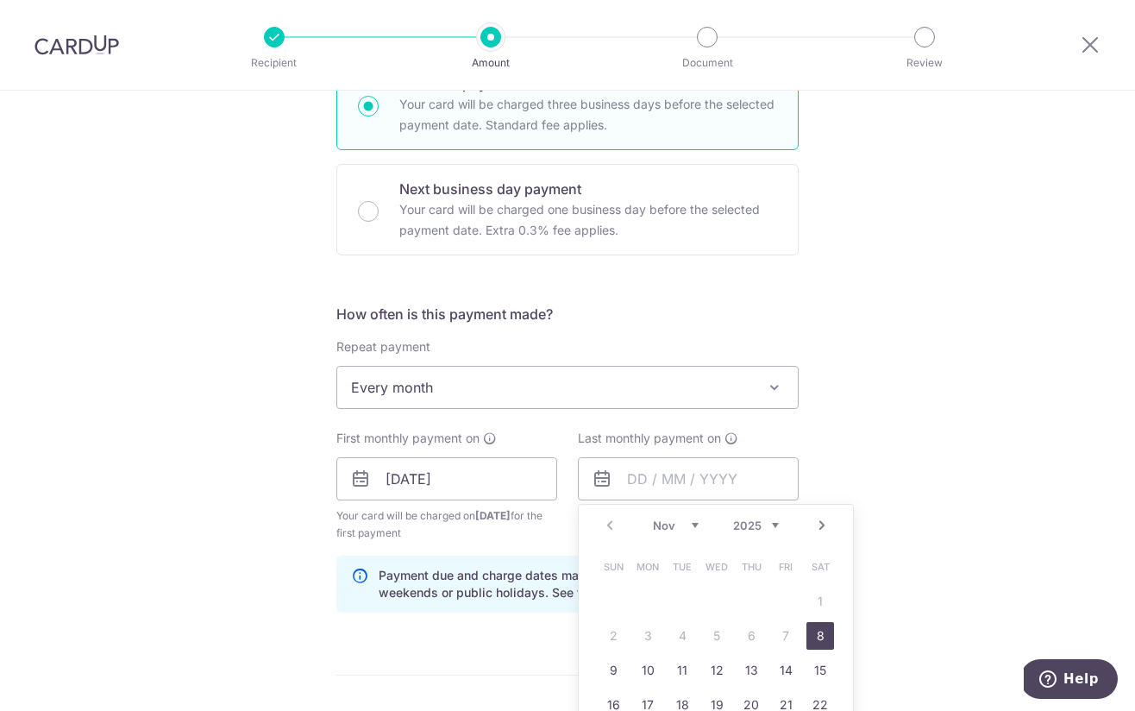
click at [684, 526] on select "Nov Dec" at bounding box center [676, 525] width 46 height 14
click at [772, 525] on select "2025 2026 2027 2028 2029 2030 2031 2032 2033 2034 2035" at bounding box center [756, 525] width 46 height 14
click at [676, 519] on select "Jan Feb Mar Apr May Jun Jul Aug Sep Oct Nov Dec" at bounding box center [676, 525] width 46 height 14
click at [615, 641] on link "8" at bounding box center [614, 636] width 28 height 28
type input "08/03/2026"
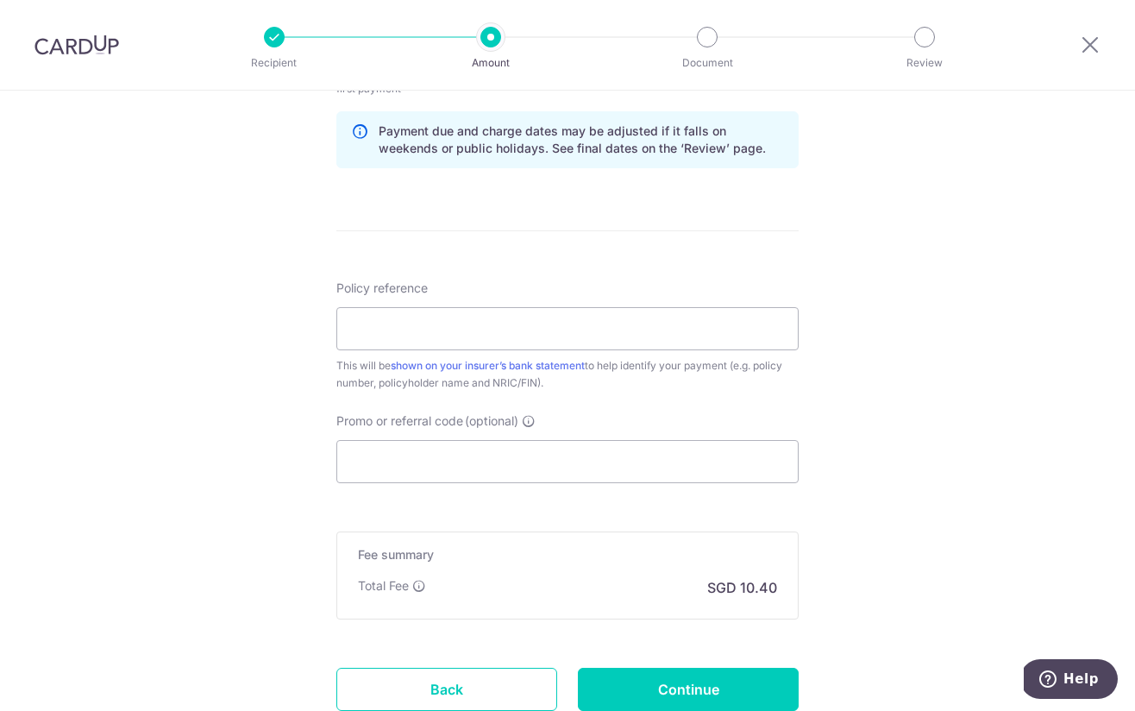
scroll to position [903, 0]
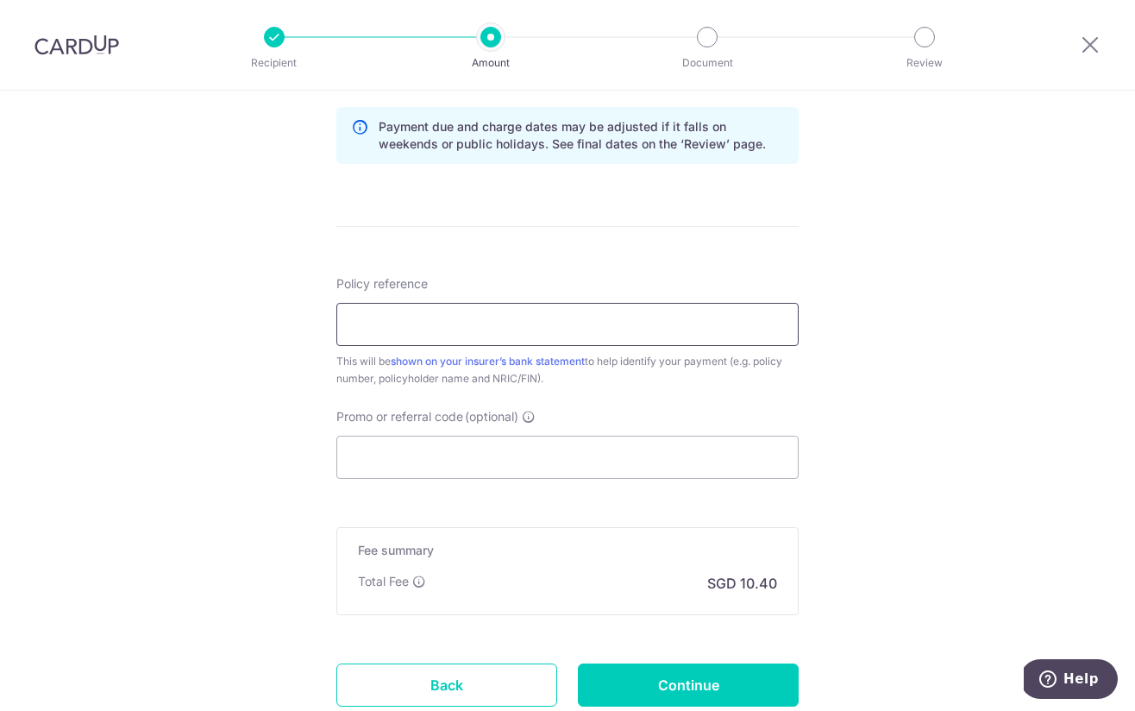
click at [479, 320] on input "Policy reference" at bounding box center [567, 324] width 462 height 43
type input "24477059"
click at [470, 457] on input "Promo or referral code (optional)" at bounding box center [567, 457] width 462 height 43
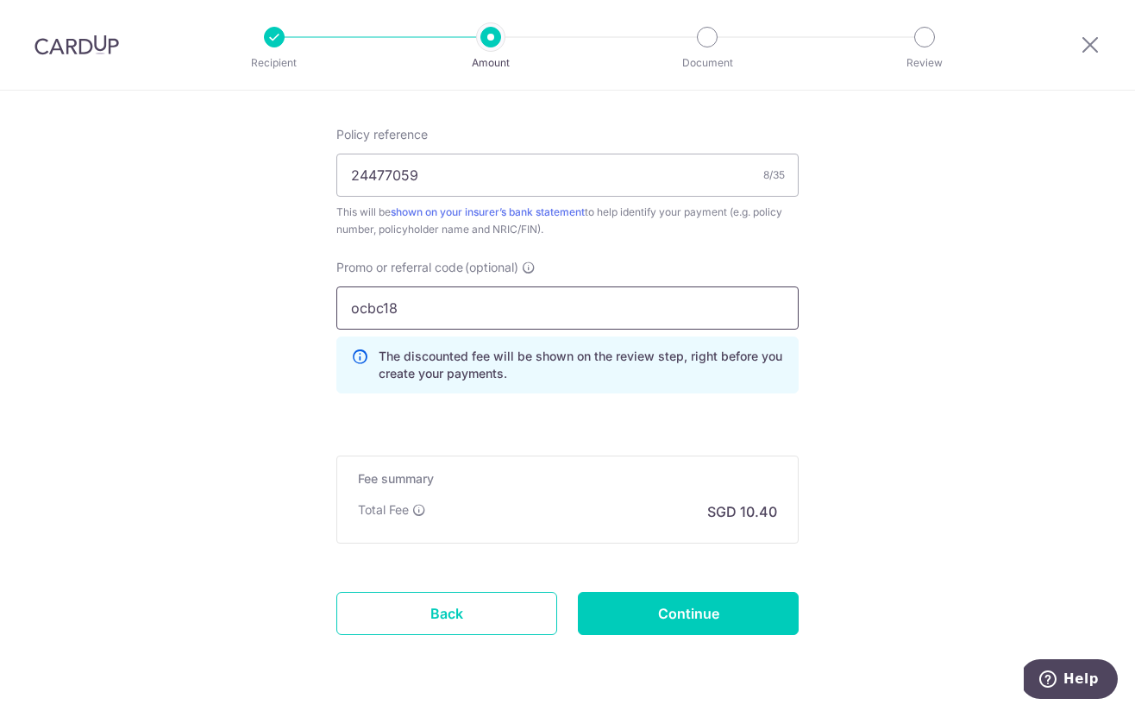
scroll to position [1106, 0]
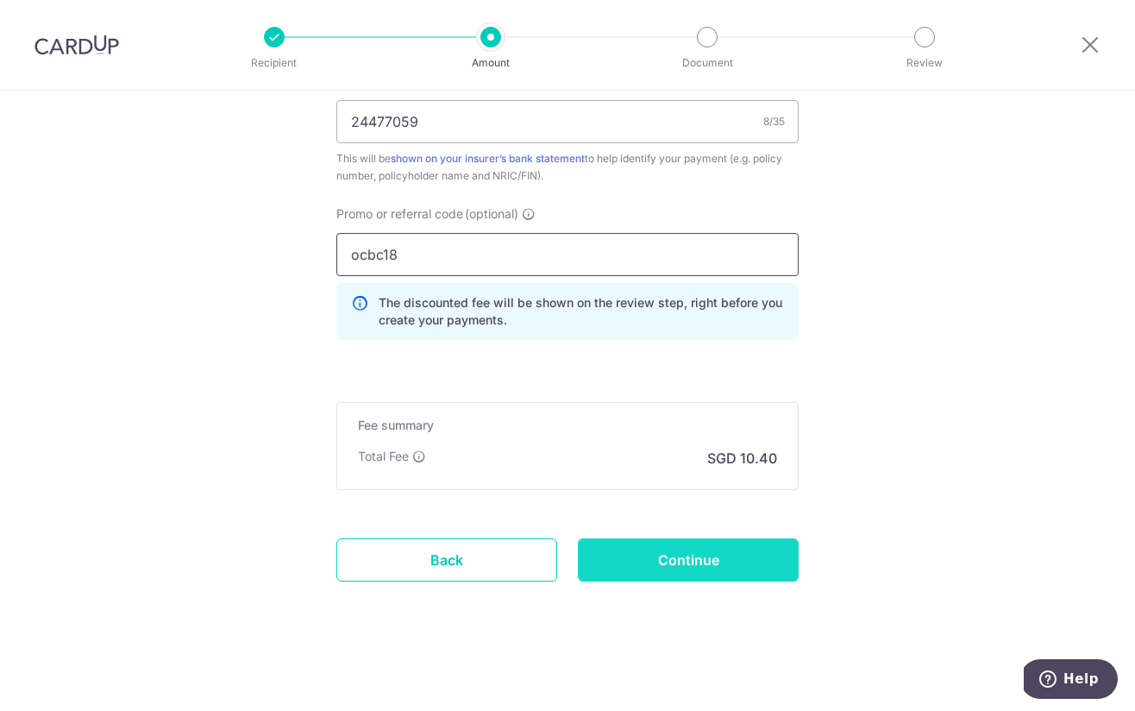
type input "ocbc18"
click at [646, 565] on input "Continue" at bounding box center [688, 559] width 221 height 43
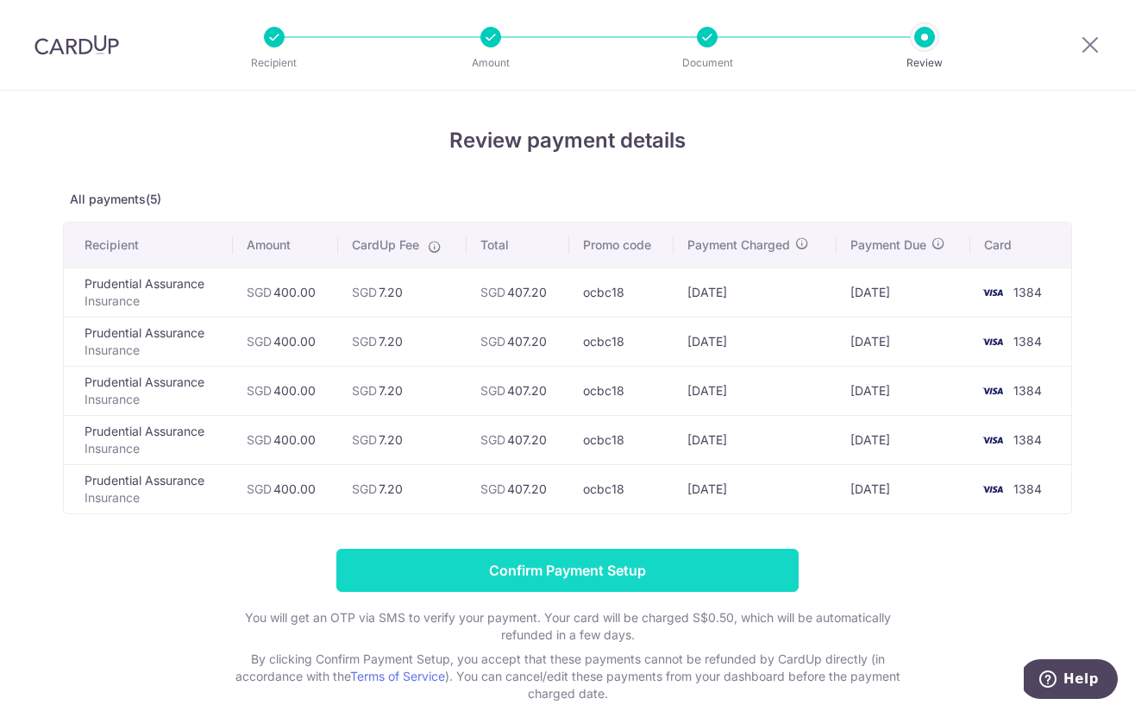
click at [723, 568] on input "Confirm Payment Setup" at bounding box center [567, 570] width 462 height 43
